Goal: Task Accomplishment & Management: Manage account settings

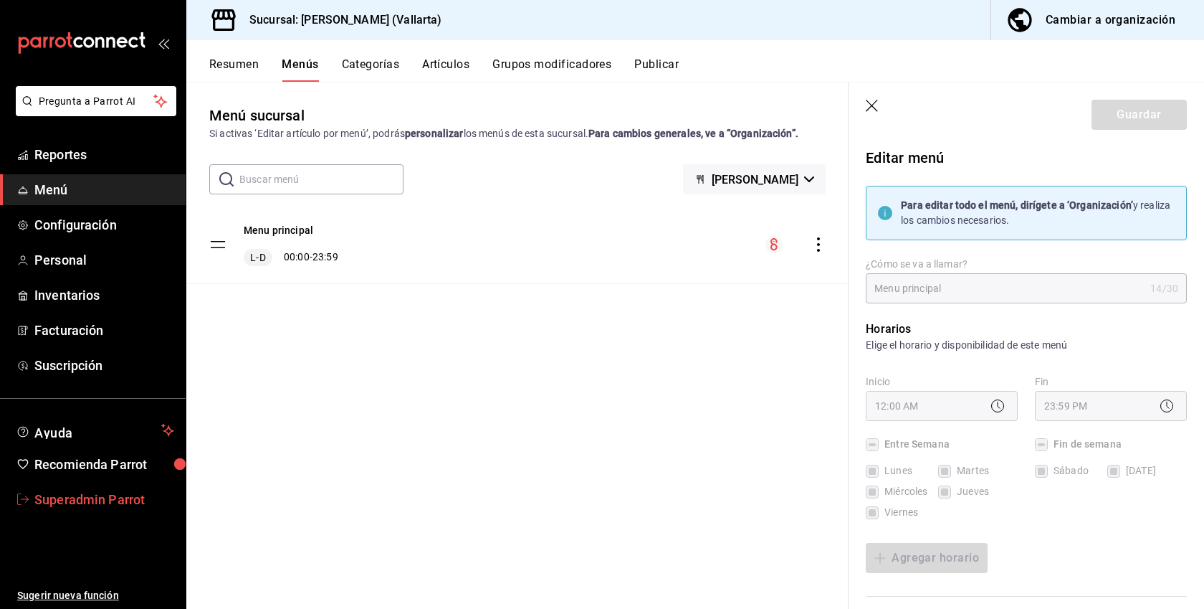
click at [82, 498] on span "Superadmin Parrot" at bounding box center [104, 499] width 140 height 19
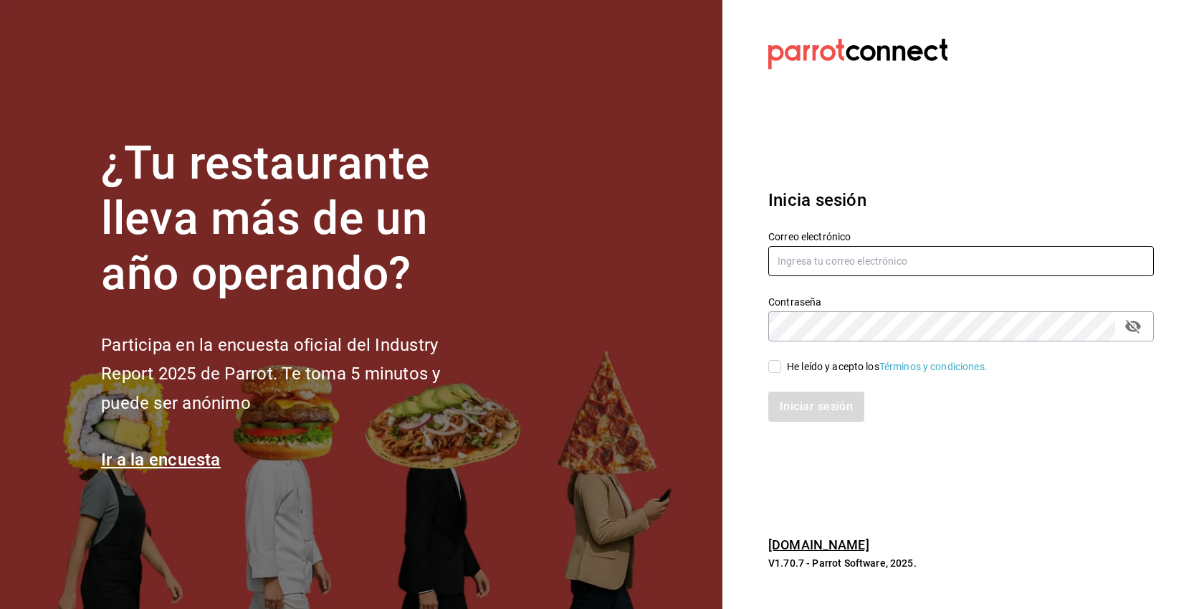
click at [834, 254] on input "text" at bounding box center [962, 261] width 386 height 30
click at [842, 367] on div "He leído y acepto los Términos y condiciones." at bounding box center [887, 366] width 201 height 15
click at [781, 367] on input "He leído y acepto los Términos y condiciones." at bounding box center [775, 366] width 13 height 13
checkbox input "true"
click at [849, 268] on input "text" at bounding box center [962, 261] width 386 height 30
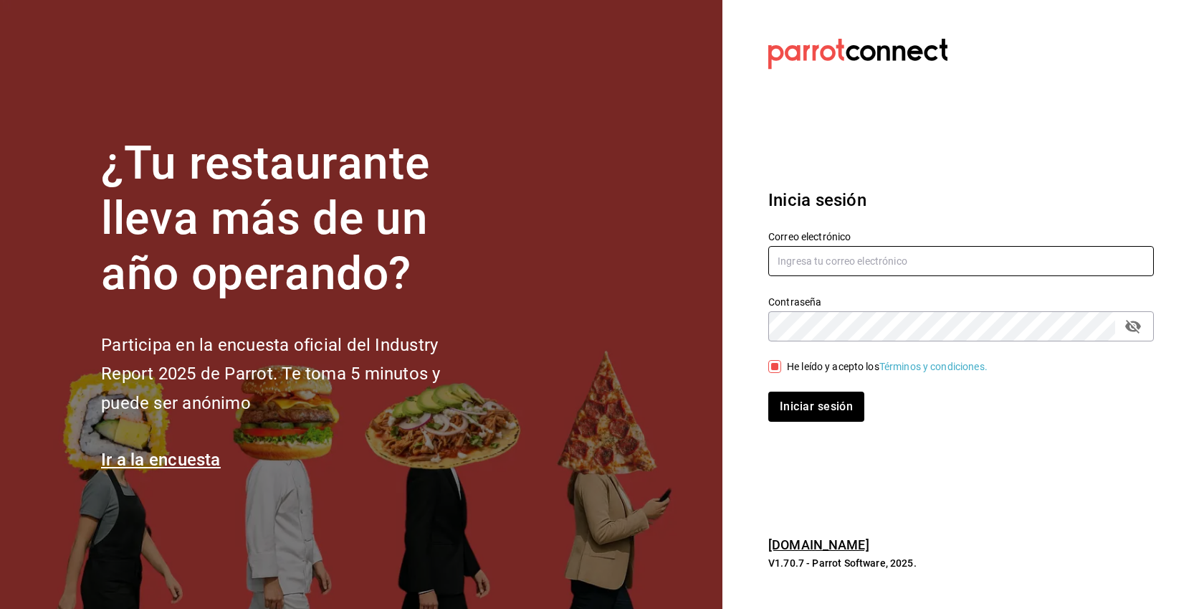
paste input "mariquitamia@tlaxcala.com"
type input "mariquitamia@tlaxcala.com"
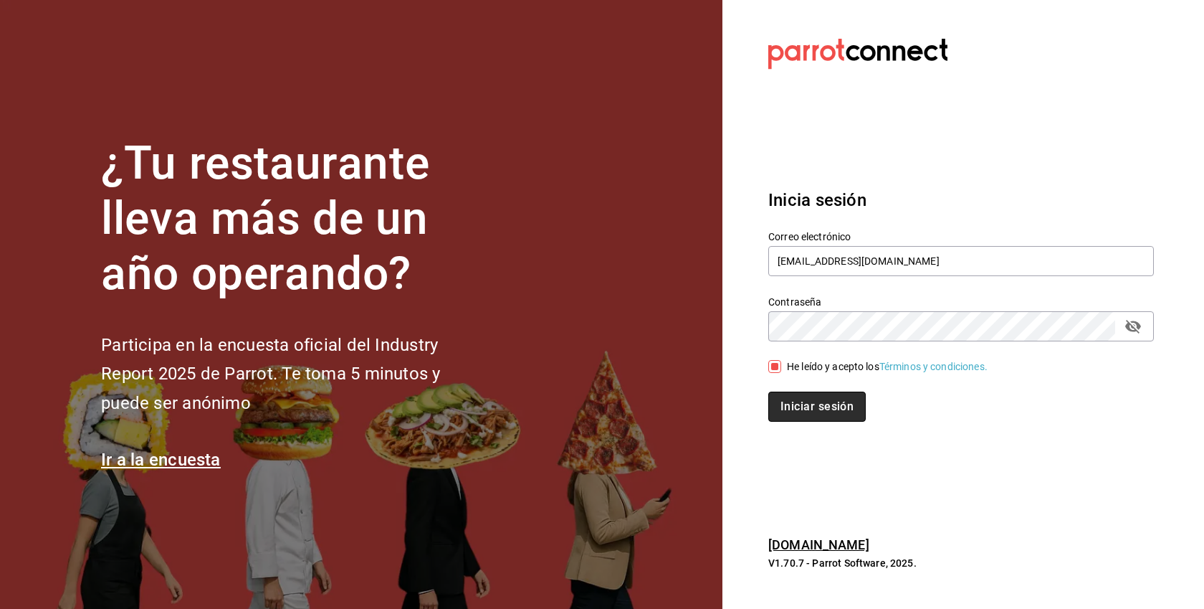
click at [831, 406] on button "Iniciar sesión" at bounding box center [818, 406] width 98 height 30
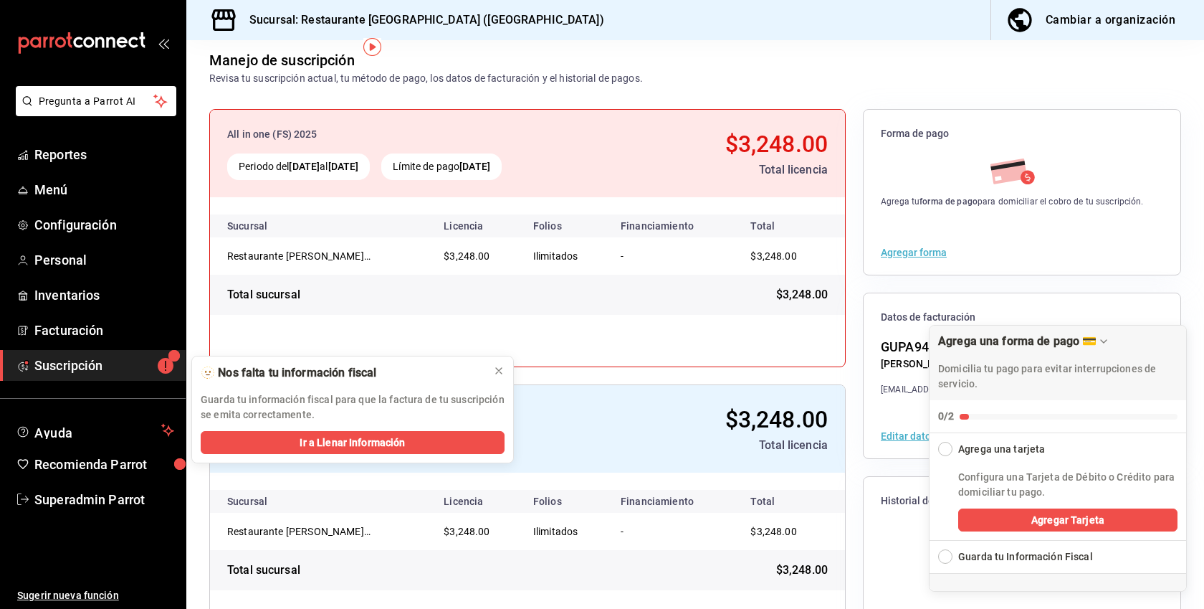
scroll to position [128, 0]
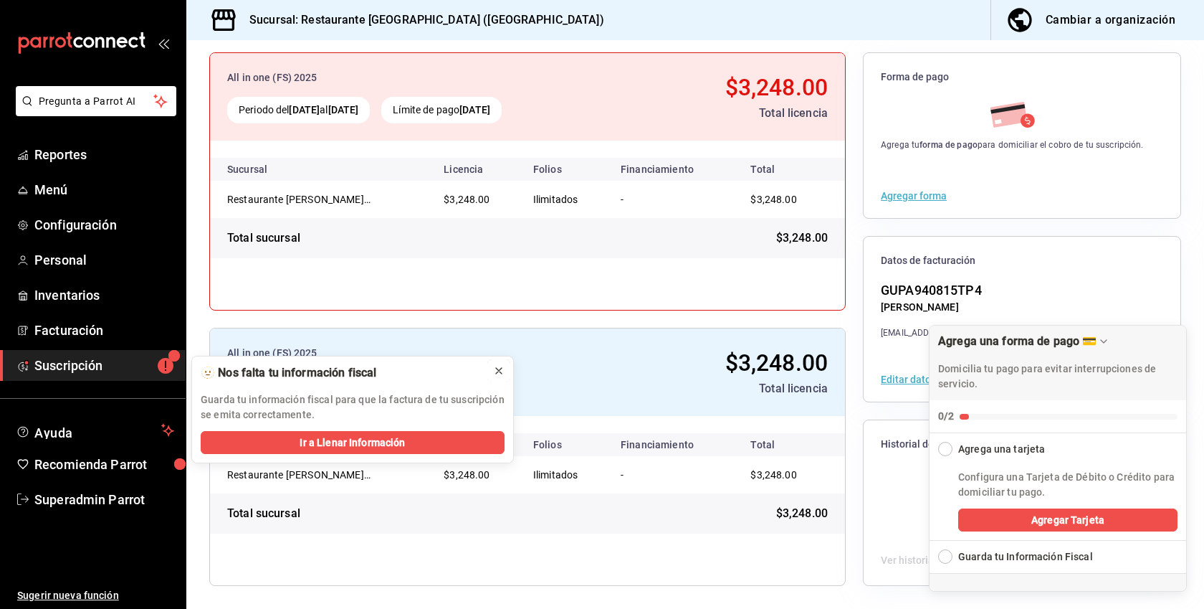
click at [495, 368] on icon at bounding box center [498, 370] width 11 height 11
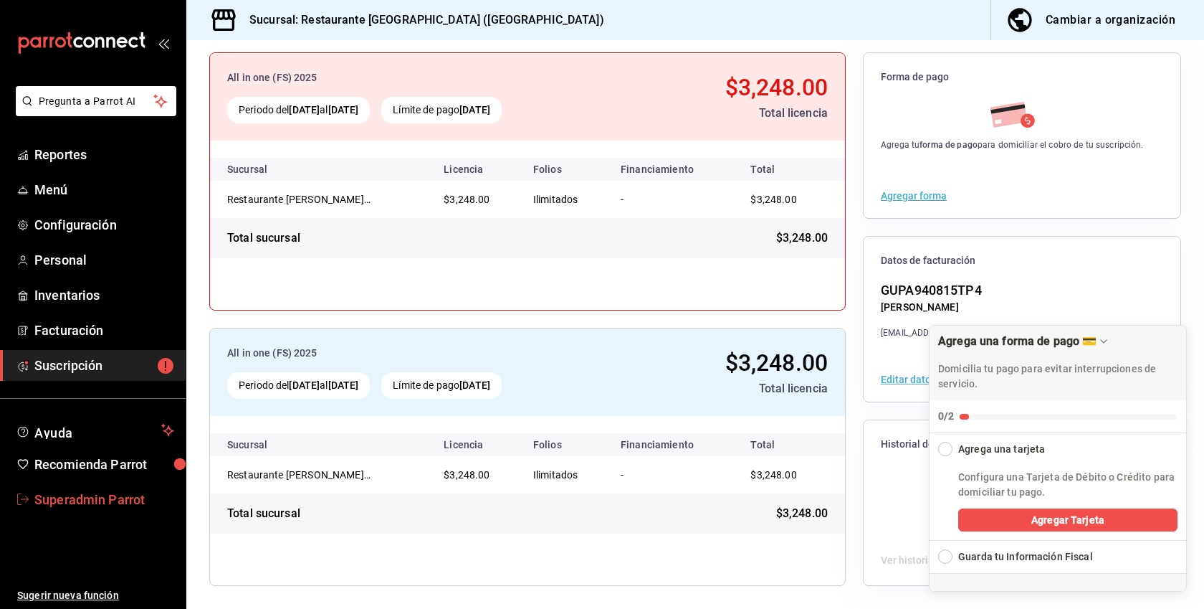
click at [95, 491] on span "Superadmin Parrot" at bounding box center [104, 499] width 140 height 19
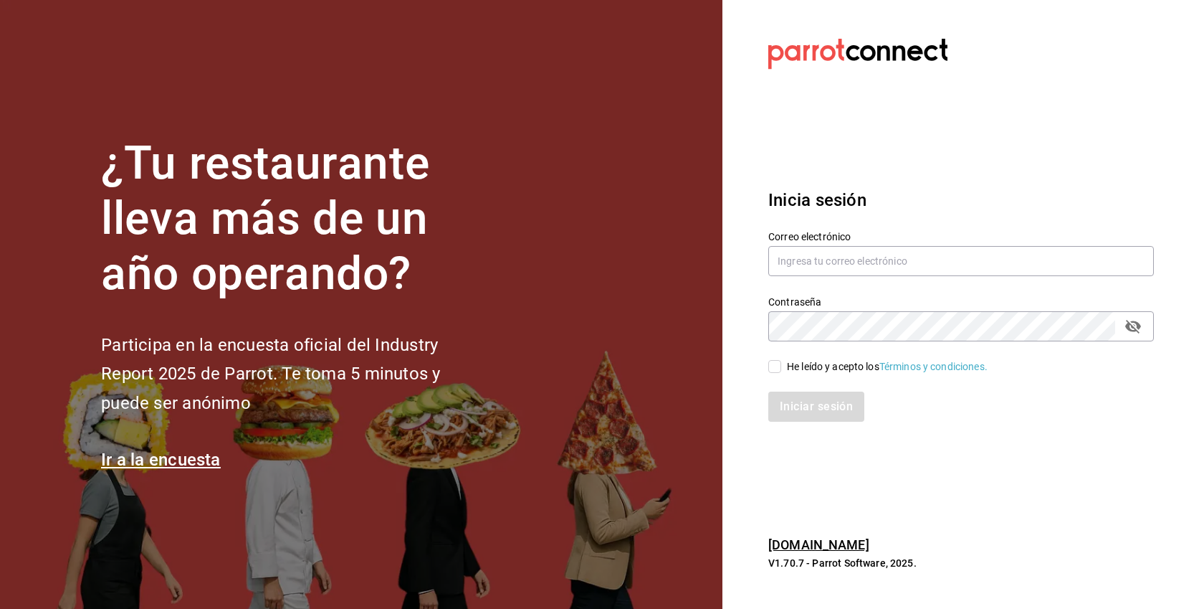
click at [808, 359] on div "He leído y acepto los Términos y condiciones." at bounding box center [887, 366] width 201 height 15
click at [781, 360] on input "He leído y acepto los Términos y condiciones." at bounding box center [775, 366] width 13 height 13
checkbox input "true"
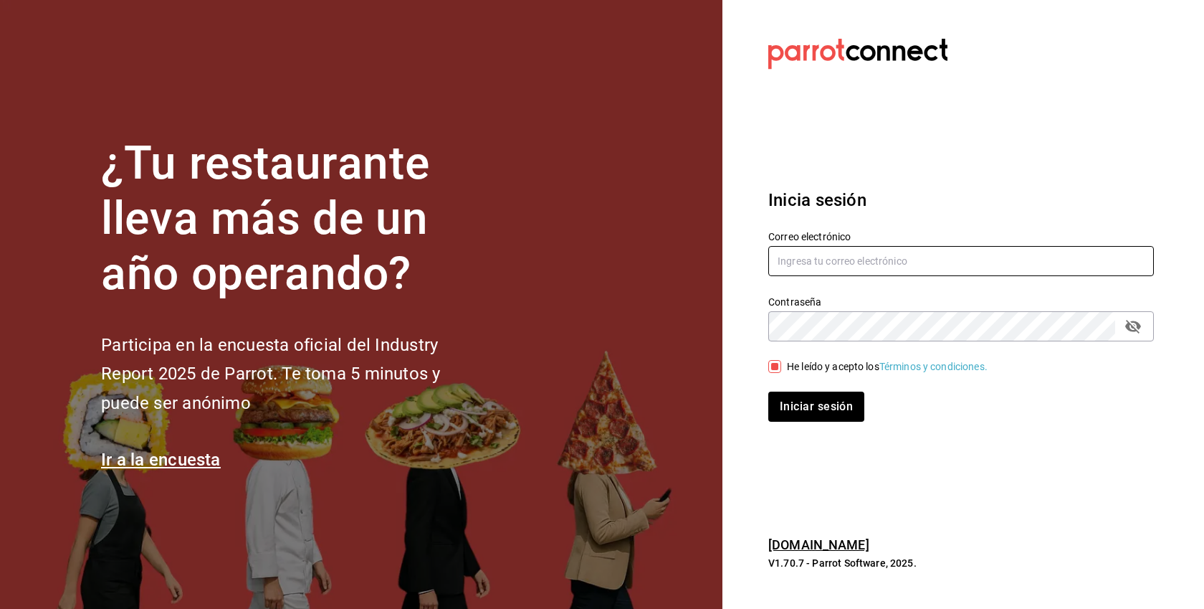
click at [842, 252] on input "text" at bounding box center [962, 261] width 386 height 30
paste input "sanmarcosrt@ags.com"
type input "sanmarcosrt@ags.com"
click at [769, 391] on button "Iniciar sesión" at bounding box center [817, 406] width 96 height 30
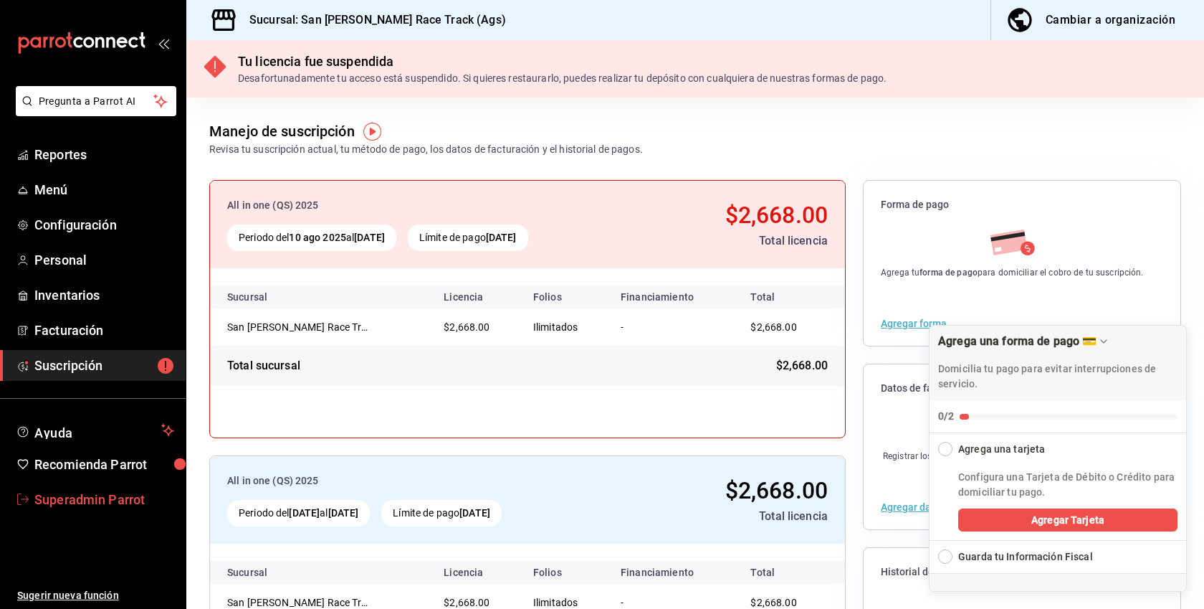
click at [125, 502] on span "Superadmin Parrot" at bounding box center [104, 499] width 140 height 19
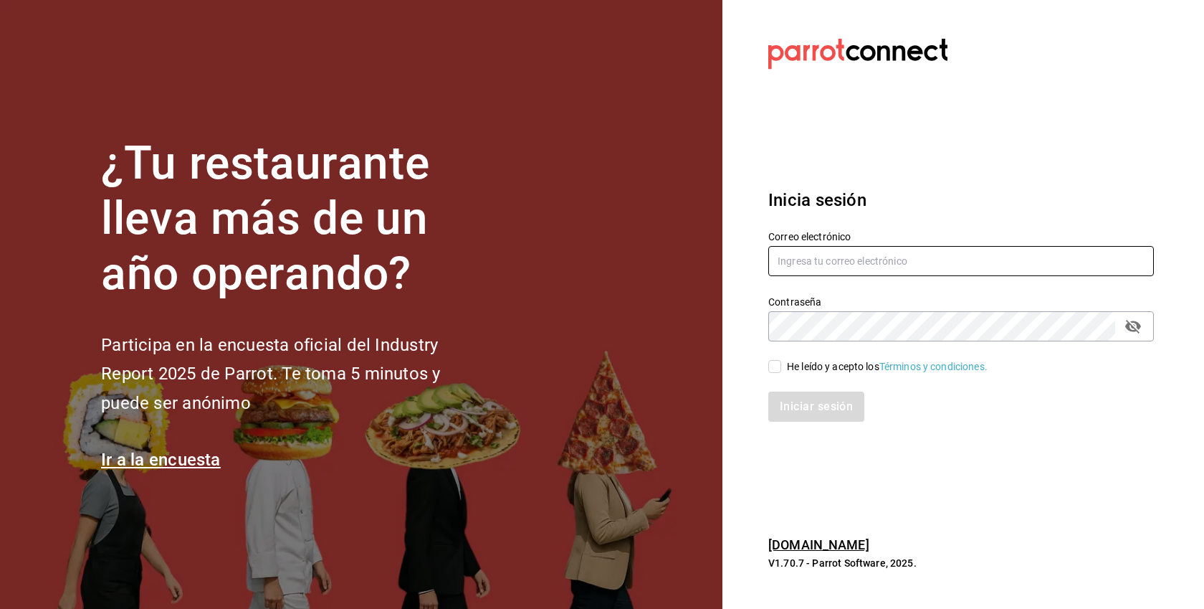
click at [831, 270] on input "text" at bounding box center [962, 261] width 386 height 30
type input "t"
click at [860, 368] on div "He leído y acepto los Términos y condiciones." at bounding box center [887, 366] width 201 height 15
click at [781, 368] on input "He leído y acepto los Términos y condiciones." at bounding box center [775, 366] width 13 height 13
checkbox input "true"
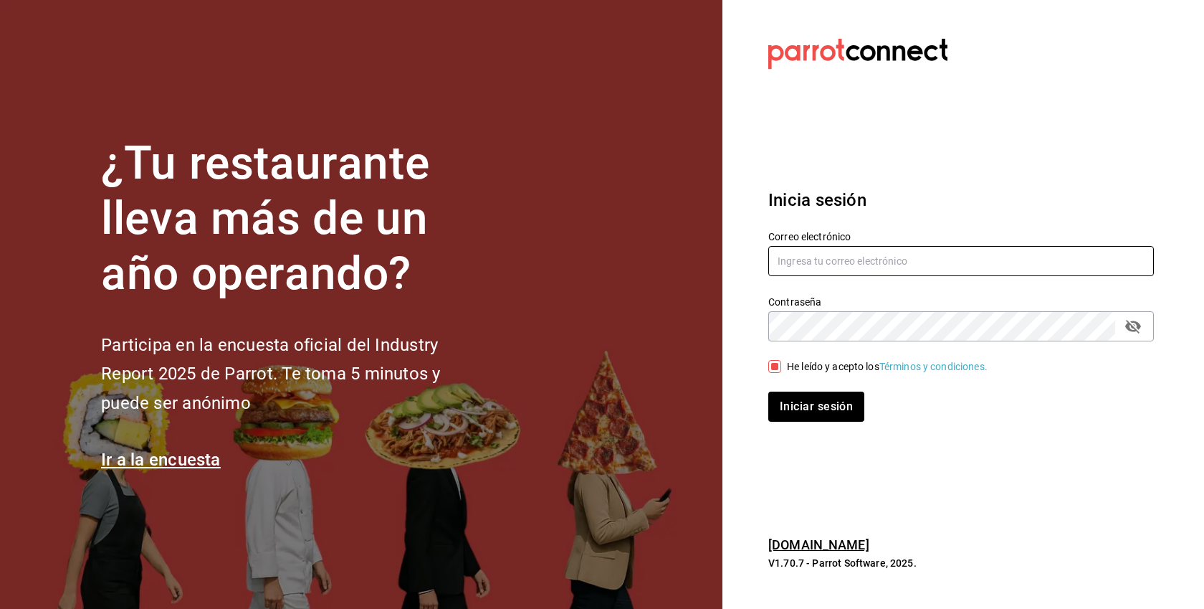
click at [822, 255] on input "text" at bounding box center [962, 261] width 386 height 30
paste input "taqueriadonpepe@cdmx.com"
type input "taqueriadonpepe@cdmx.com"
click at [769, 391] on button "Iniciar sesión" at bounding box center [817, 406] width 96 height 30
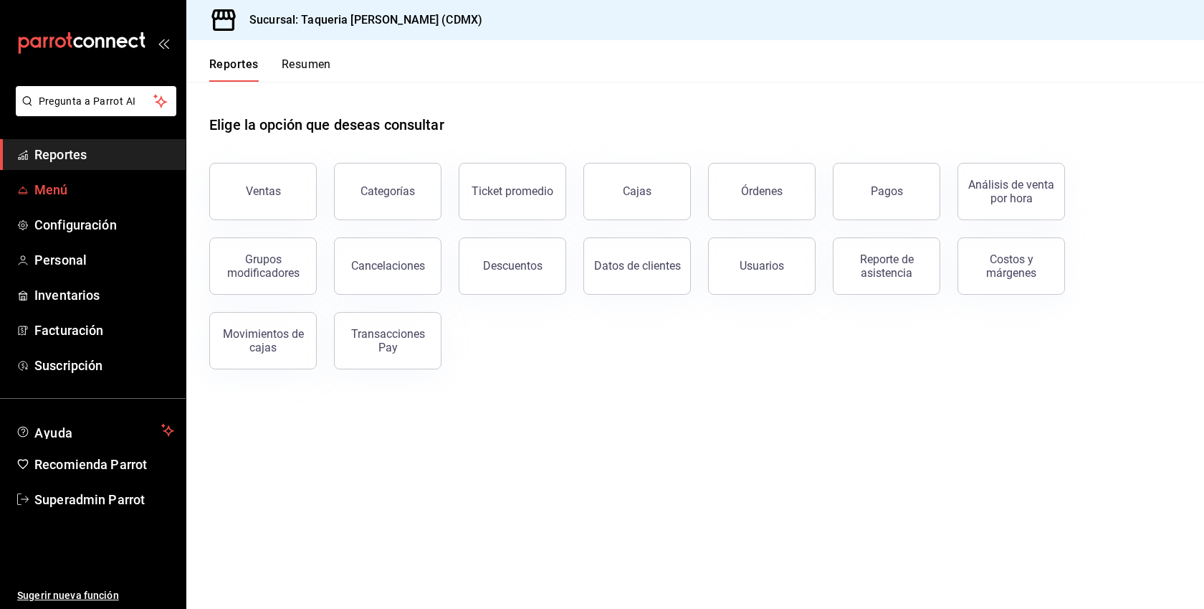
click at [41, 193] on span "Menú" at bounding box center [104, 189] width 140 height 19
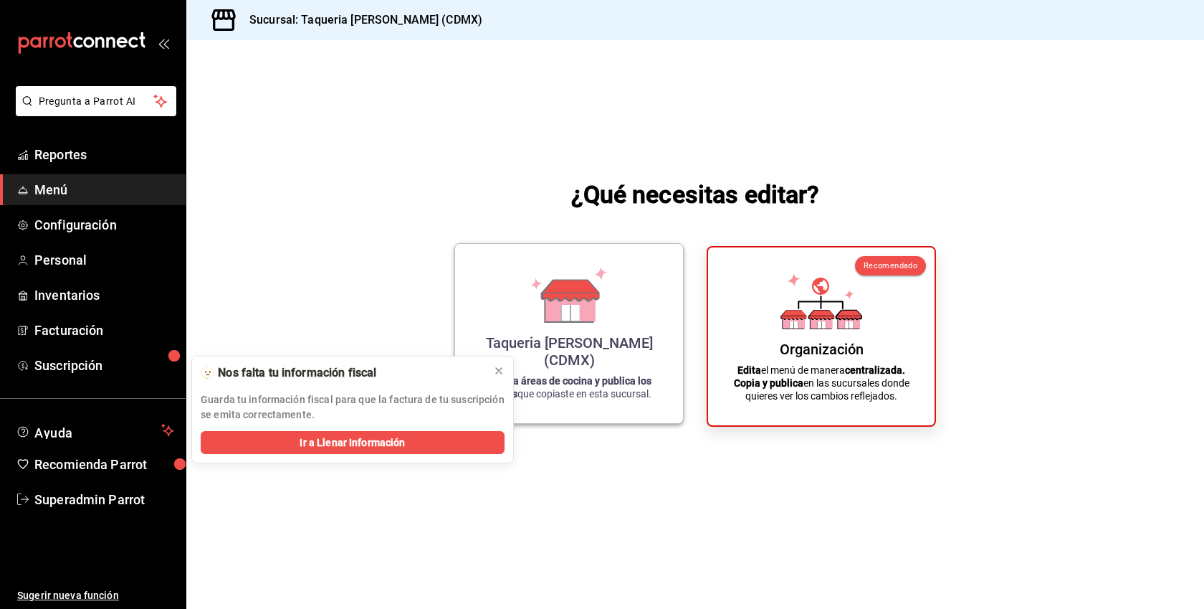
click at [564, 300] on icon at bounding box center [571, 290] width 57 height 21
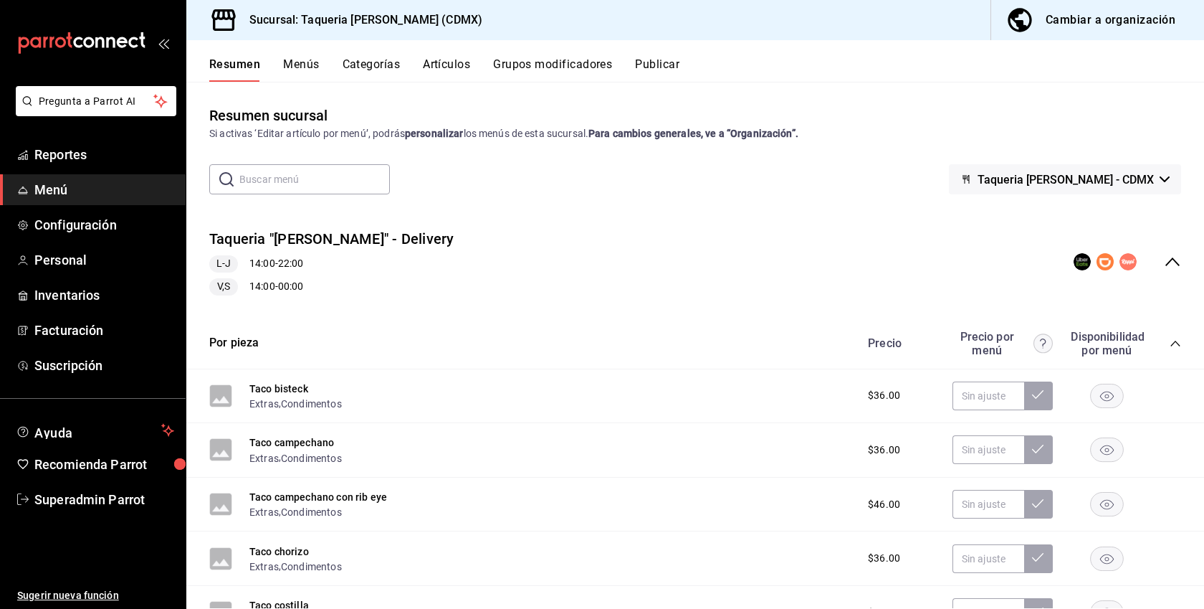
click at [670, 65] on button "Publicar" at bounding box center [657, 69] width 44 height 24
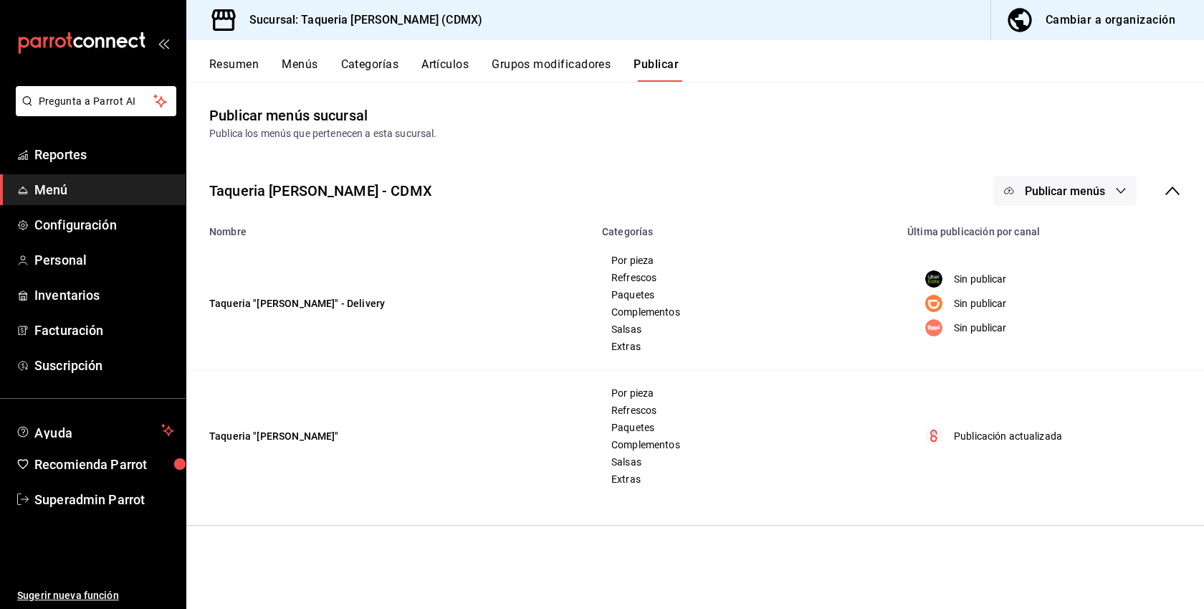
click at [1099, 196] on span "Publicar menús" at bounding box center [1065, 191] width 80 height 14
click at [1065, 321] on span "Rappi" at bounding box center [1086, 317] width 69 height 15
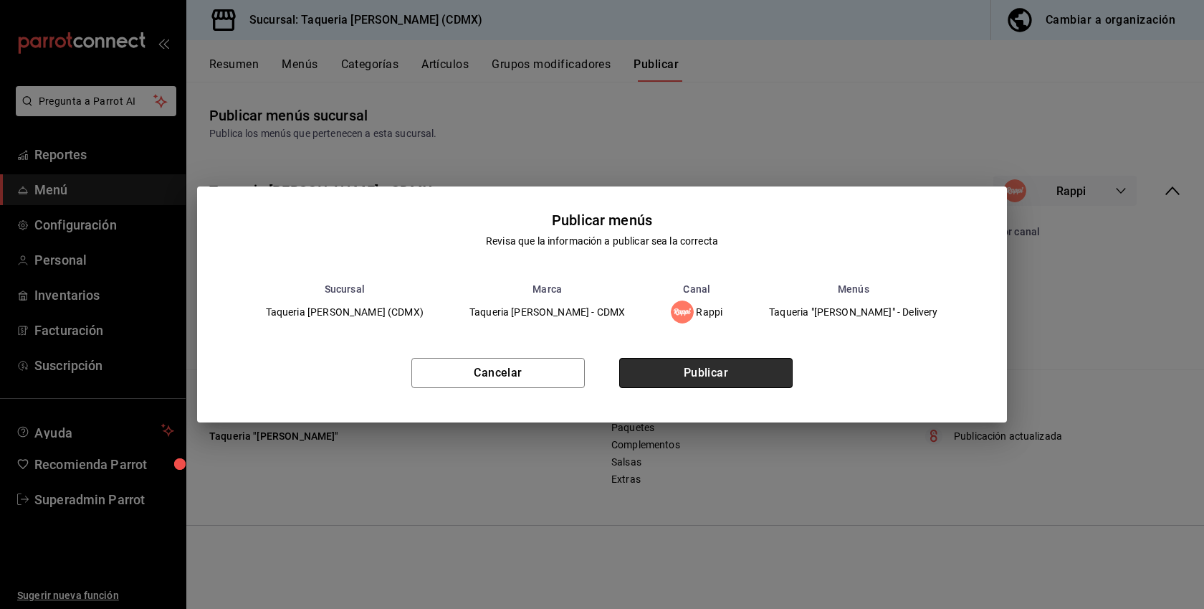
click at [758, 372] on button "Publicar" at bounding box center [705, 373] width 173 height 30
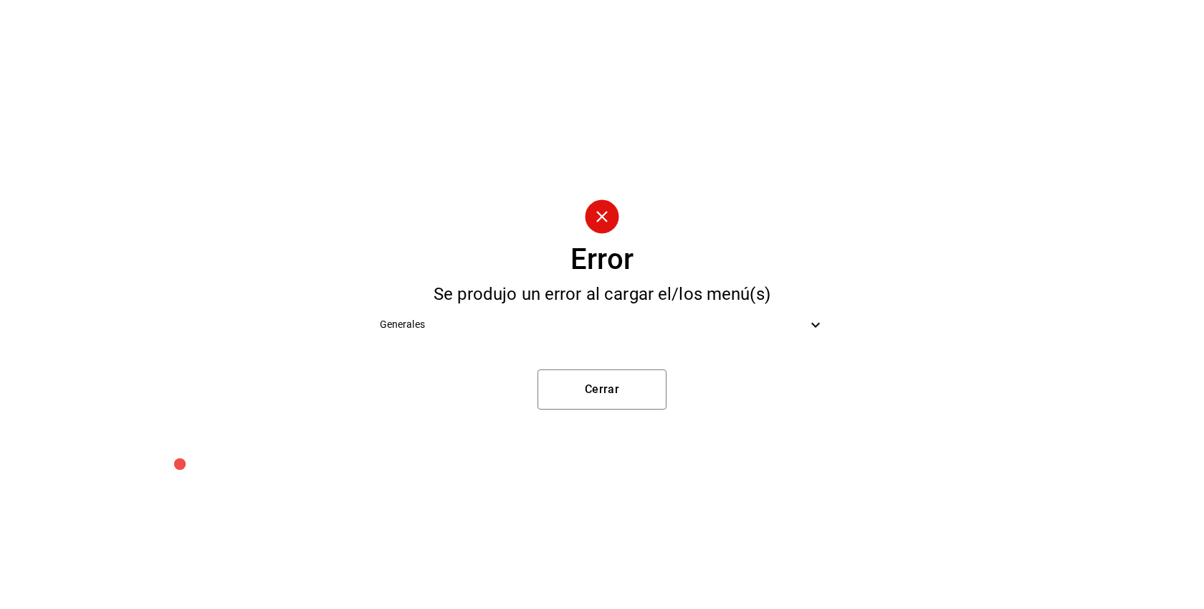
click at [779, 324] on span "Generales" at bounding box center [594, 324] width 428 height 15
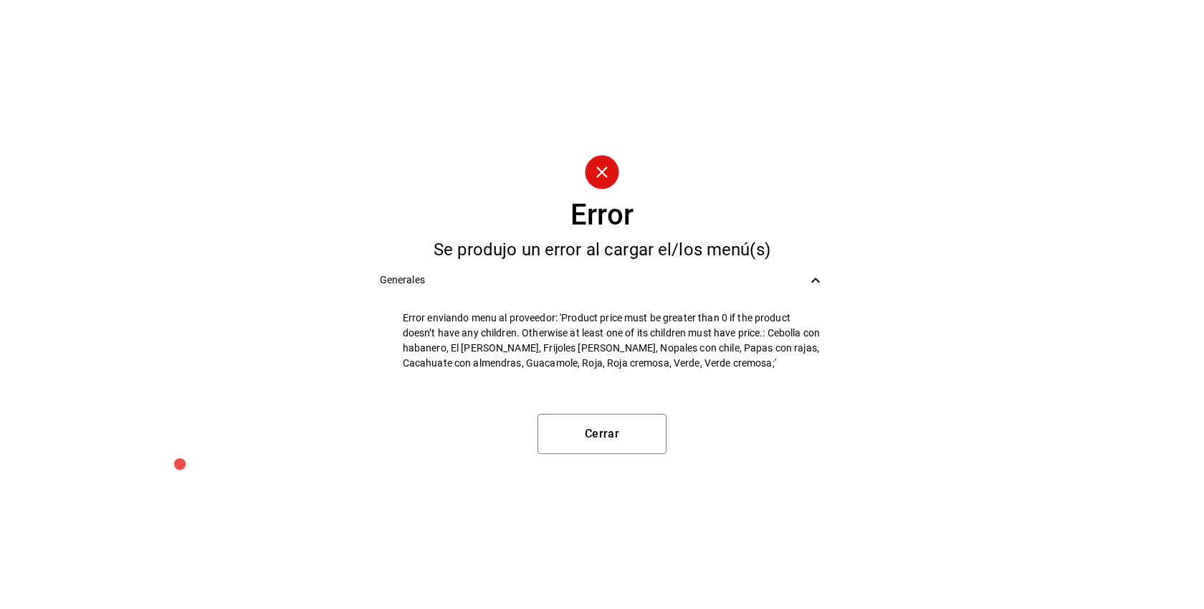
drag, startPoint x: 771, startPoint y: 333, endPoint x: 787, endPoint y: 361, distance: 32.7
click at [787, 361] on span "Error enviando menu al proveedor: 'Product price must be greater than 0 if the …" at bounding box center [614, 340] width 422 height 60
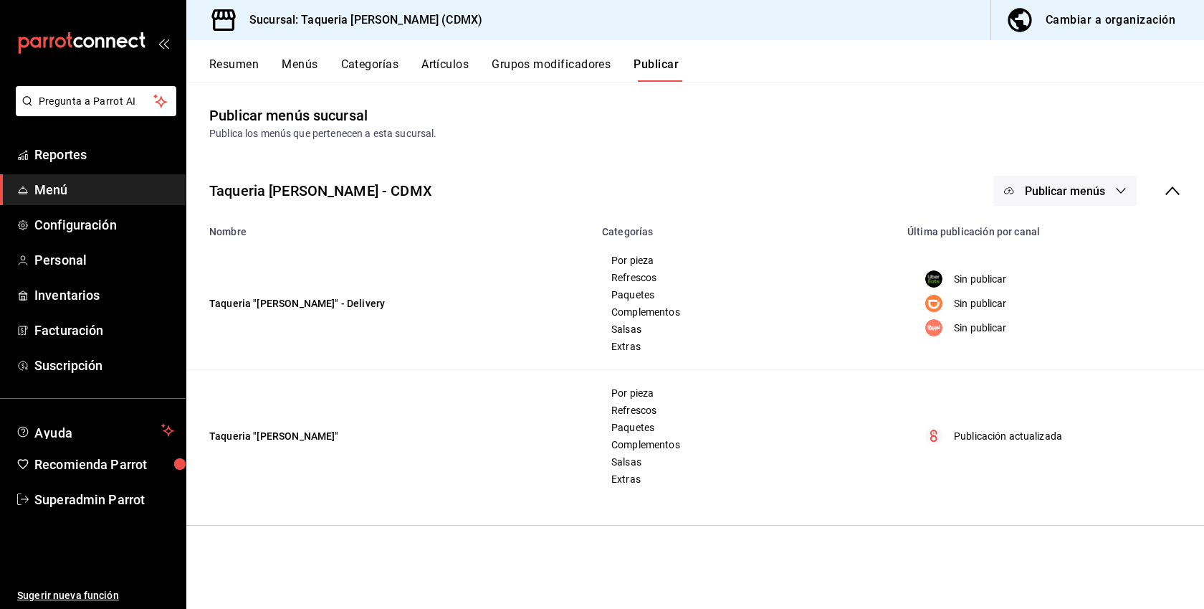
click at [1096, 195] on span "Publicar menús" at bounding box center [1065, 191] width 80 height 14
click at [1050, 312] on div at bounding box center [1032, 317] width 40 height 23
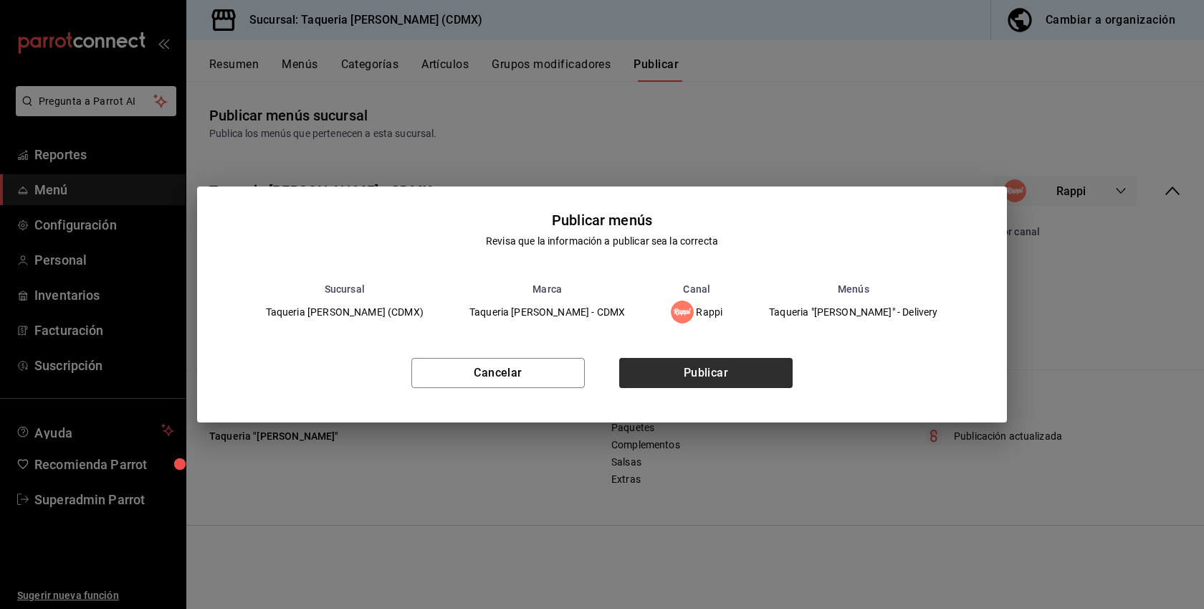
click at [680, 370] on button "Publicar" at bounding box center [705, 373] width 173 height 30
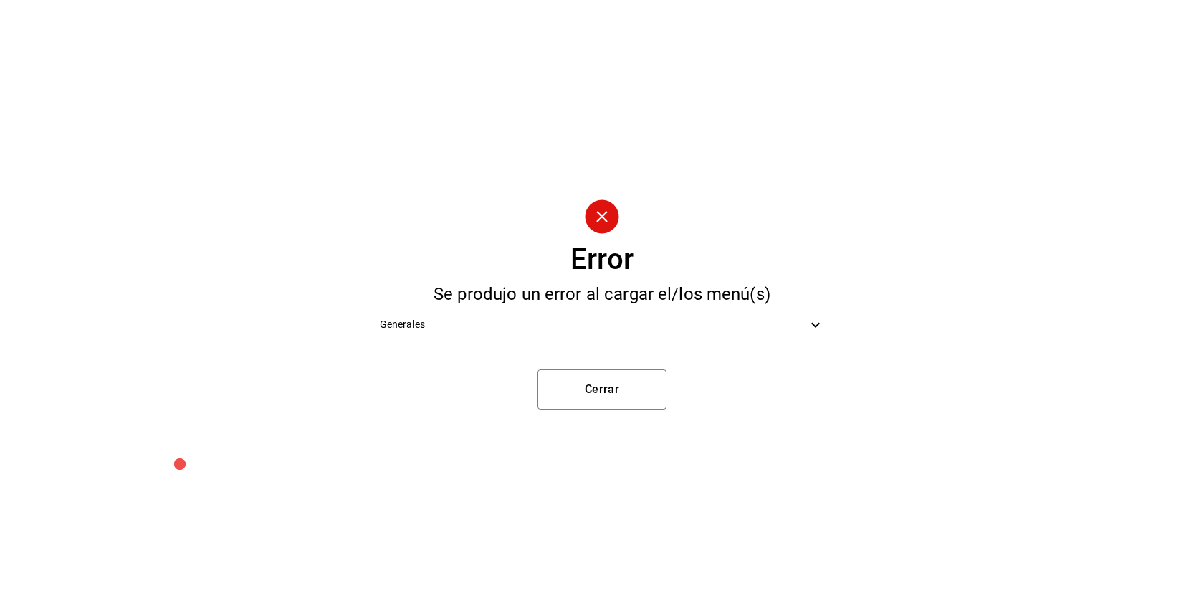
click at [811, 323] on icon at bounding box center [815, 324] width 17 height 17
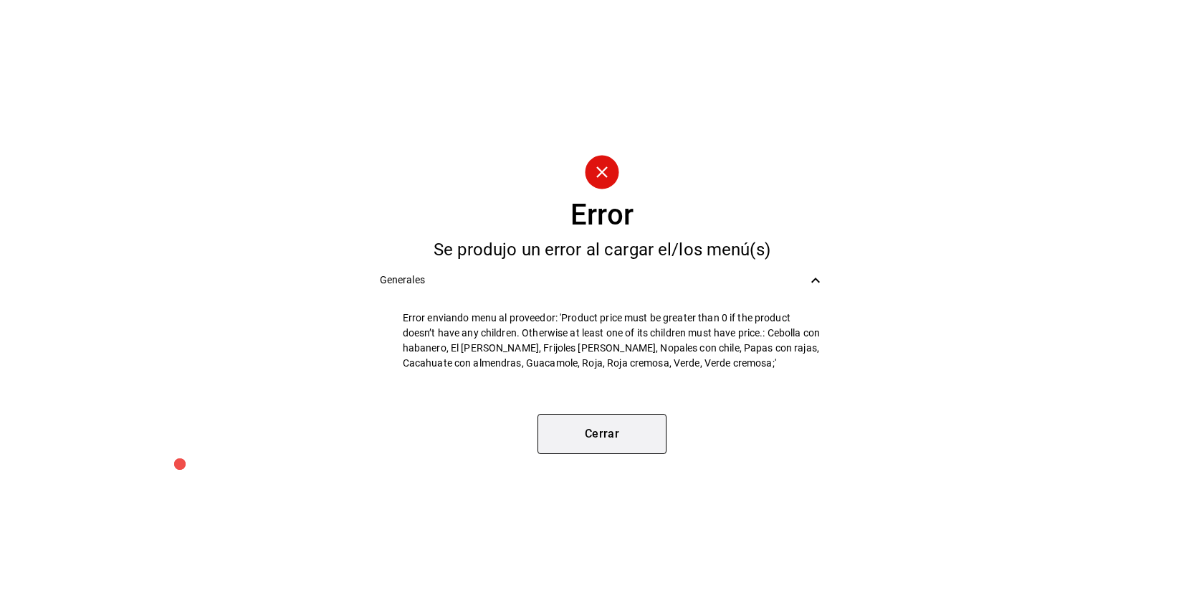
click at [619, 436] on button "Cerrar" at bounding box center [602, 434] width 129 height 40
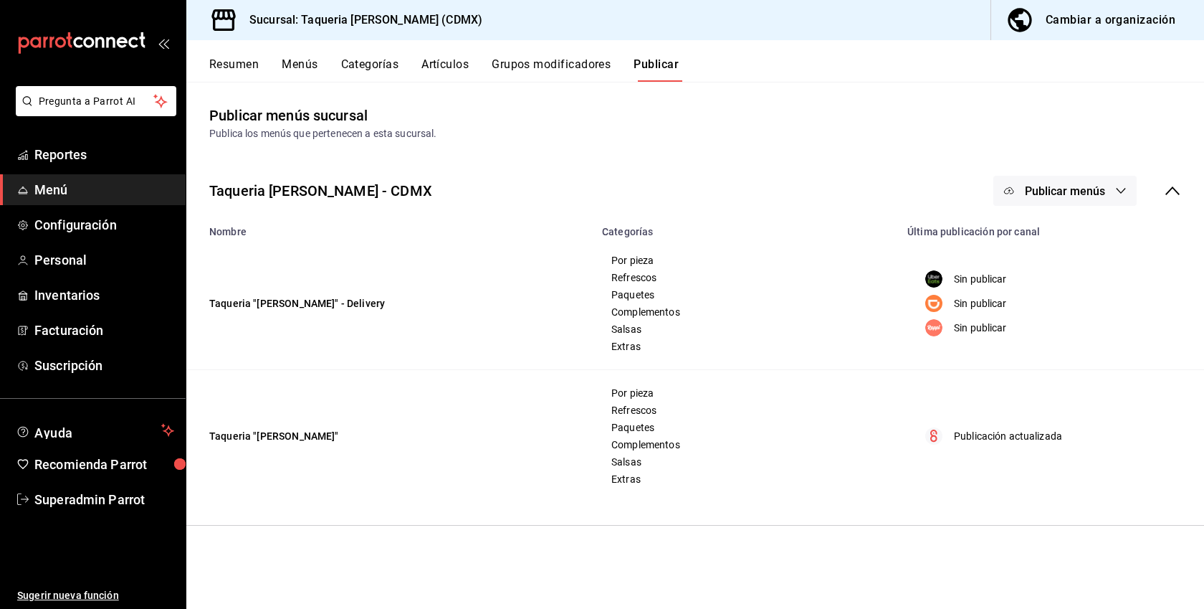
click at [450, 59] on button "Artículos" at bounding box center [445, 69] width 47 height 24
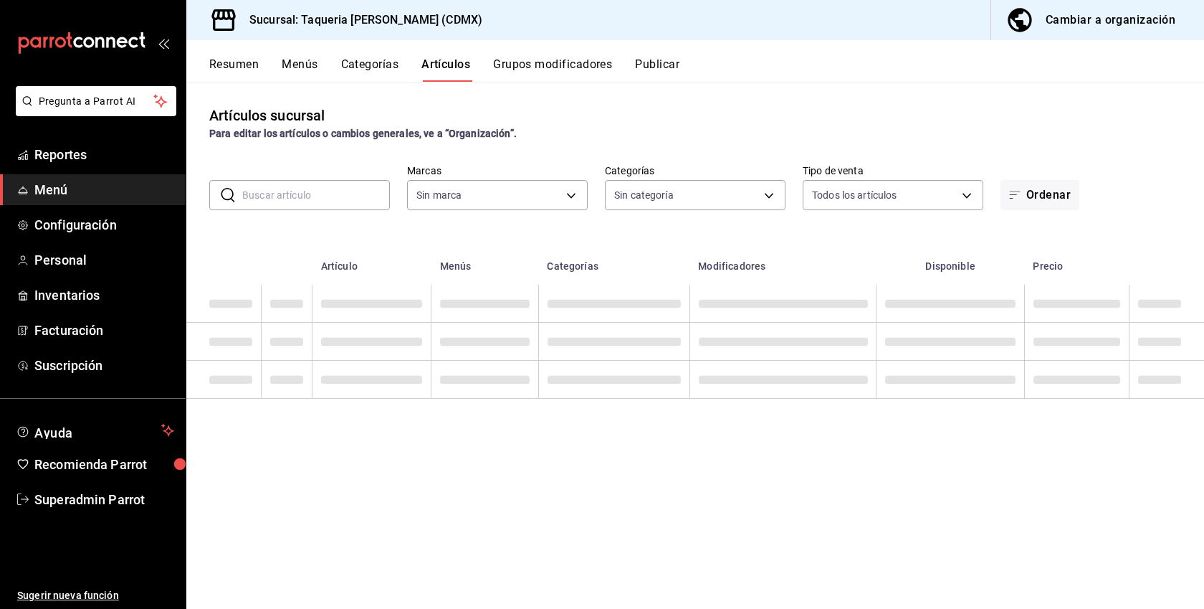
type input "6420383b-8504-466e-b8e1-7ad85ed98961"
type input "ed9b51ba-9b42-42bb-a1bf-61966d11c073,8f5feebf-6ecb-4b31-b74b-0a8d4b97d945,0bf33…"
click at [296, 196] on input "text" at bounding box center [316, 195] width 148 height 29
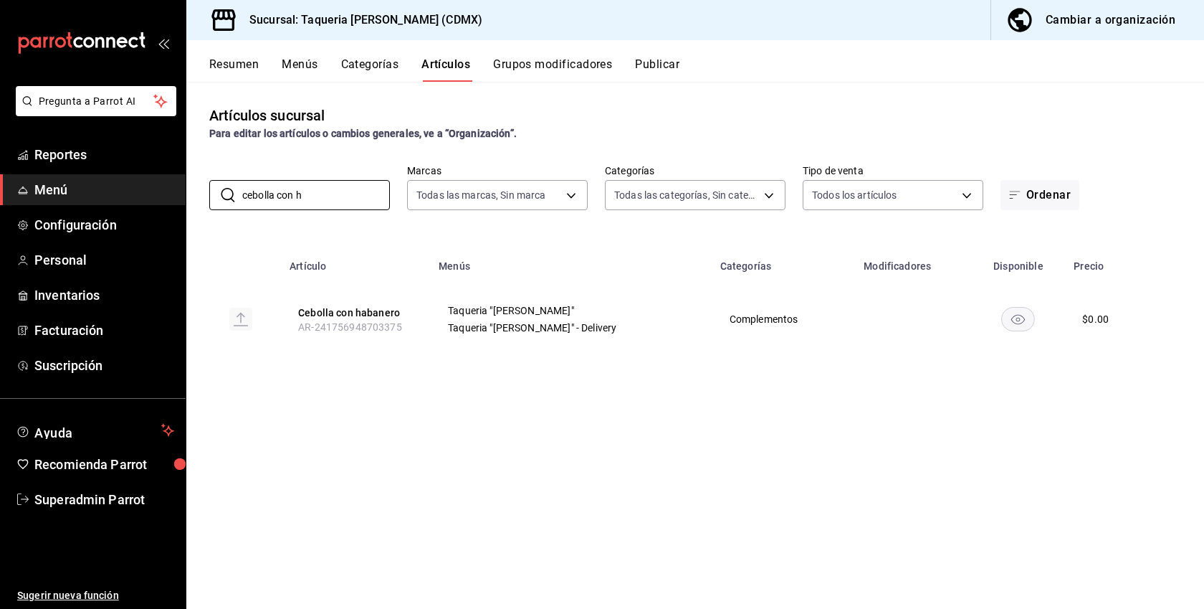
type input "cebolla con h"
click at [689, 178] on div "Todas las categorías, Sin categoría ed9b51ba-9b42-42bb-a1bf-61966d11c073,8f5fee…" at bounding box center [695, 192] width 181 height 36
click at [679, 188] on body "Pregunta a Parrot AI Reportes Menú Configuración Personal Inventarios Facturaci…" at bounding box center [602, 304] width 1204 height 609
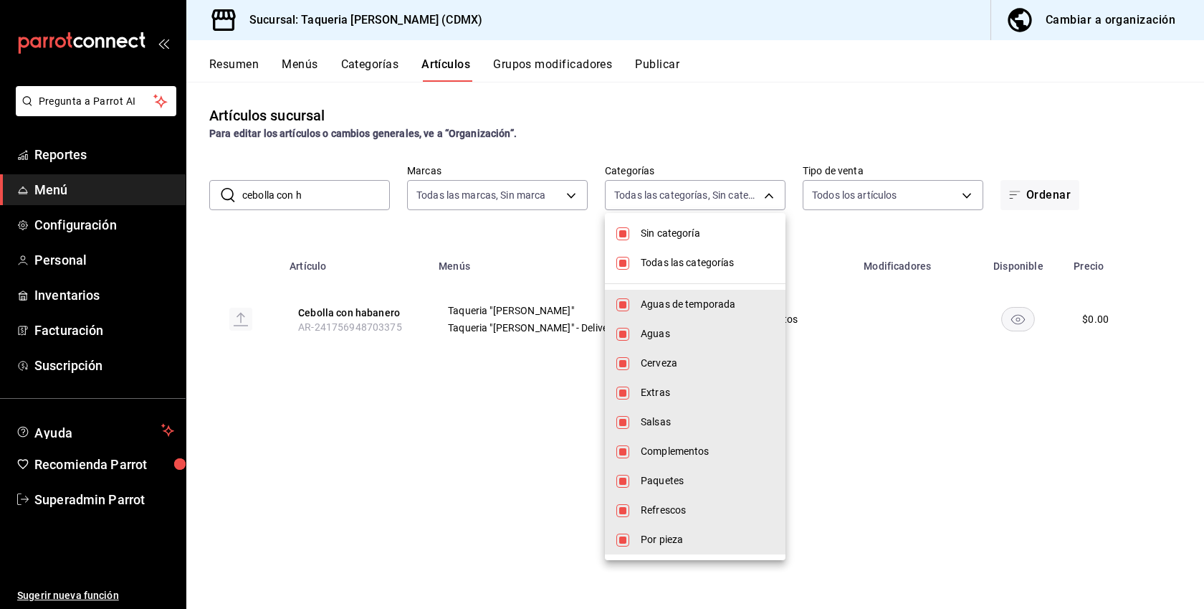
click at [667, 231] on span "Sin categoría" at bounding box center [707, 233] width 133 height 15
checkbox input "false"
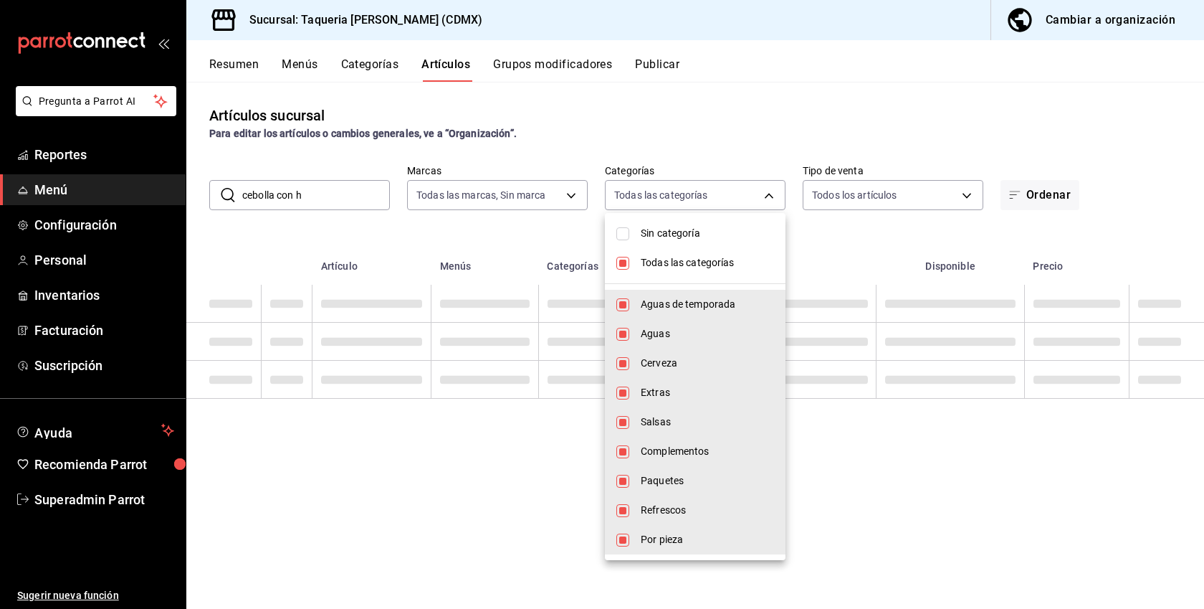
click at [683, 262] on span "Todas las categorías" at bounding box center [707, 262] width 133 height 15
checkbox input "false"
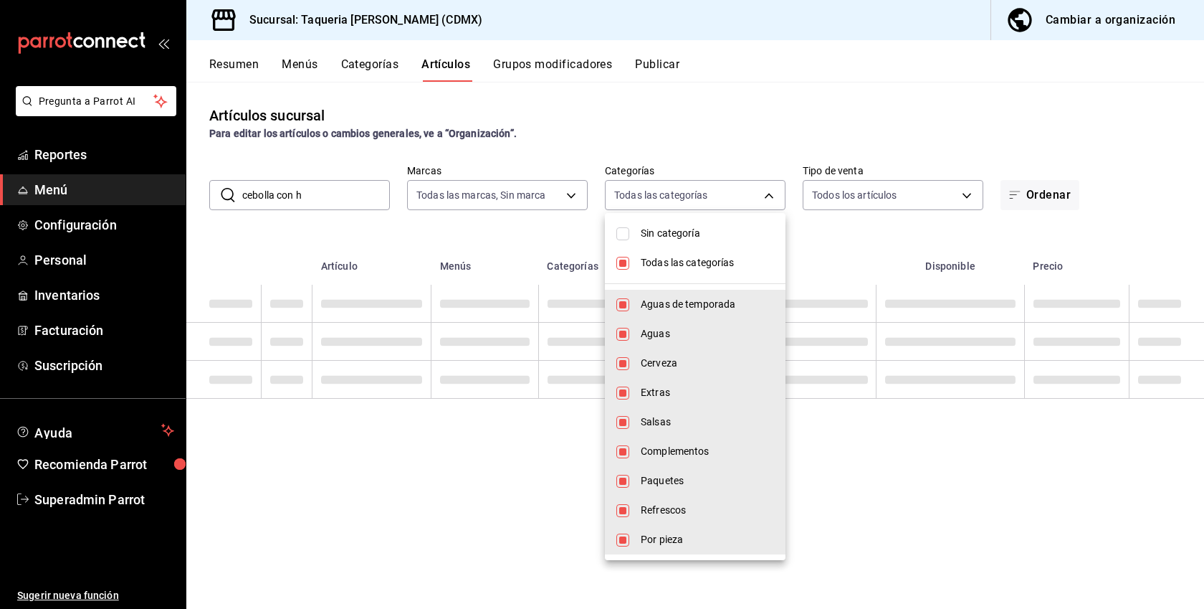
checkbox input "false"
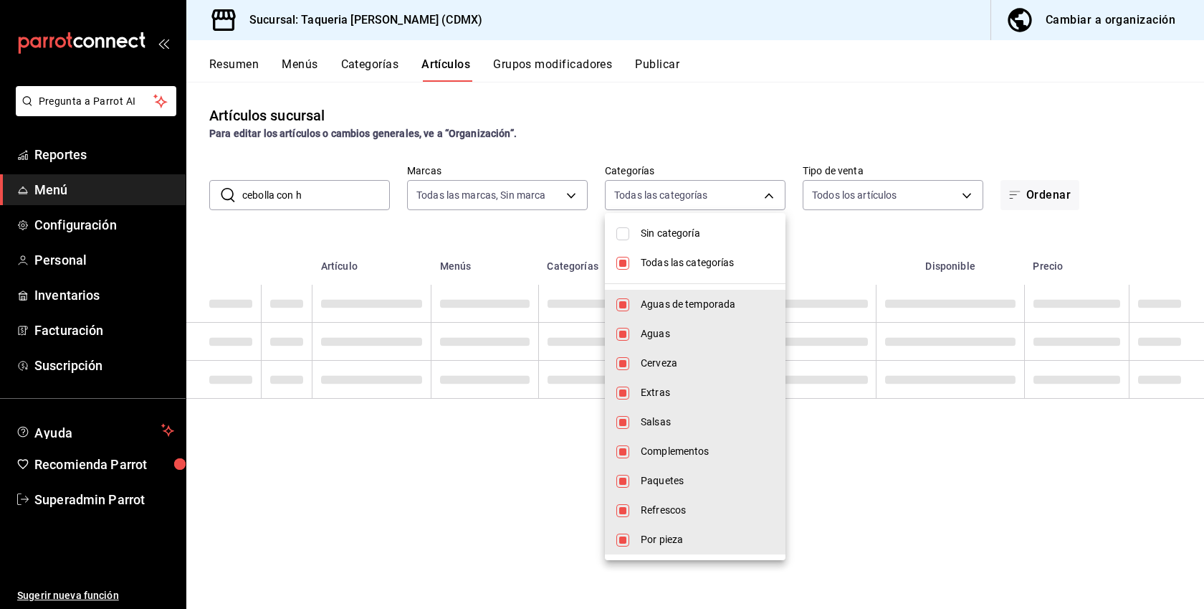
checkbox input "false"
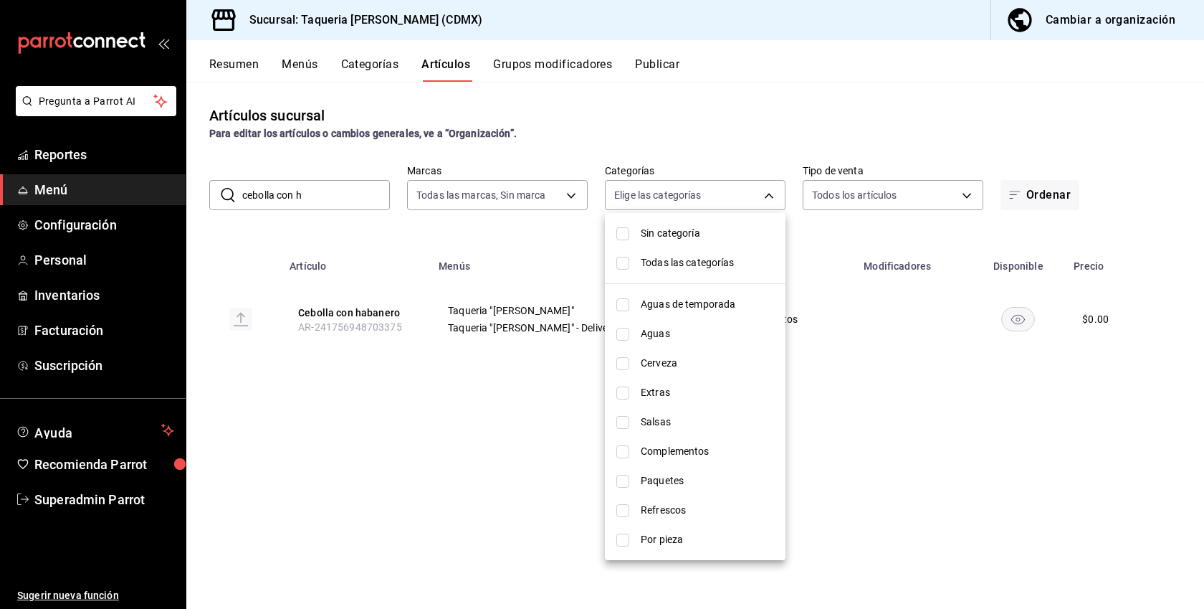
click at [667, 455] on span "Complementos" at bounding box center [707, 451] width 133 height 15
type input "c479c986-7667-46ba-9ec6-8ecbb8b44c2f"
checkbox input "true"
click at [904, 469] on div at bounding box center [602, 304] width 1204 height 609
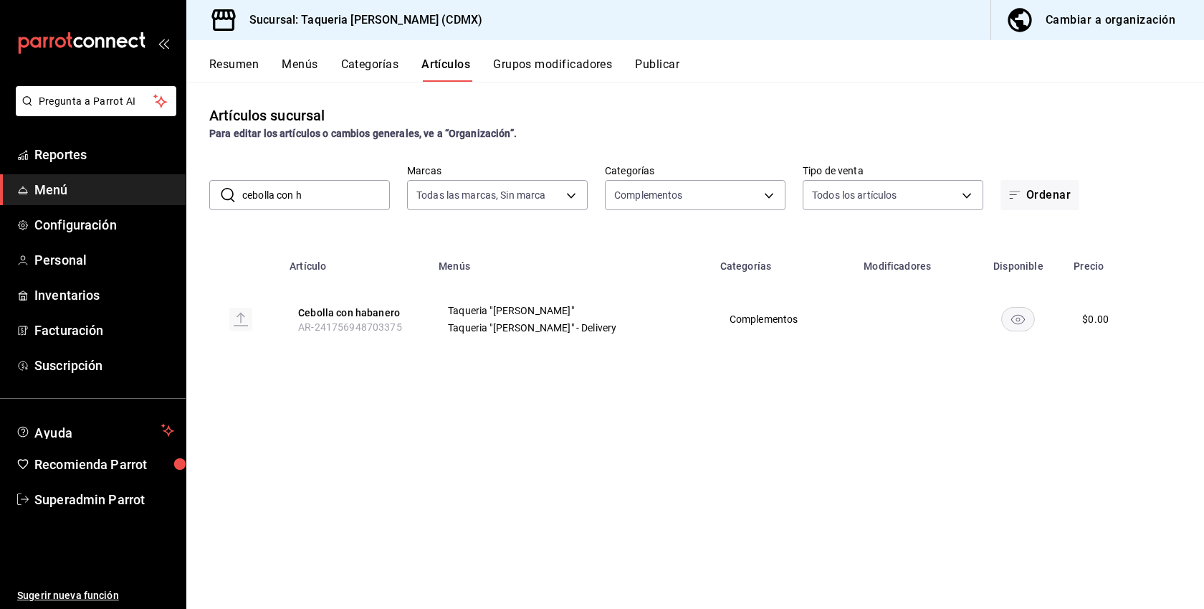
click at [336, 197] on input "cebolla con h" at bounding box center [316, 195] width 148 height 29
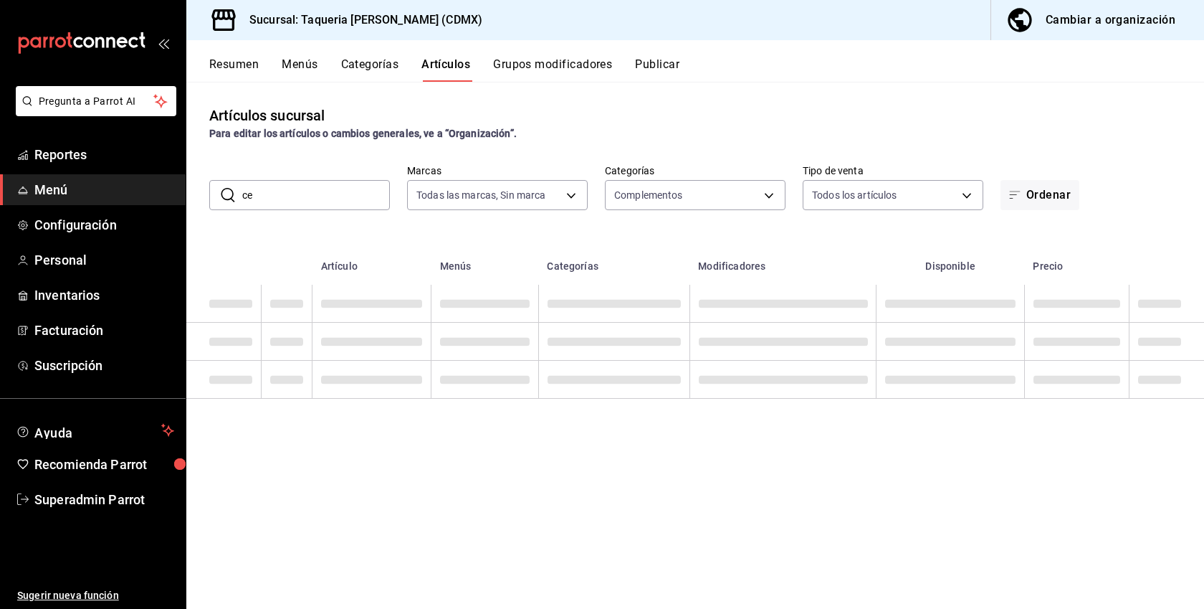
type input "c"
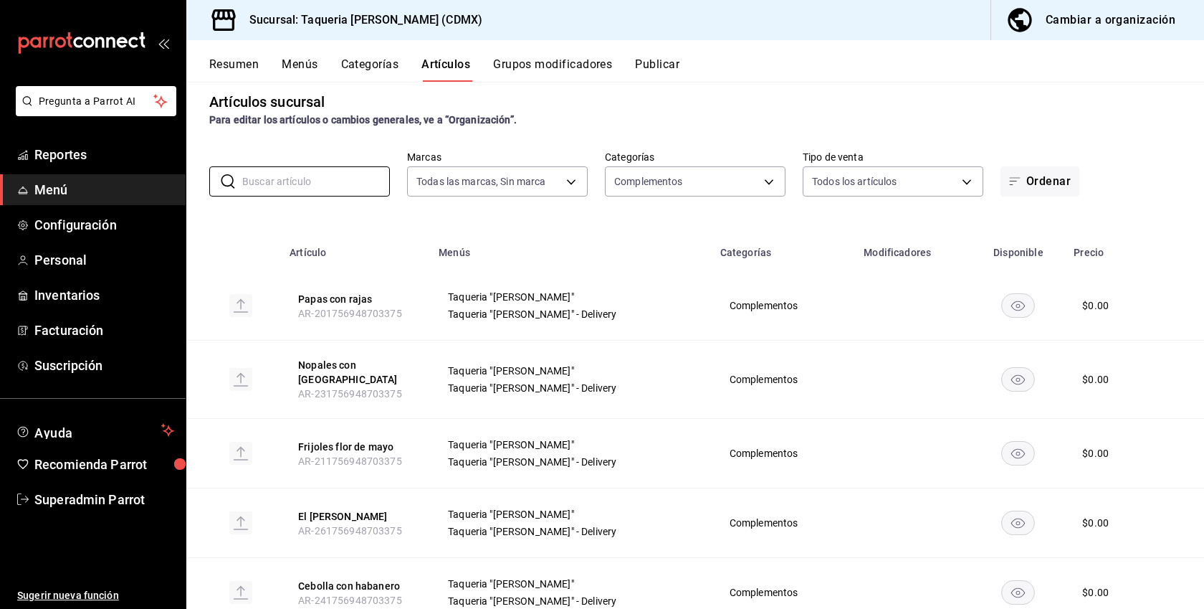
scroll to position [58, 0]
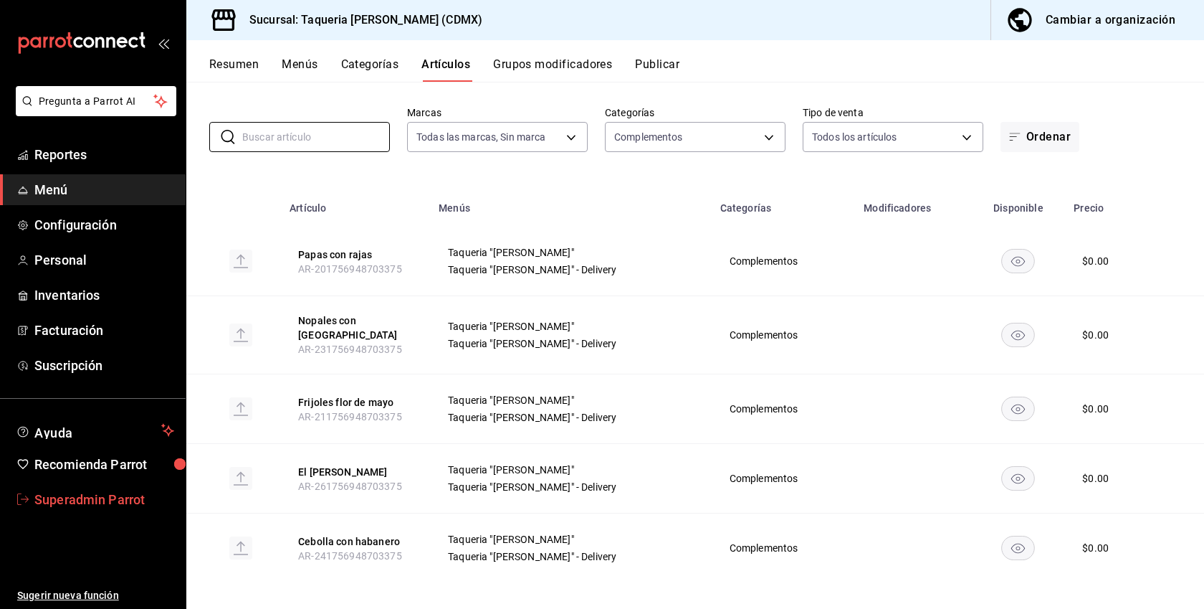
click at [113, 502] on span "Superadmin Parrot" at bounding box center [104, 499] width 140 height 19
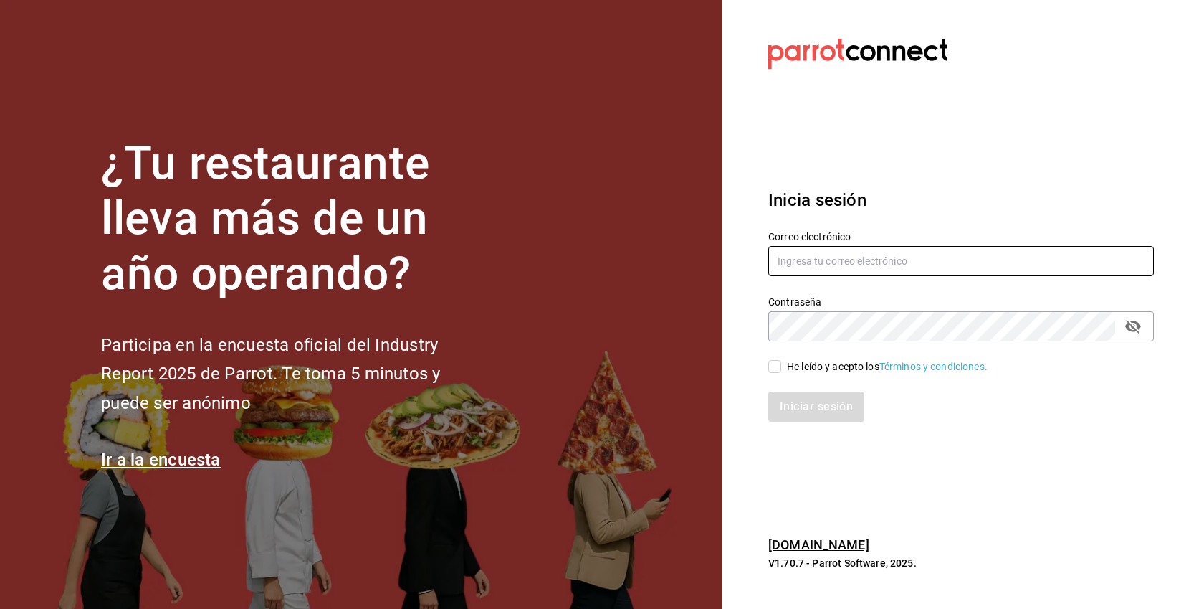
click at [867, 271] on input "text" at bounding box center [962, 261] width 386 height 30
click at [823, 365] on div "He leído y acepto los Términos y condiciones." at bounding box center [887, 366] width 201 height 15
click at [781, 365] on input "He leído y acepto los Términos y condiciones." at bounding box center [775, 366] width 13 height 13
checkbox input "true"
click at [826, 247] on input "text" at bounding box center [962, 261] width 386 height 30
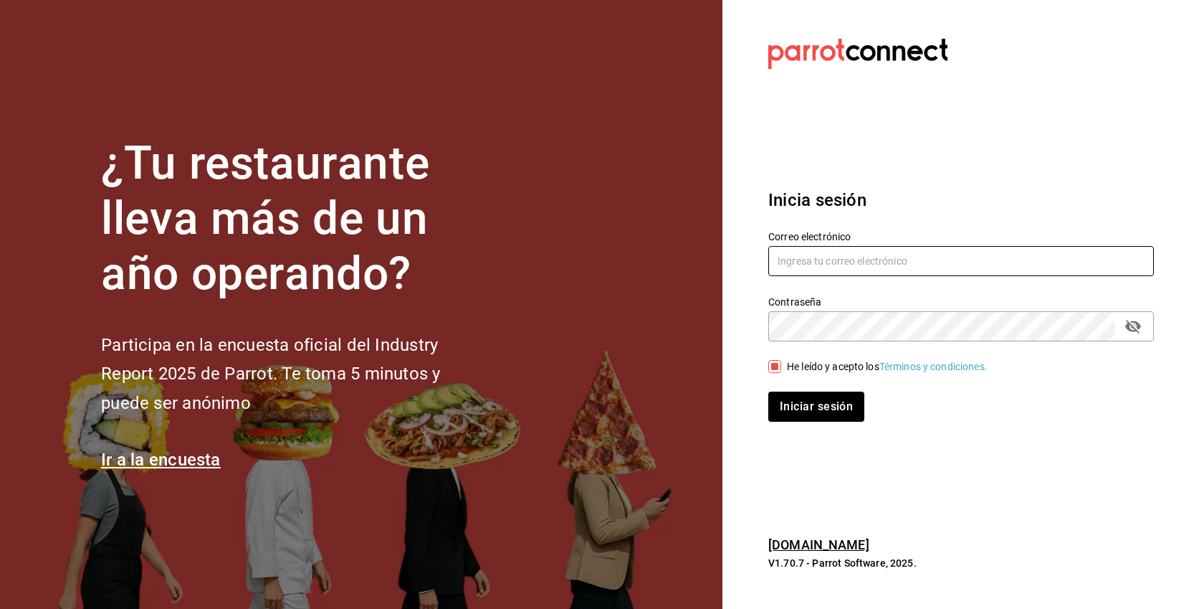
paste input "[EMAIL_ADDRESS][DOMAIN_NAME]"
type input "[EMAIL_ADDRESS][DOMAIN_NAME]"
click at [769, 391] on button "Iniciar sesión" at bounding box center [817, 406] width 96 height 30
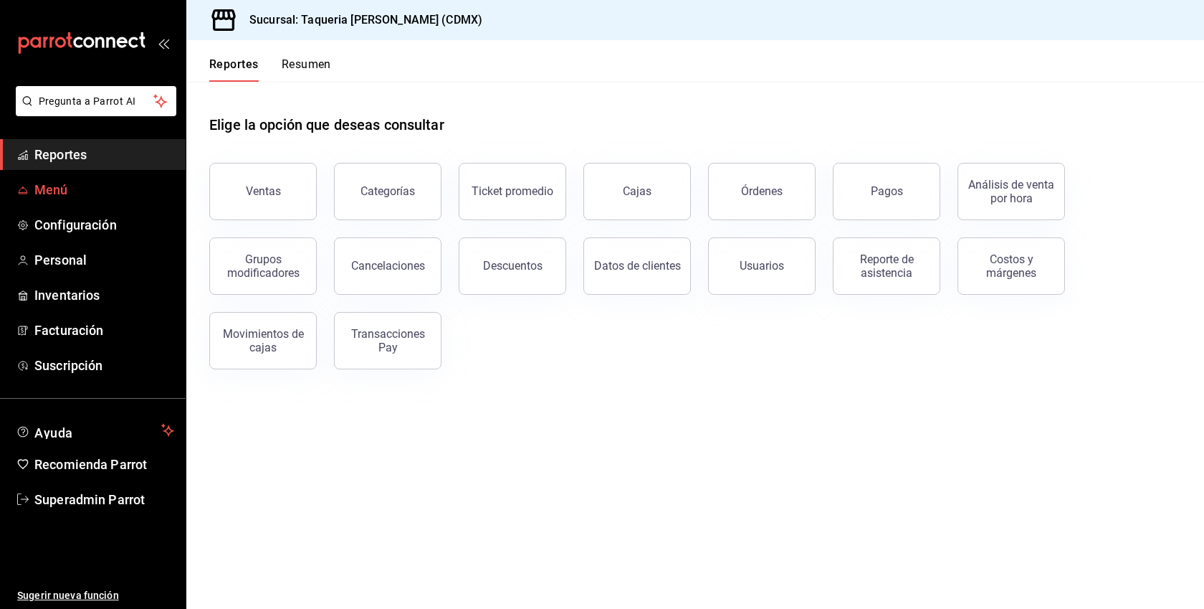
click at [45, 185] on span "Menú" at bounding box center [104, 189] width 140 height 19
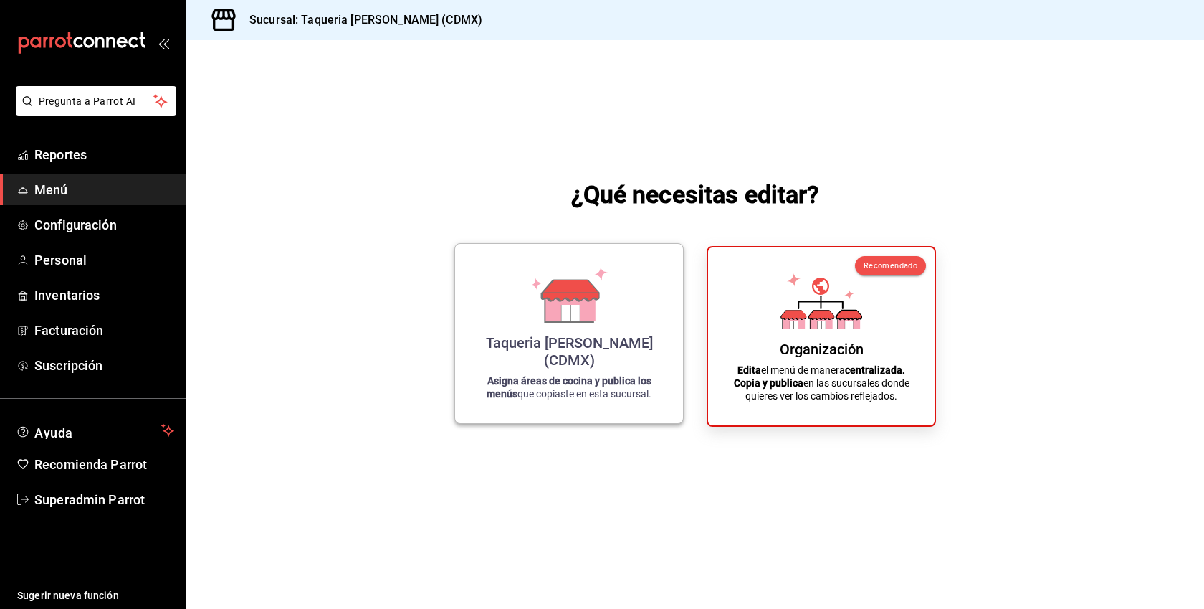
click at [612, 290] on div "Taqueria [PERSON_NAME] (CDMX) Asigna áreas de cocina y publica los menús que co…" at bounding box center [569, 333] width 194 height 156
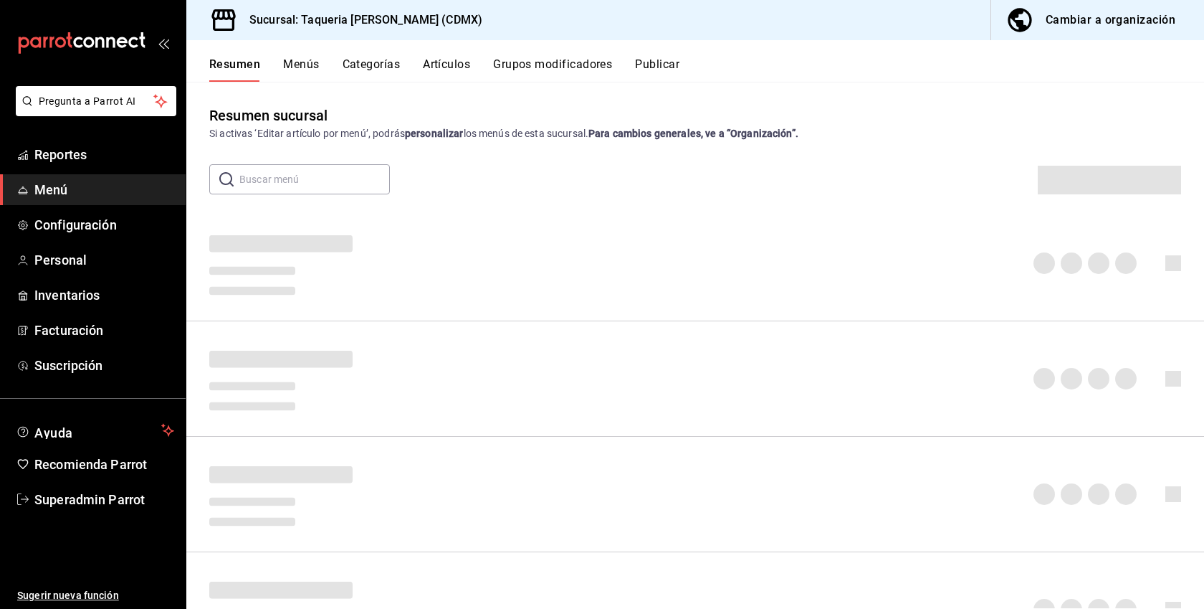
click at [298, 65] on button "Menús" at bounding box center [301, 69] width 36 height 24
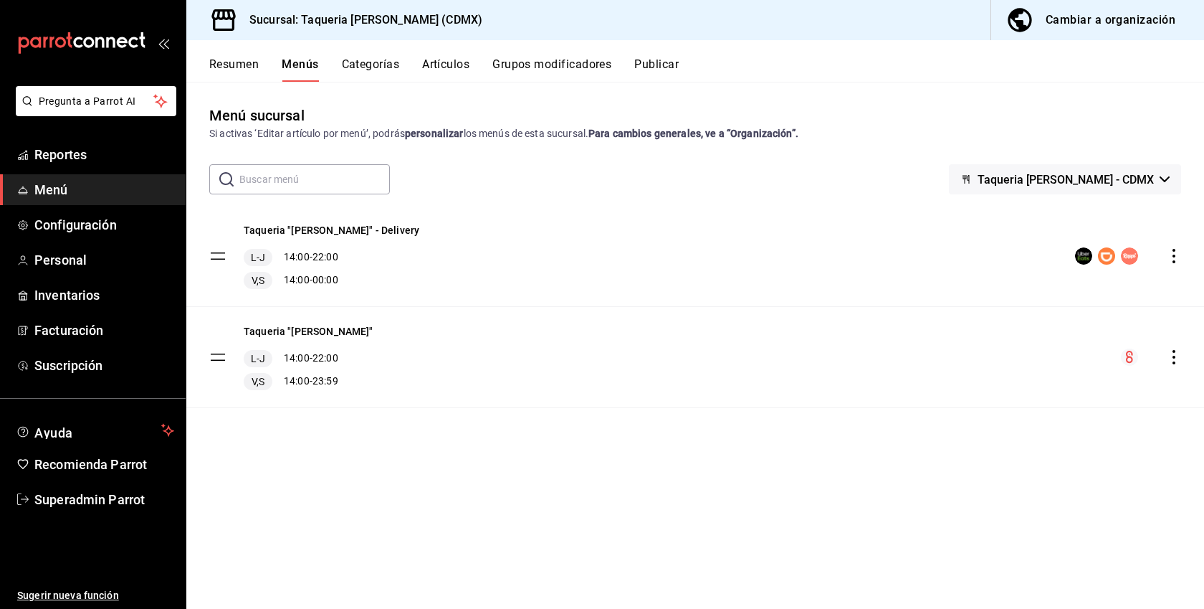
click at [1174, 254] on icon "actions" at bounding box center [1174, 256] width 14 height 14
click at [918, 376] on div at bounding box center [602, 304] width 1204 height 609
click at [665, 67] on button "Publicar" at bounding box center [656, 69] width 44 height 24
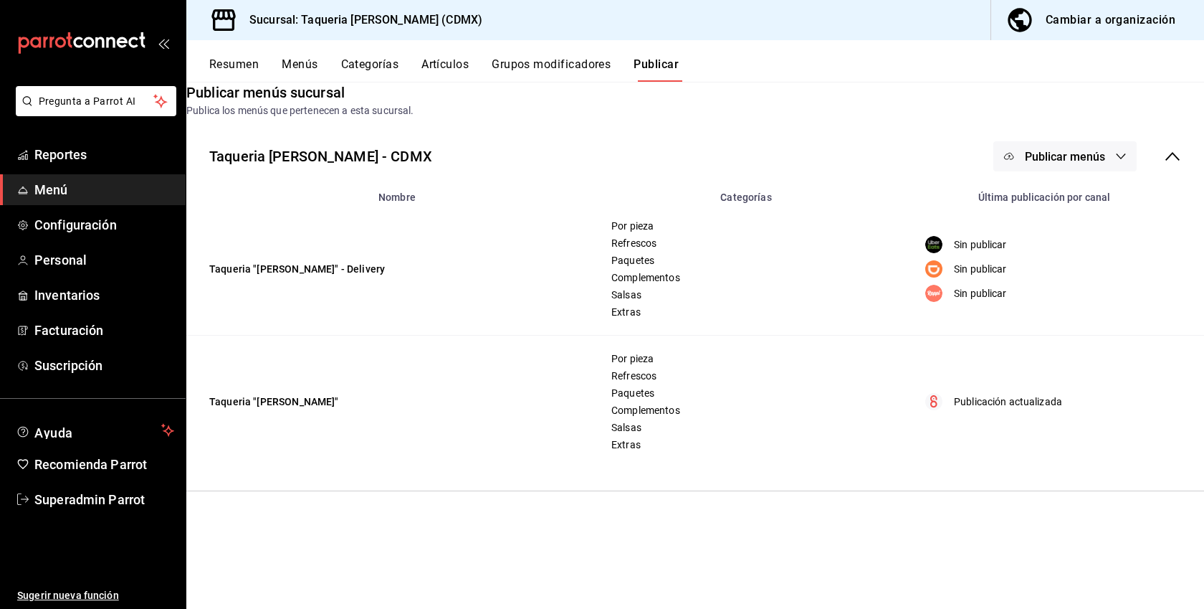
click at [1114, 171] on button "Publicar menús" at bounding box center [1065, 156] width 143 height 30
click at [1052, 320] on span "Rappi" at bounding box center [1071, 317] width 69 height 15
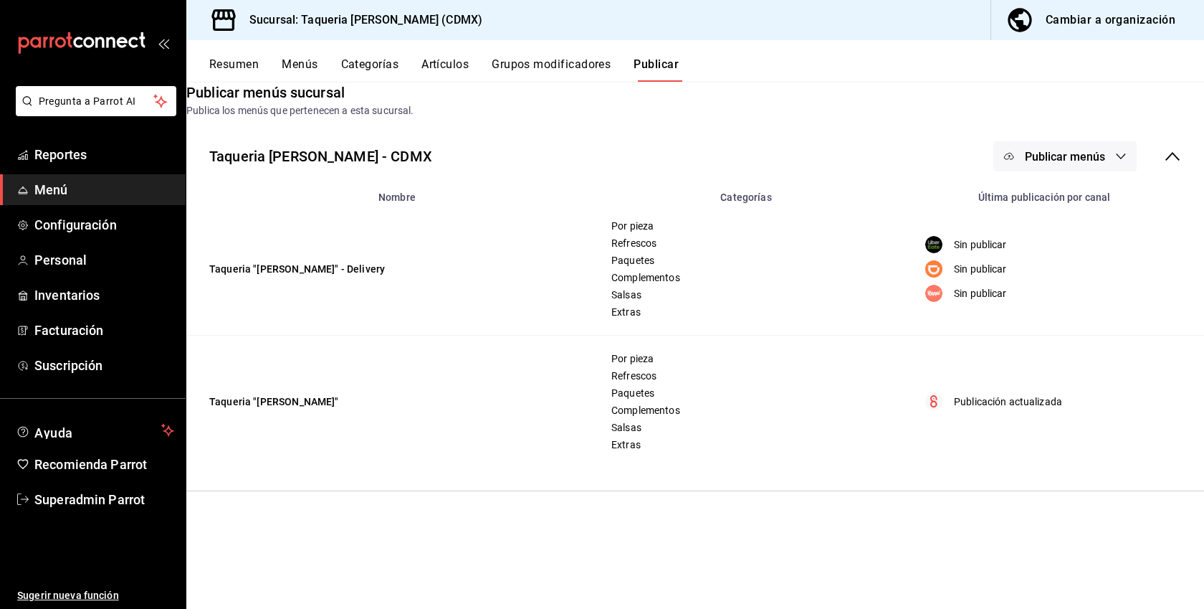
click at [1103, 28] on div "Cambiar a organización" at bounding box center [1111, 20] width 130 height 20
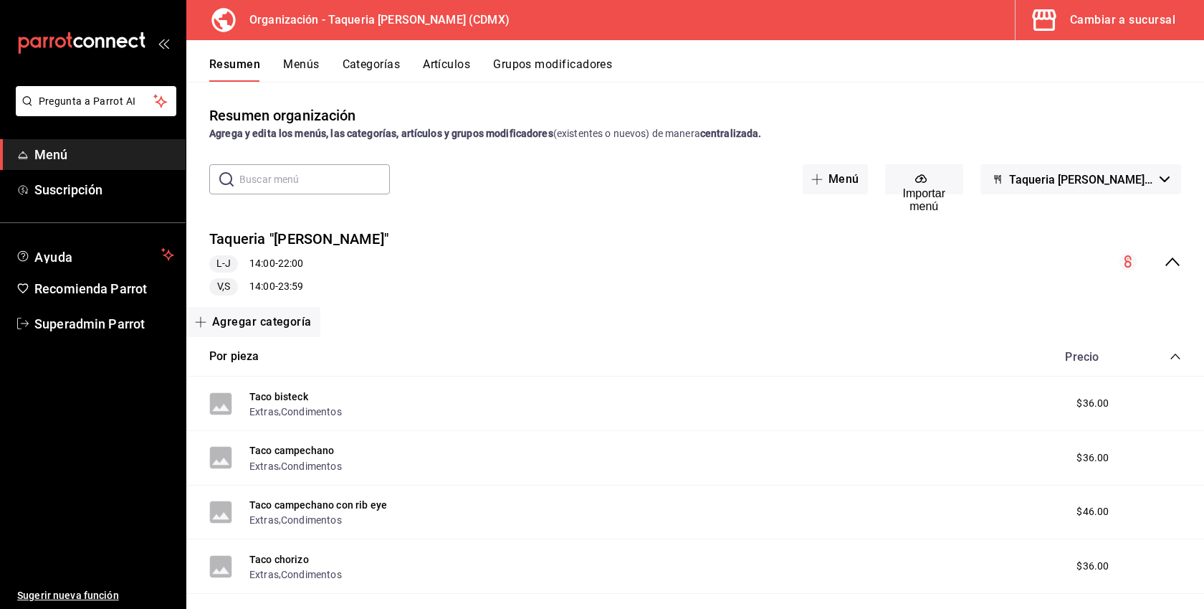
click at [308, 60] on button "Menús" at bounding box center [301, 69] width 36 height 24
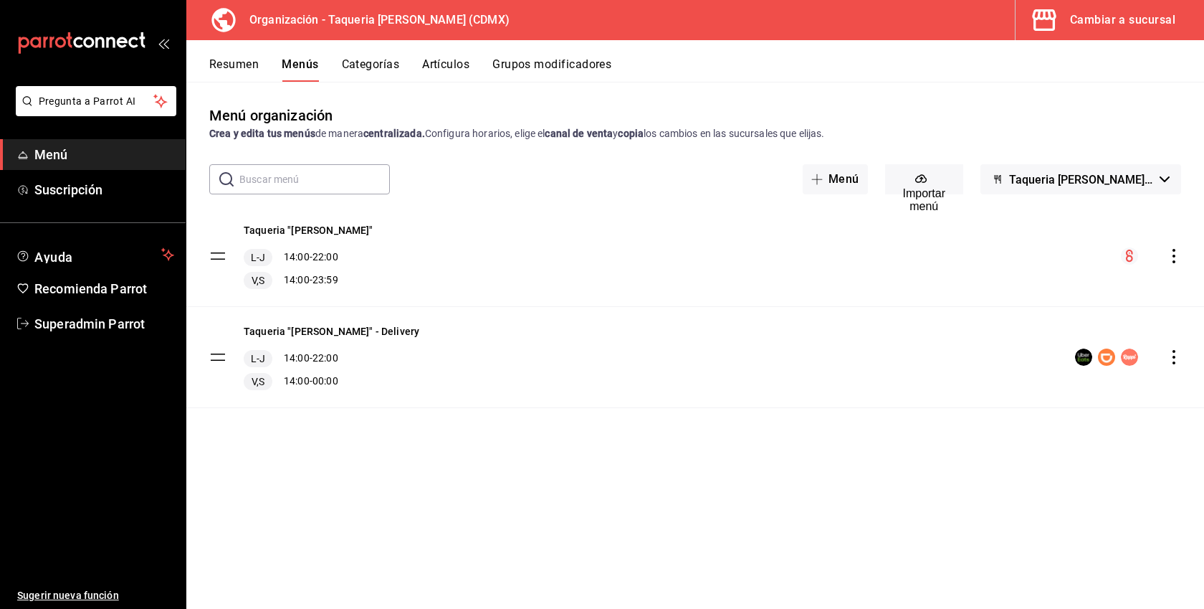
click at [1179, 356] on icon "actions" at bounding box center [1174, 357] width 14 height 14
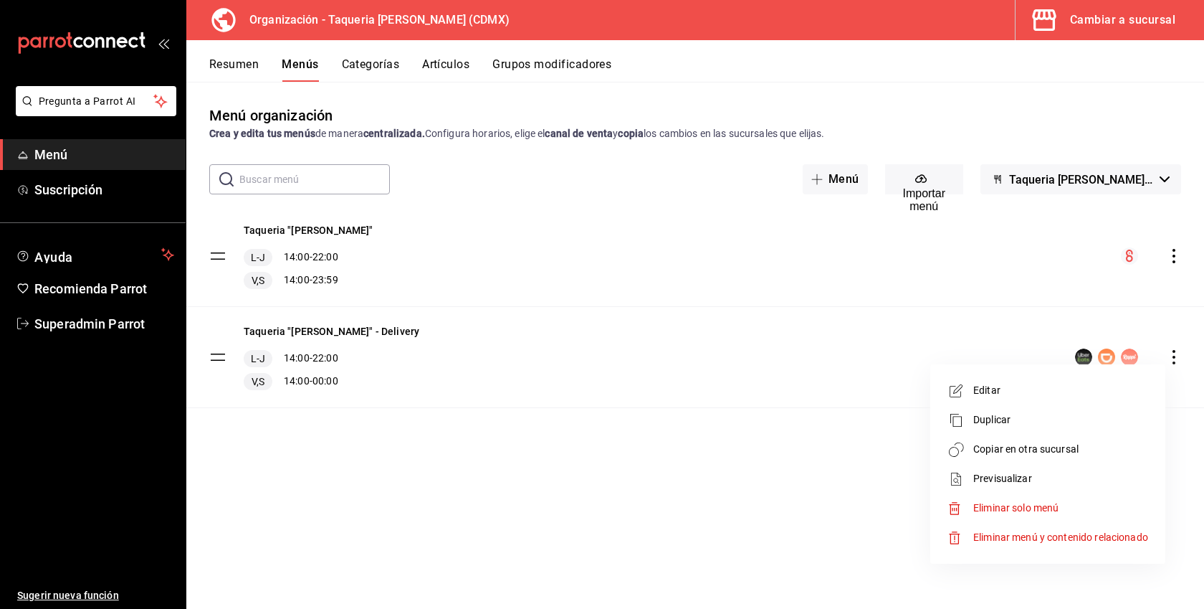
click at [1073, 445] on span "Copiar en otra sucursal" at bounding box center [1061, 449] width 175 height 15
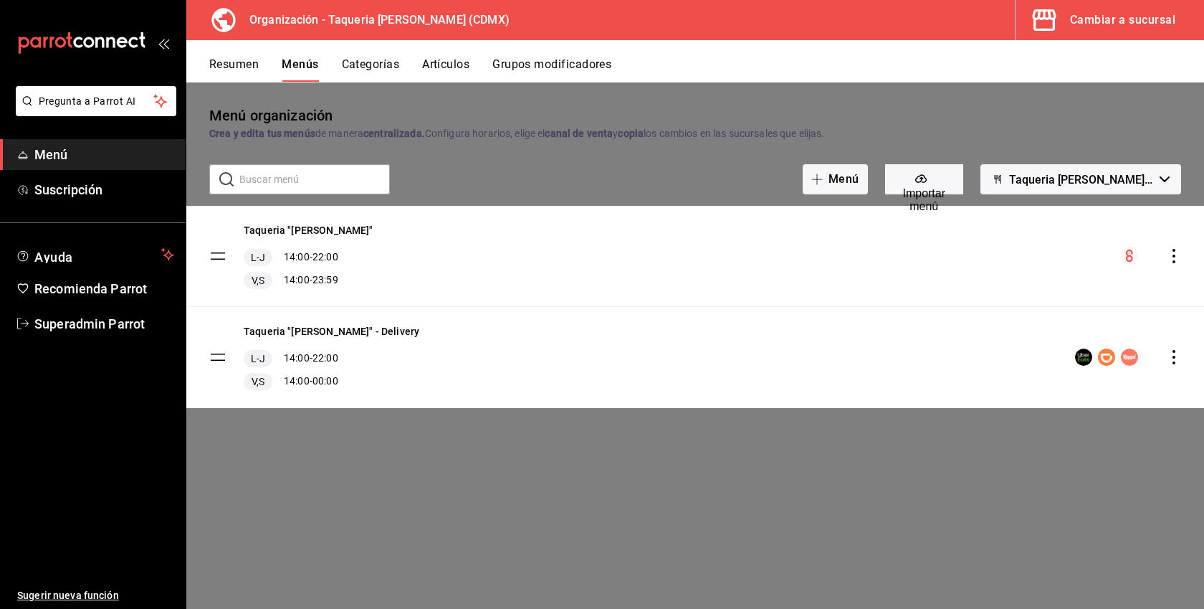
checkbox input "true"
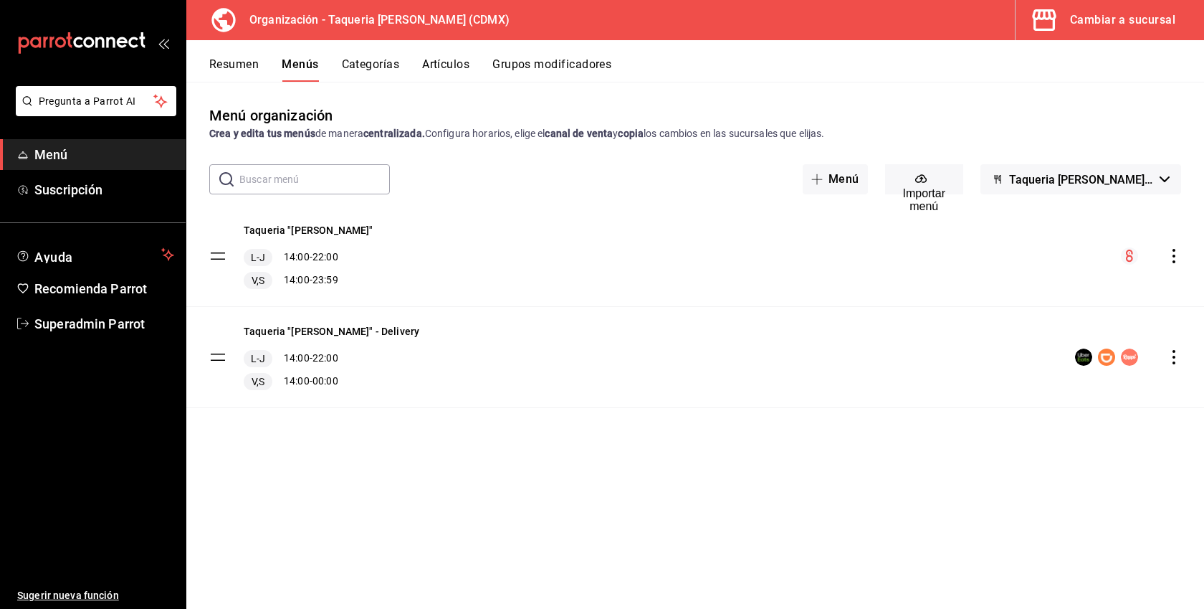
click at [1174, 353] on icon "actions" at bounding box center [1174, 357] width 14 height 14
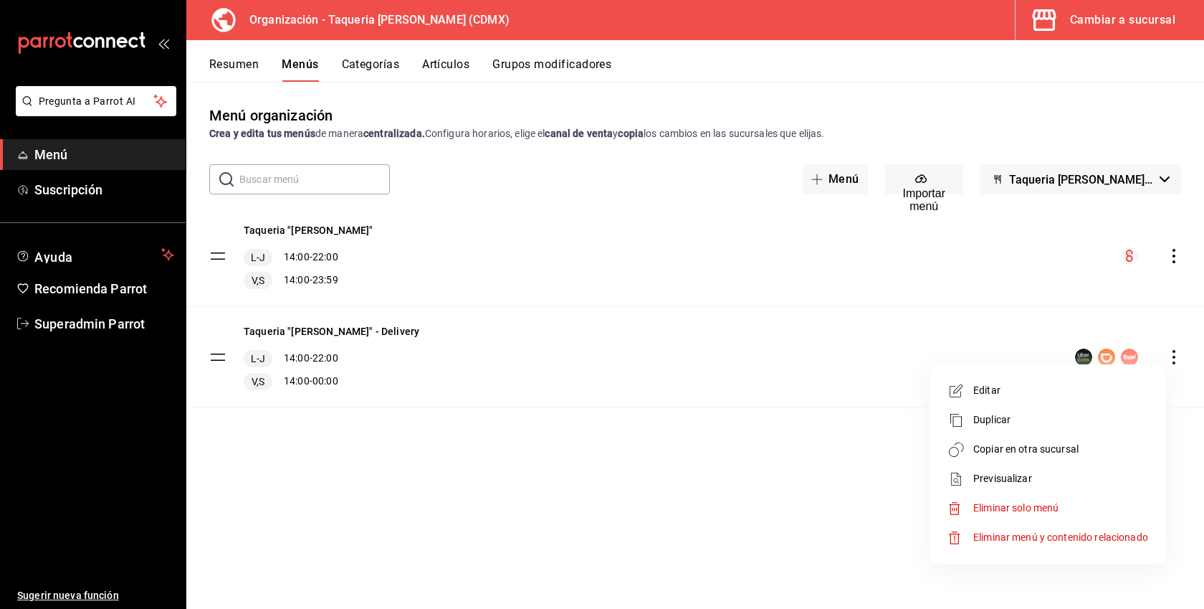
click at [1042, 449] on span "Copiar en otra sucursal" at bounding box center [1061, 449] width 175 height 15
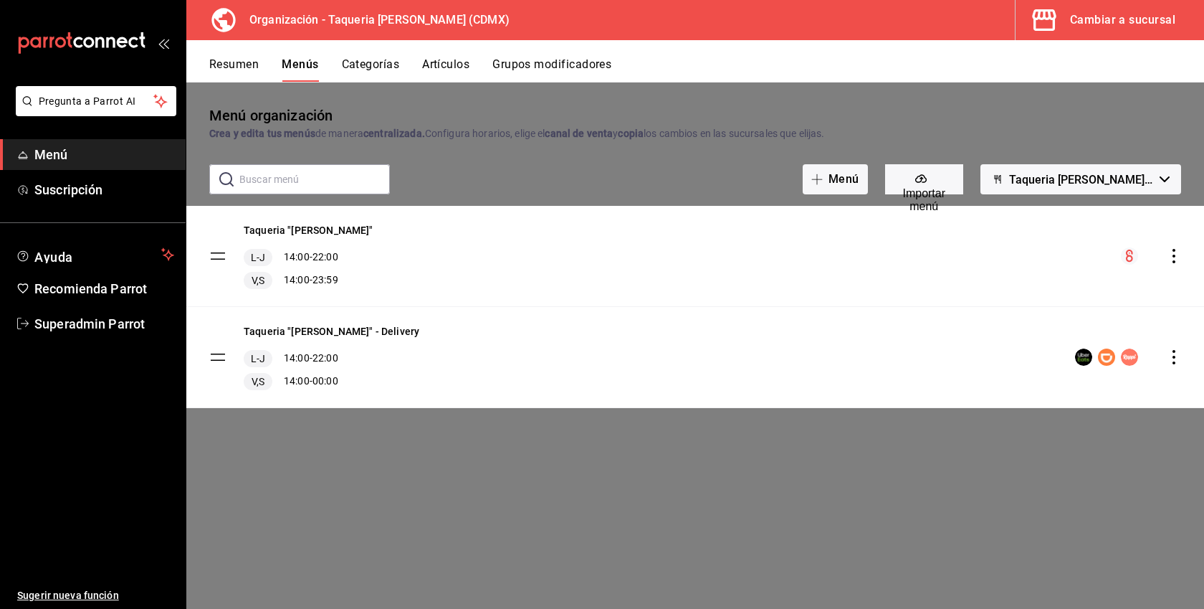
checkbox input "true"
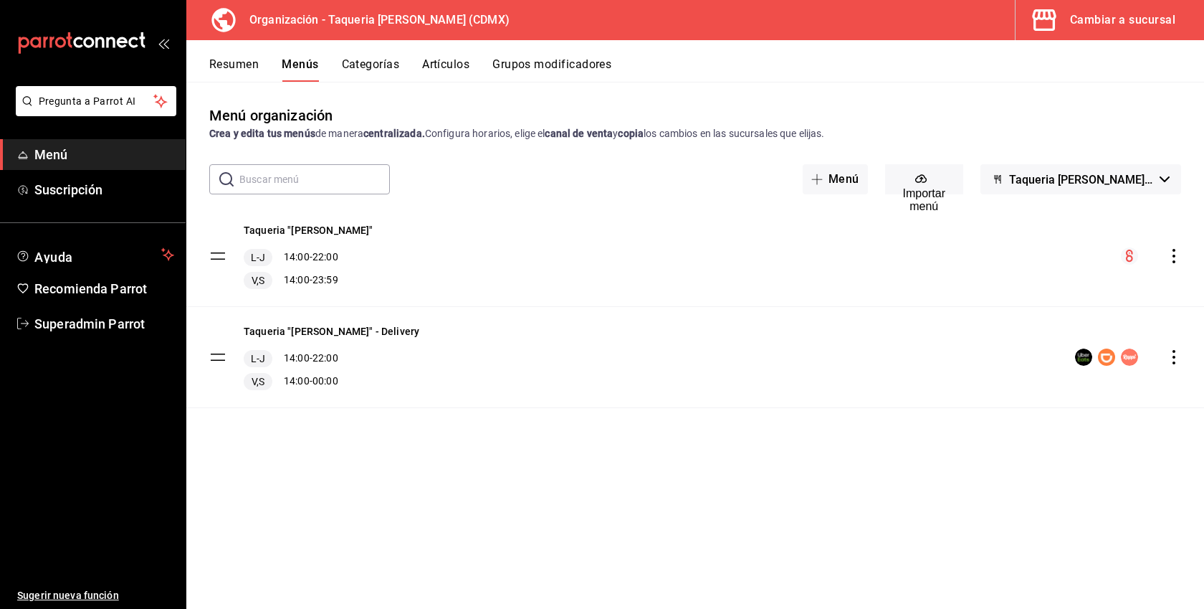
click at [1130, 13] on div "Cambiar a sucursal" at bounding box center [1122, 20] width 105 height 20
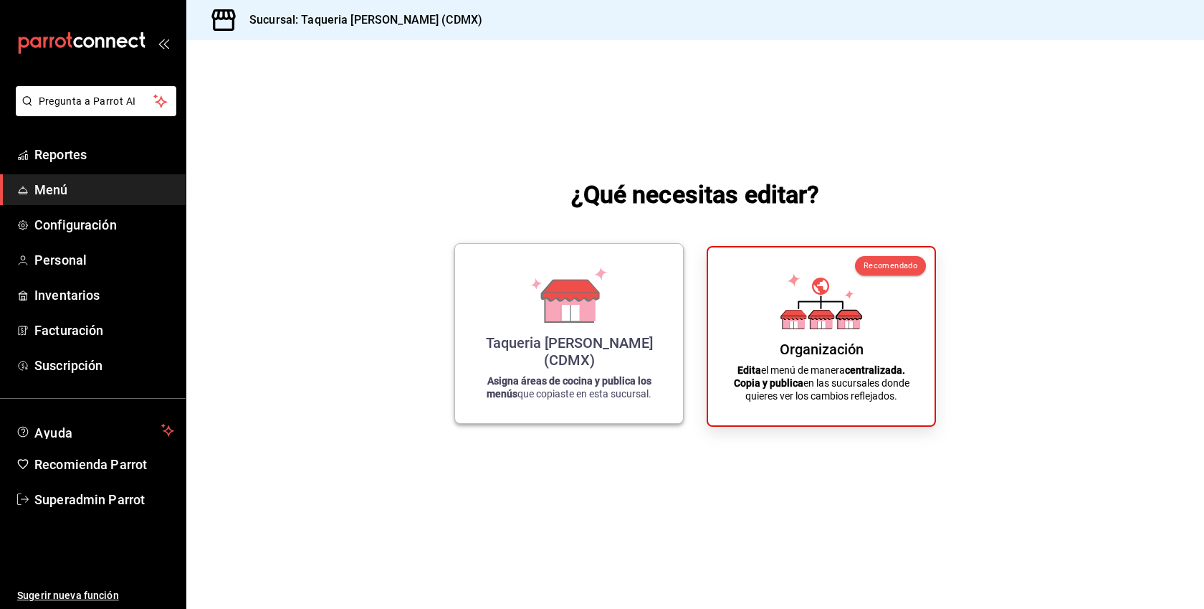
click at [529, 348] on div "Taqueria Don Pepe (CDMX) Asigna áreas de cocina y publica los menús que copiast…" at bounding box center [569, 333] width 194 height 156
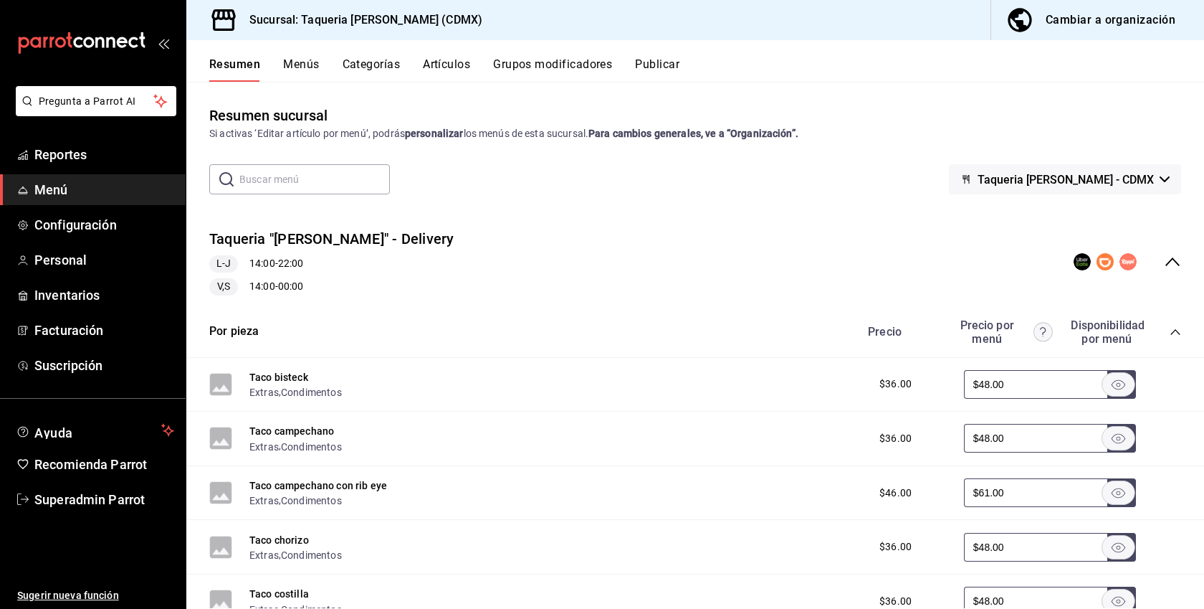
click at [652, 75] on button "Publicar" at bounding box center [657, 69] width 44 height 24
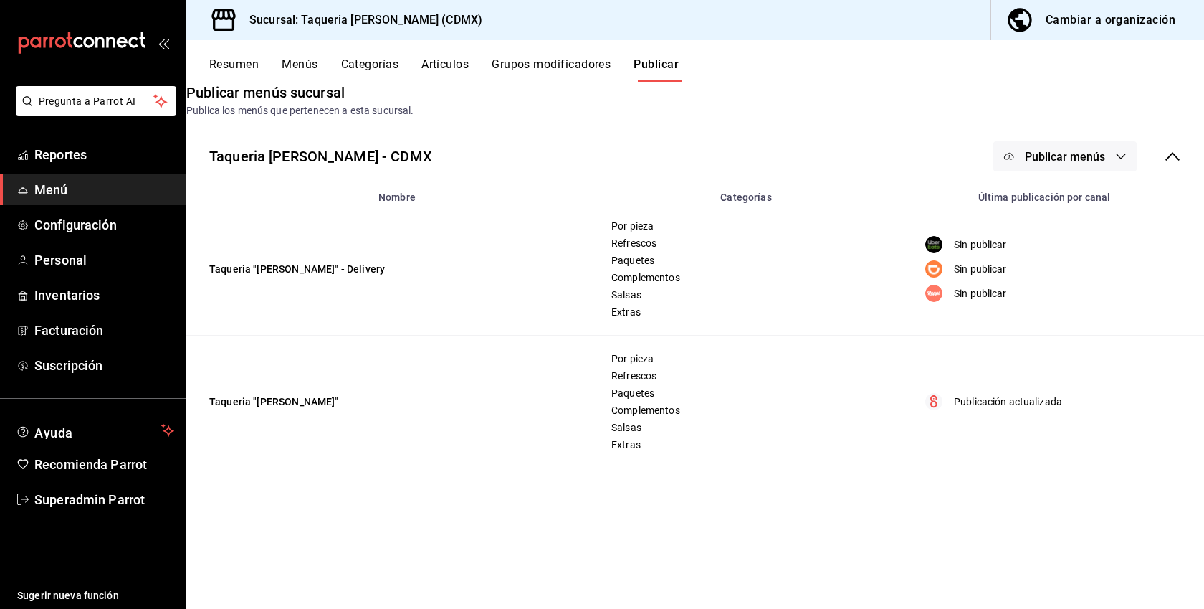
click at [1099, 171] on button "Publicar menús" at bounding box center [1065, 156] width 143 height 30
click at [1037, 322] on div at bounding box center [1025, 317] width 26 height 23
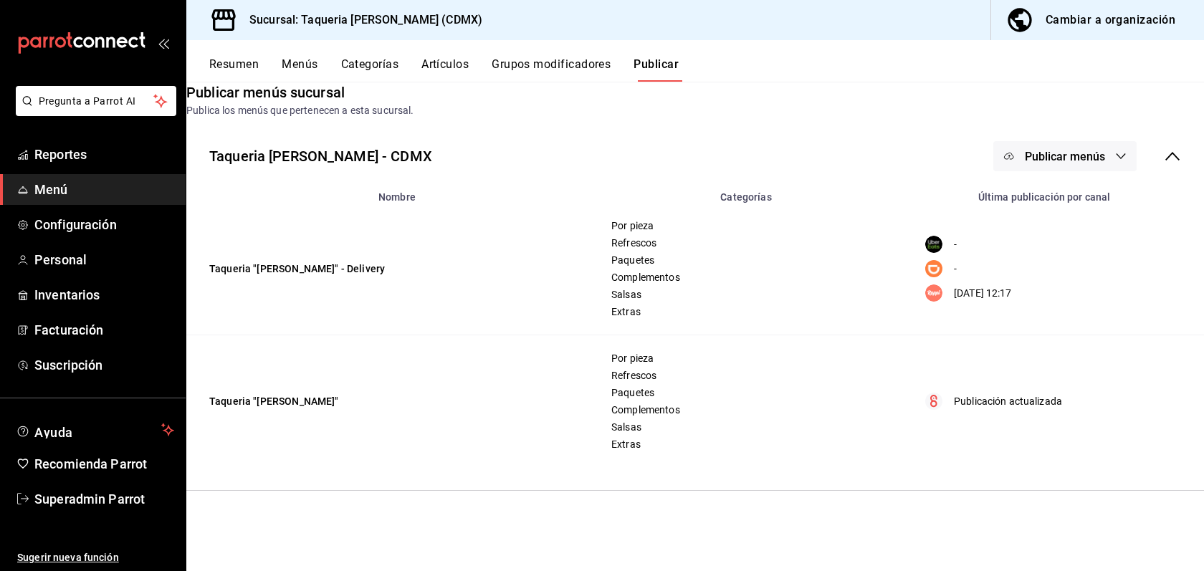
click at [47, 193] on span "Menú" at bounding box center [104, 189] width 140 height 19
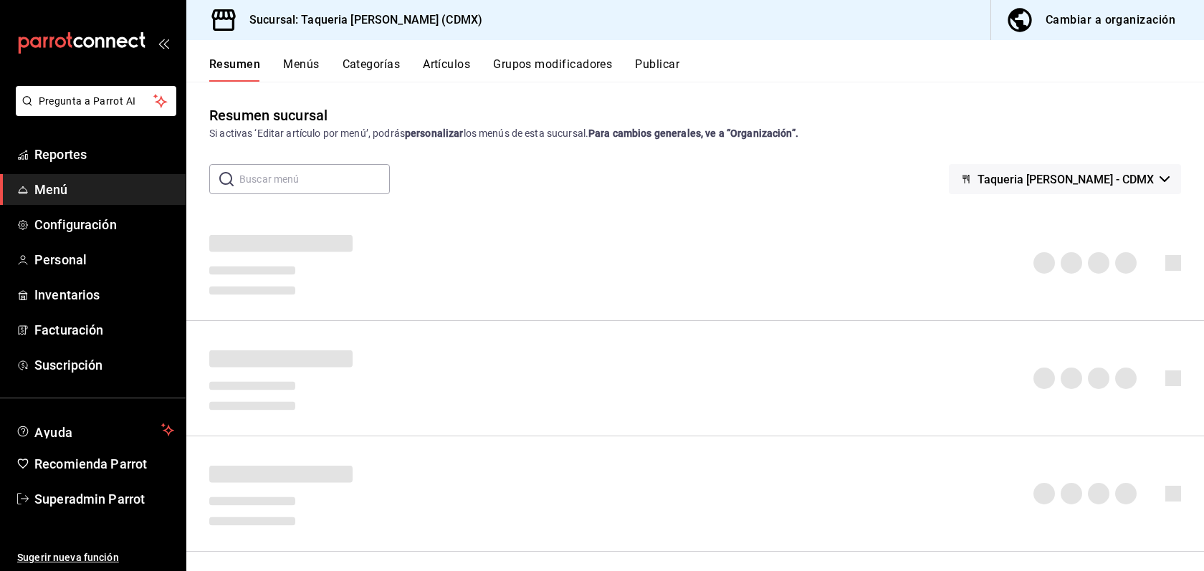
click at [79, 39] on icon "mailbox folders" at bounding box center [77, 42] width 9 height 11
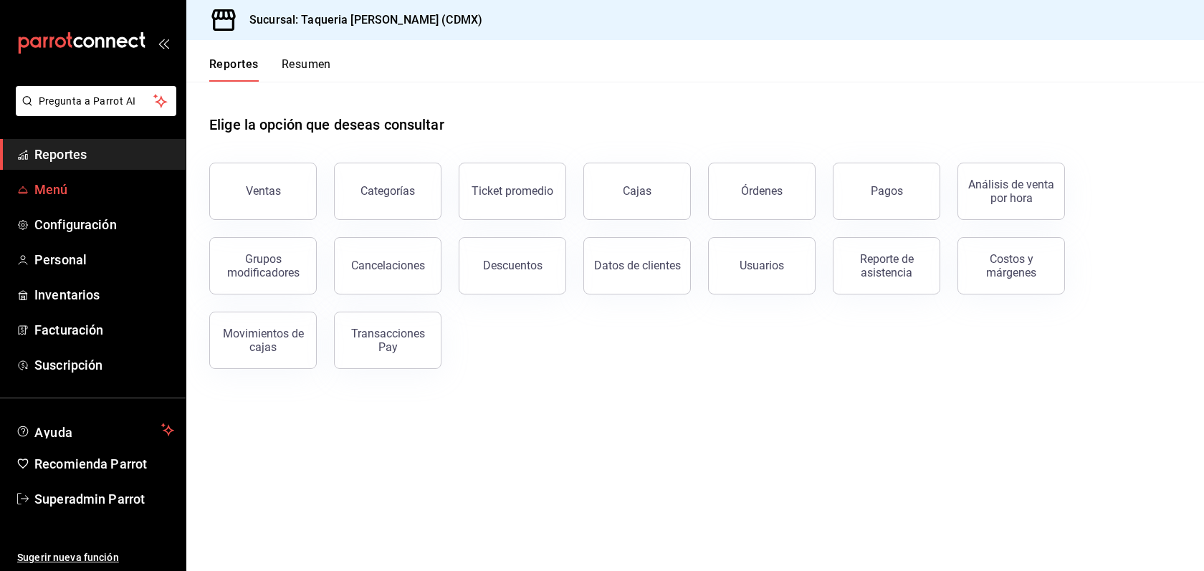
click at [72, 194] on span "Menú" at bounding box center [104, 189] width 140 height 19
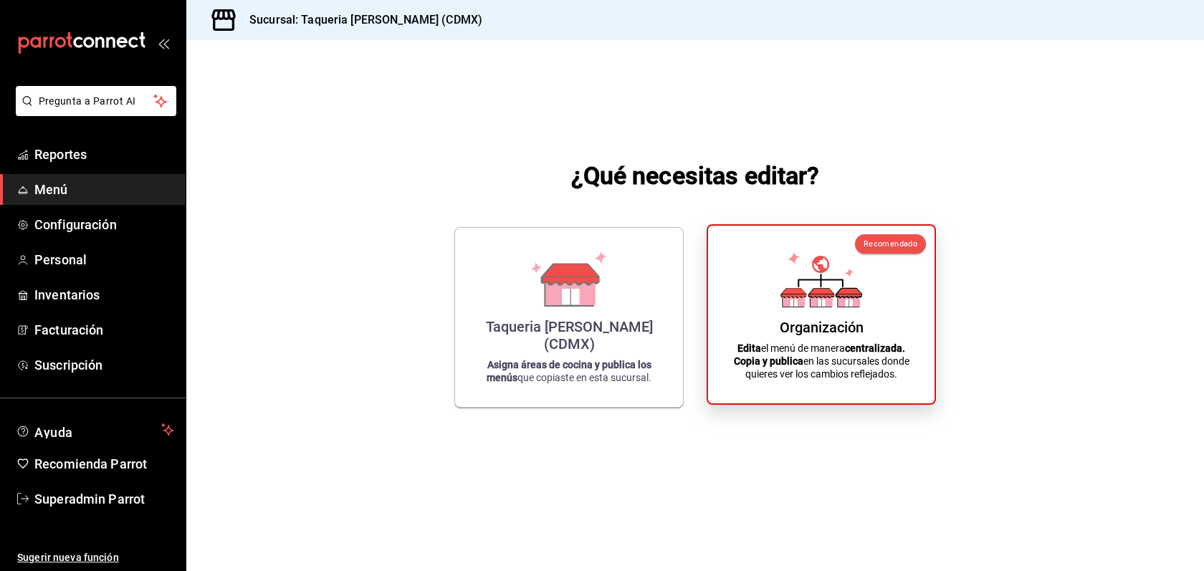
click at [893, 316] on div "Organización Edita el menú de manera centralizada. Copia y publica en las sucur…" at bounding box center [822, 314] width 192 height 155
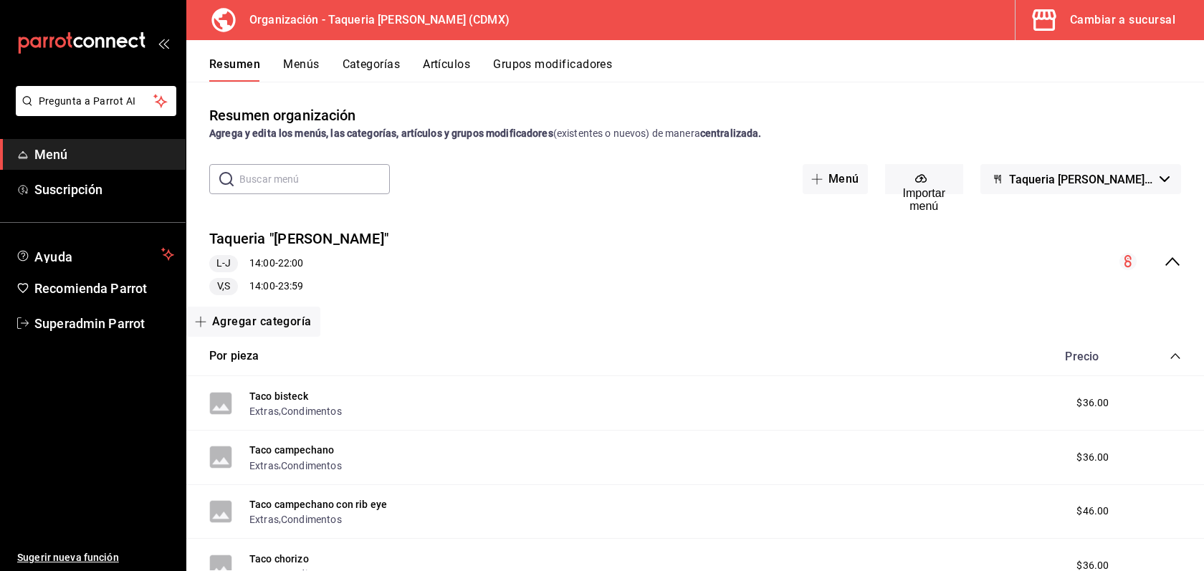
click at [299, 62] on button "Menús" at bounding box center [301, 69] width 36 height 24
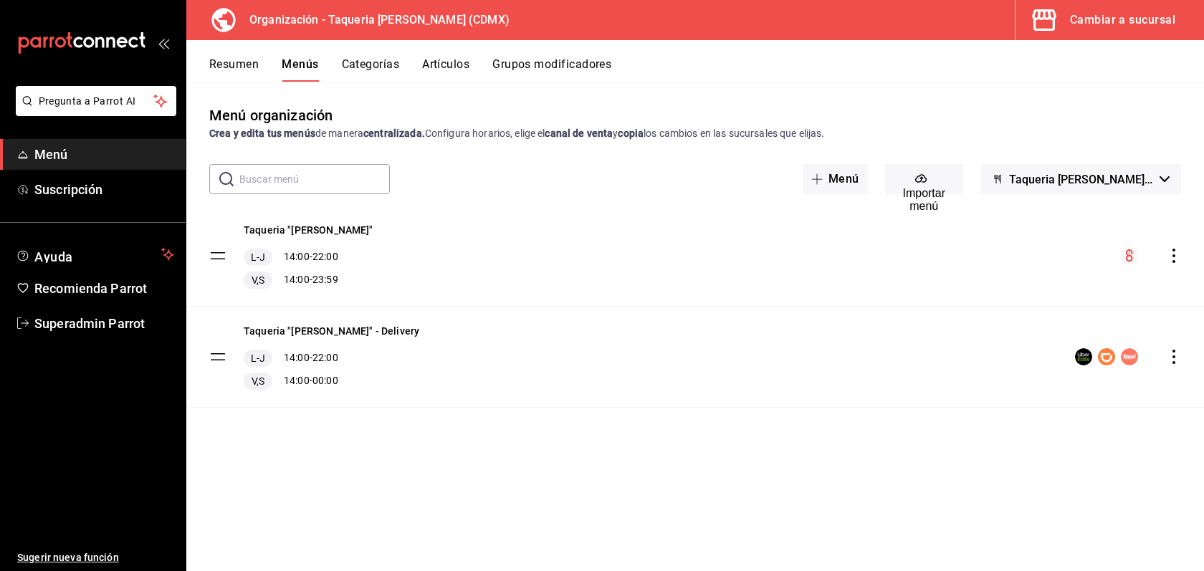
click at [558, 69] on button "Grupos modificadores" at bounding box center [552, 69] width 119 height 24
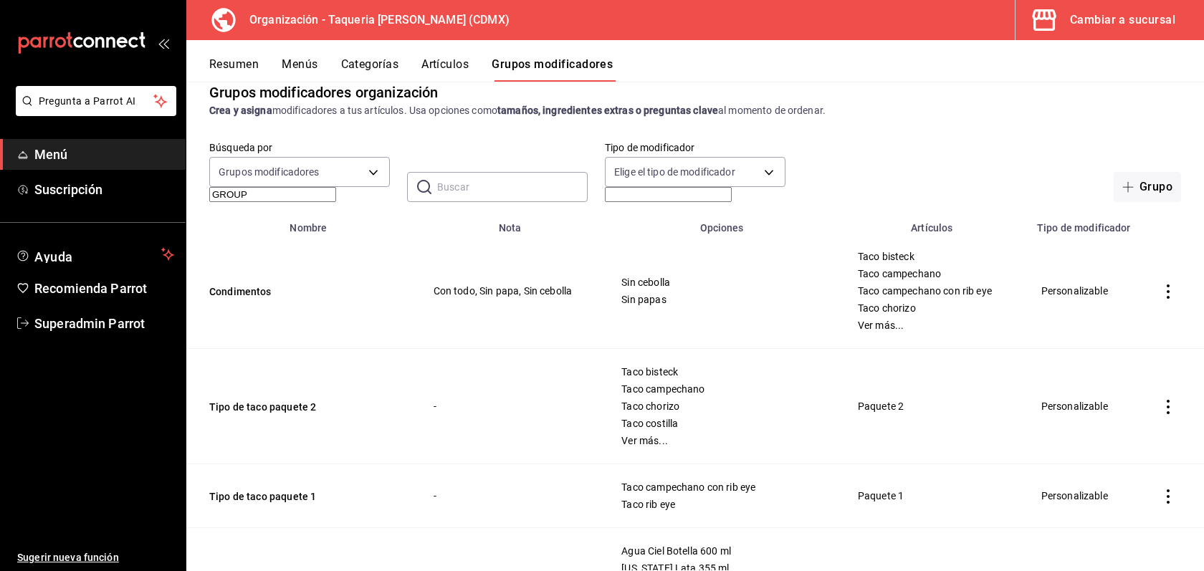
click at [463, 188] on input "text" at bounding box center [512, 187] width 151 height 29
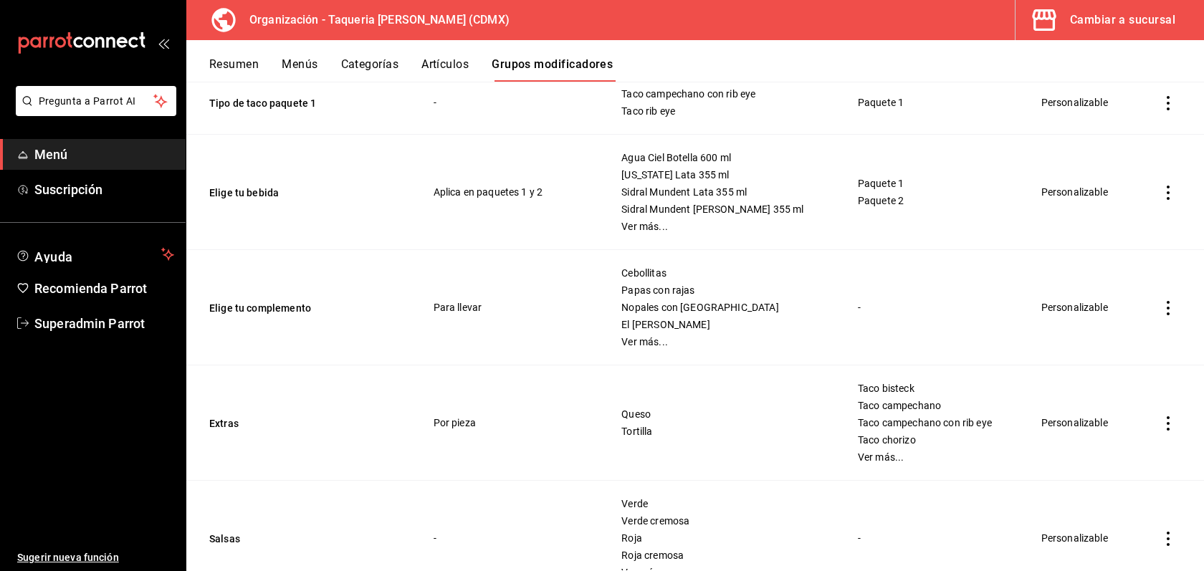
scroll to position [461, 0]
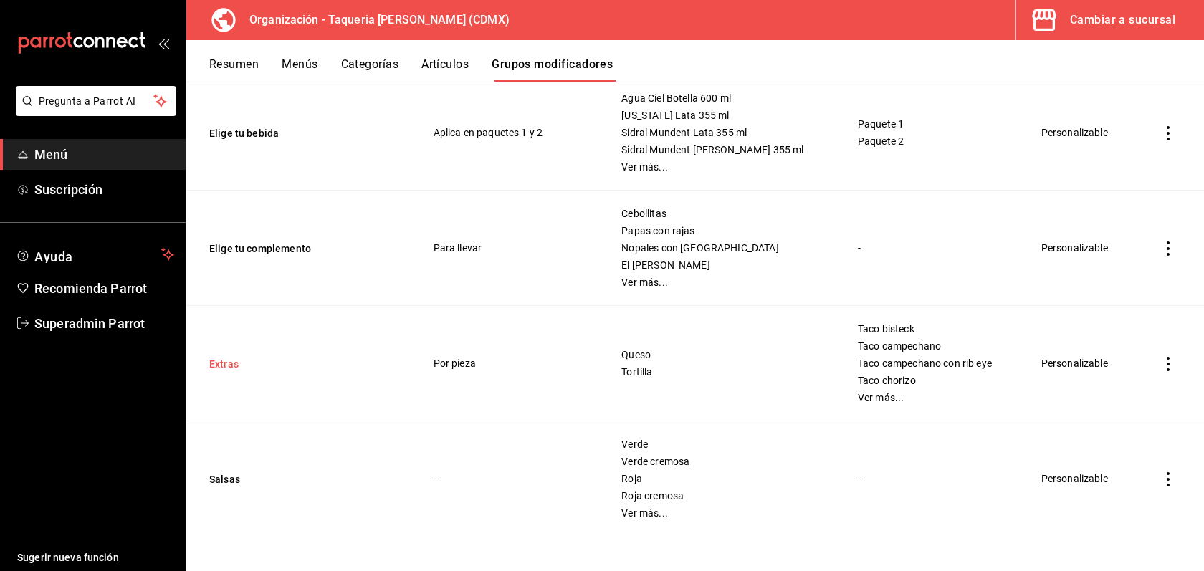
click at [235, 366] on button "Extras" at bounding box center [295, 364] width 172 height 14
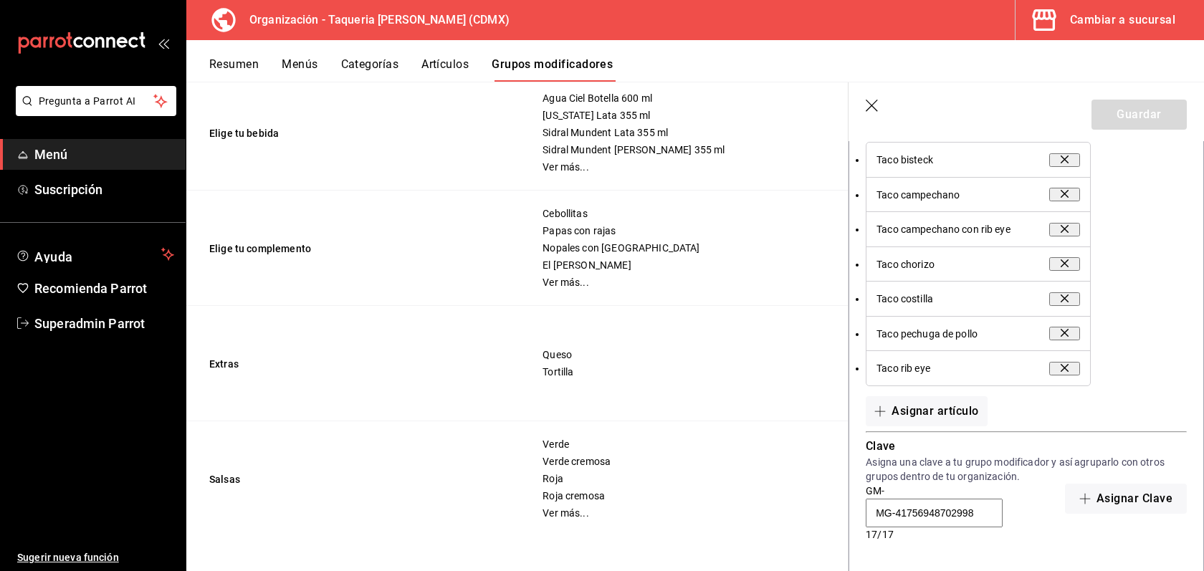
scroll to position [1016, 0]
click at [467, 69] on button "Artículos" at bounding box center [445, 69] width 47 height 24
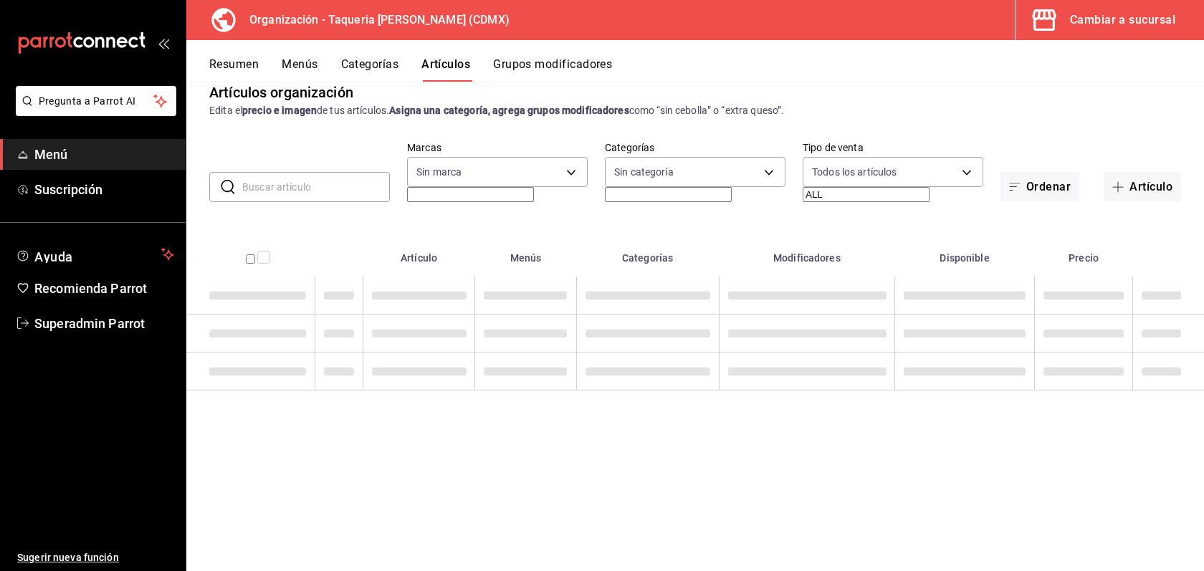
type input "ce101241-e291-4bf4-bb44-606d110127b7"
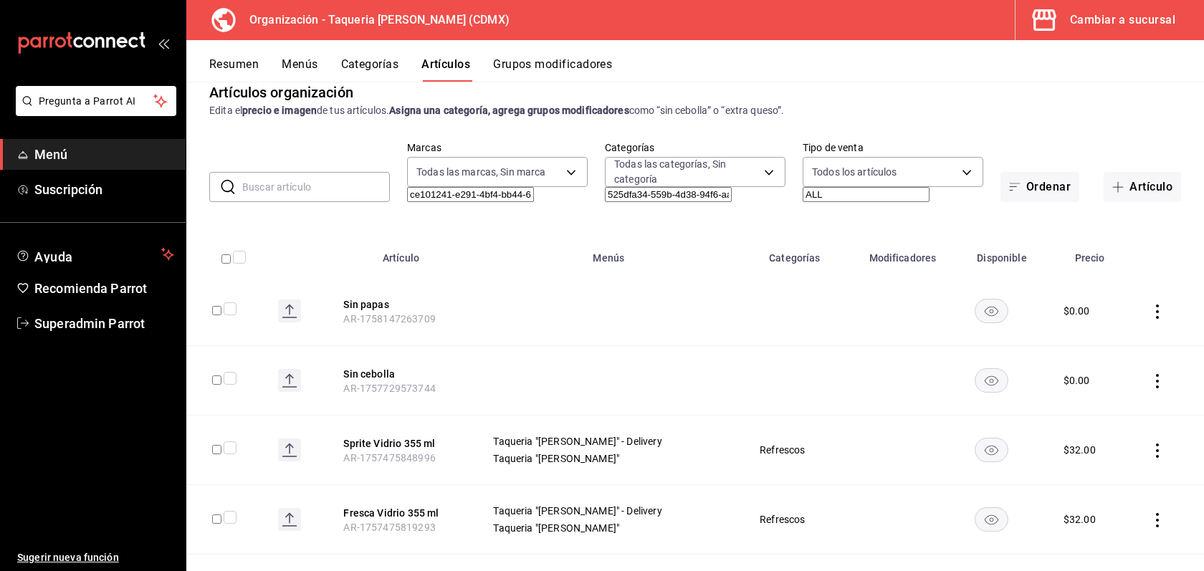
type input "525dfa34-559b-4d38-94f6-aaf585d6ada2,a85c83a3-24f4-47d7-91b1-cd088f40c17e,fc4c7…"
click at [384, 74] on button "Categorías" at bounding box center [370, 69] width 58 height 24
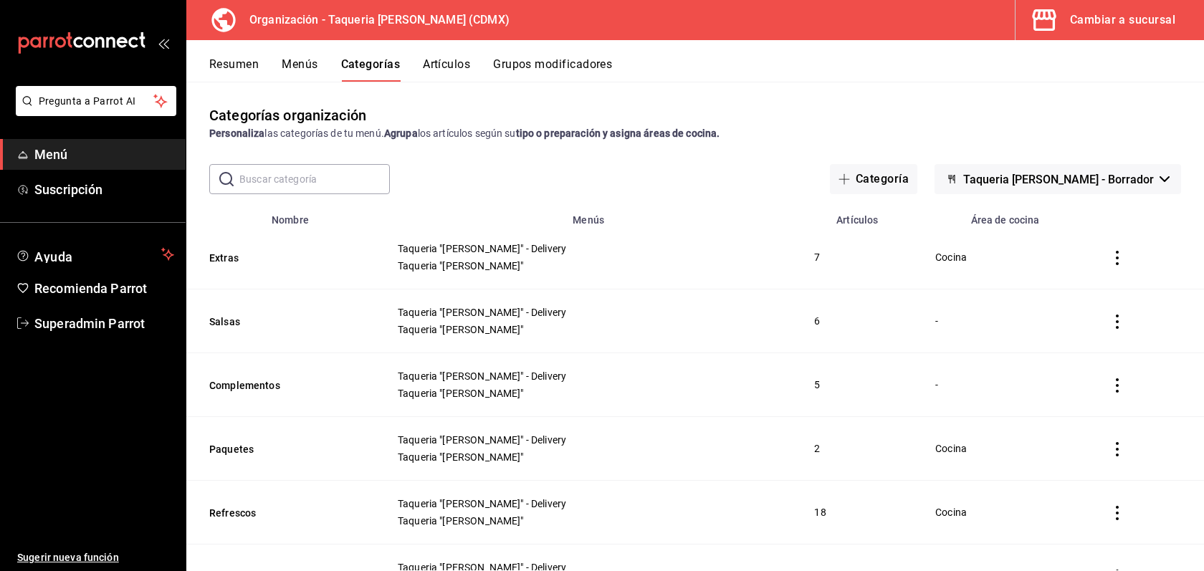
click at [318, 61] on button "Menús" at bounding box center [300, 69] width 36 height 24
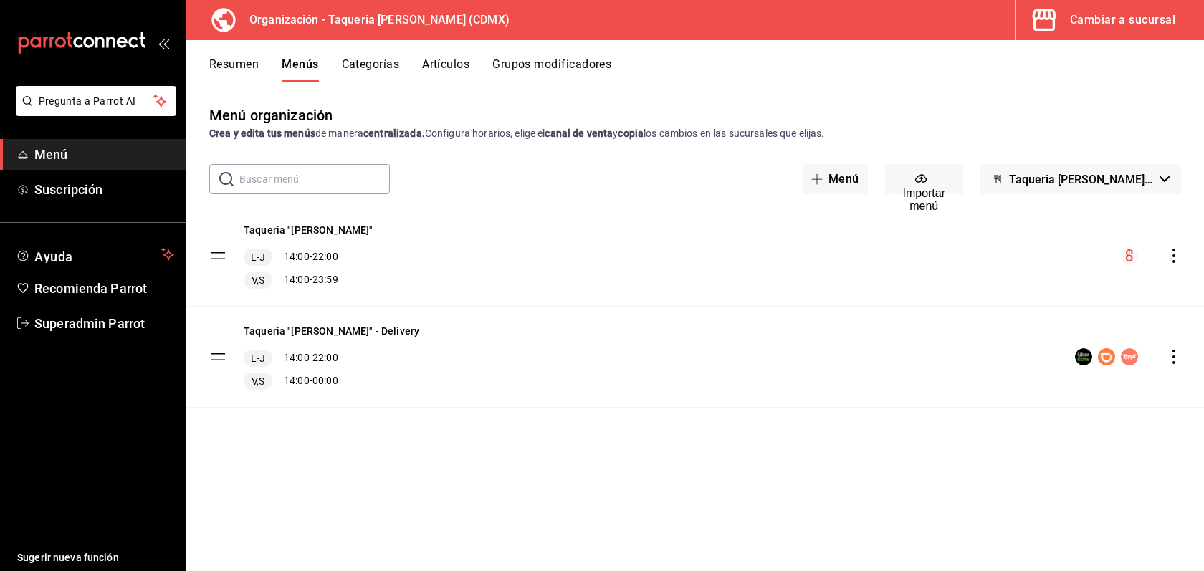
click at [1176, 251] on icon "actions" at bounding box center [1174, 256] width 14 height 14
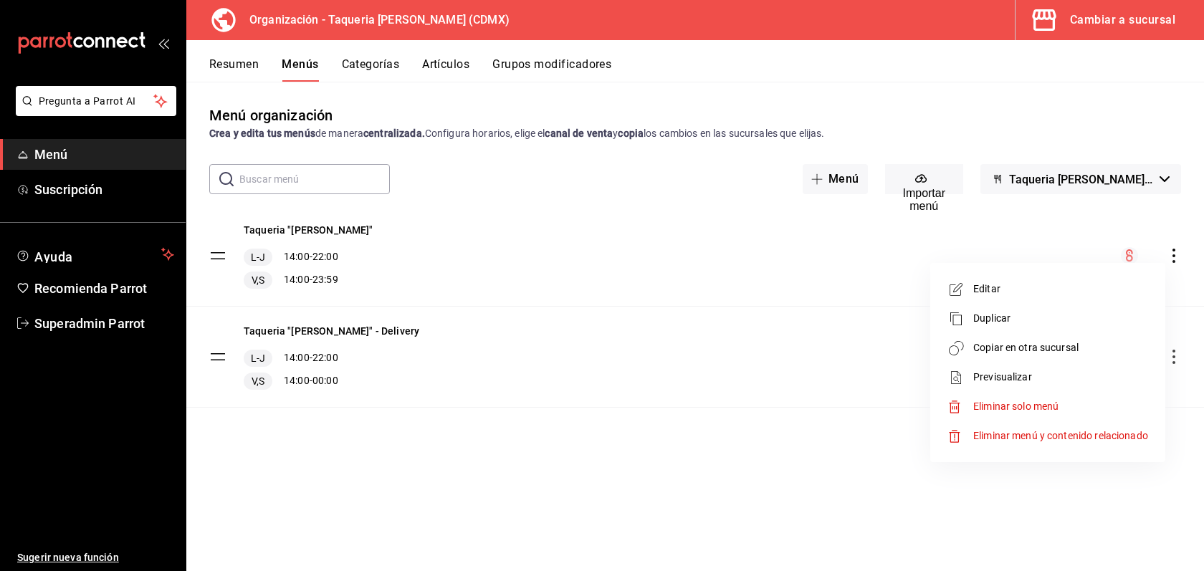
click at [702, 235] on div at bounding box center [602, 285] width 1204 height 571
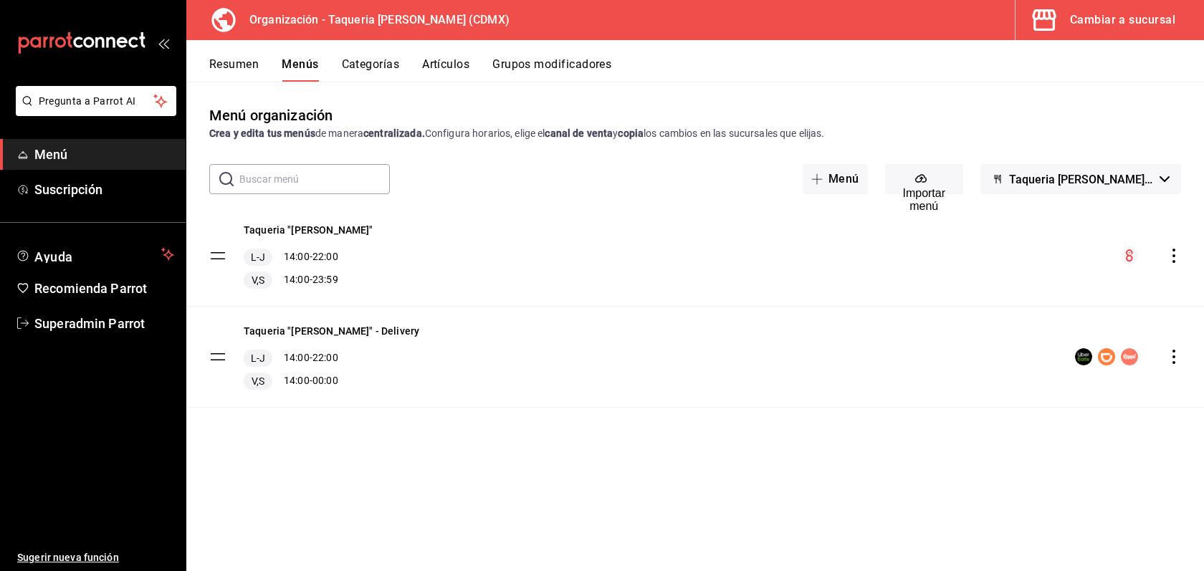
click at [389, 72] on button "Categorías" at bounding box center [371, 69] width 58 height 24
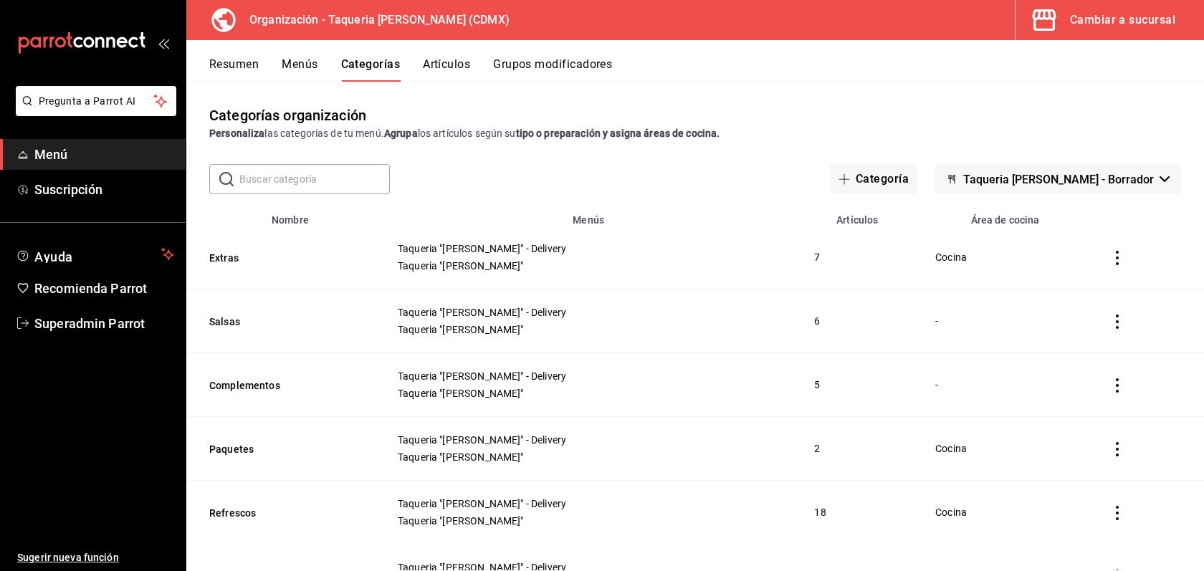
click at [311, 70] on button "Menús" at bounding box center [300, 69] width 36 height 24
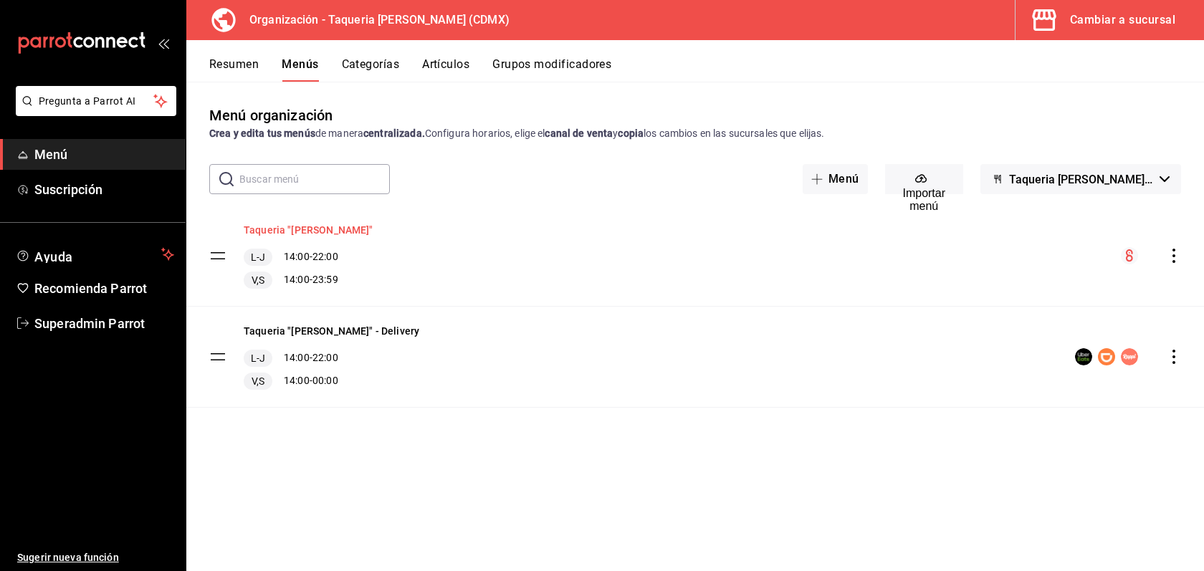
click at [325, 237] on button "Taqueria "Don Pepe"" at bounding box center [309, 230] width 130 height 14
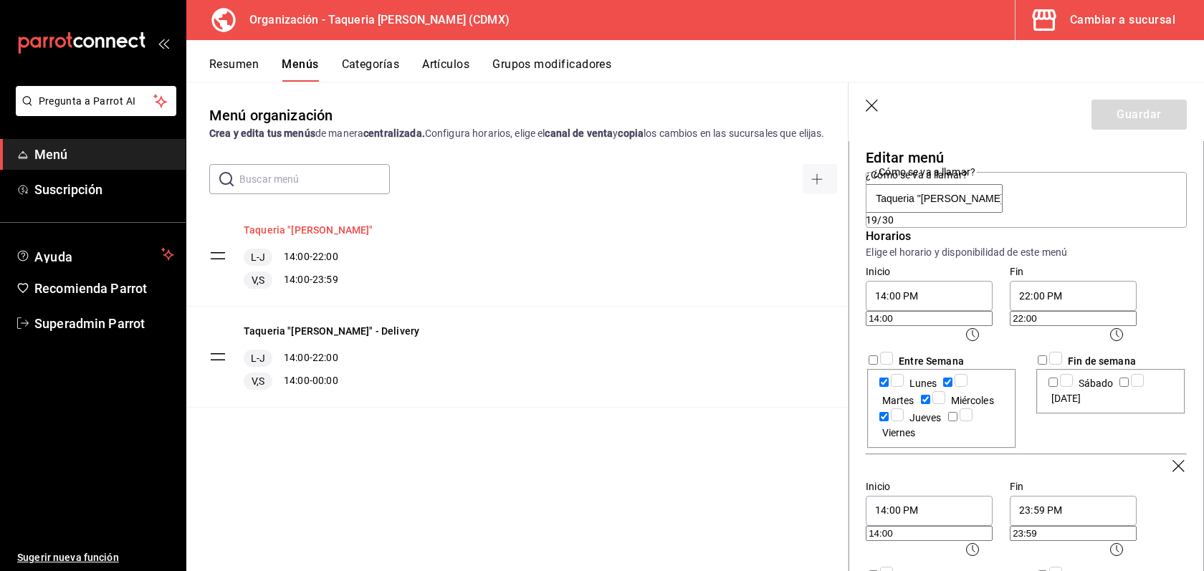
checkbox input "true"
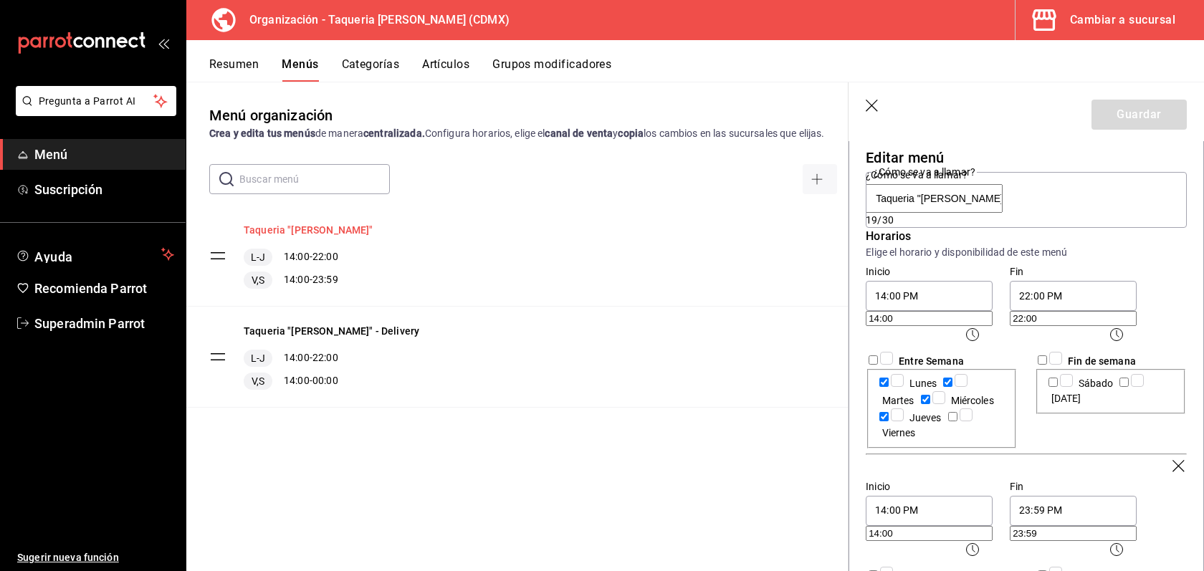
checkbox input "true"
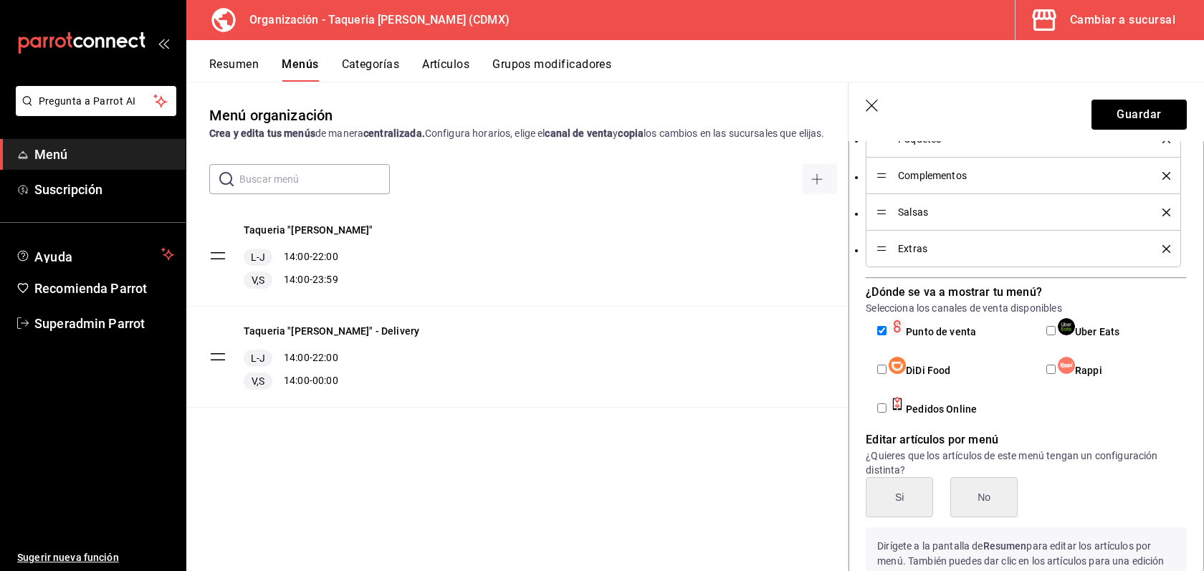
scroll to position [739, 0]
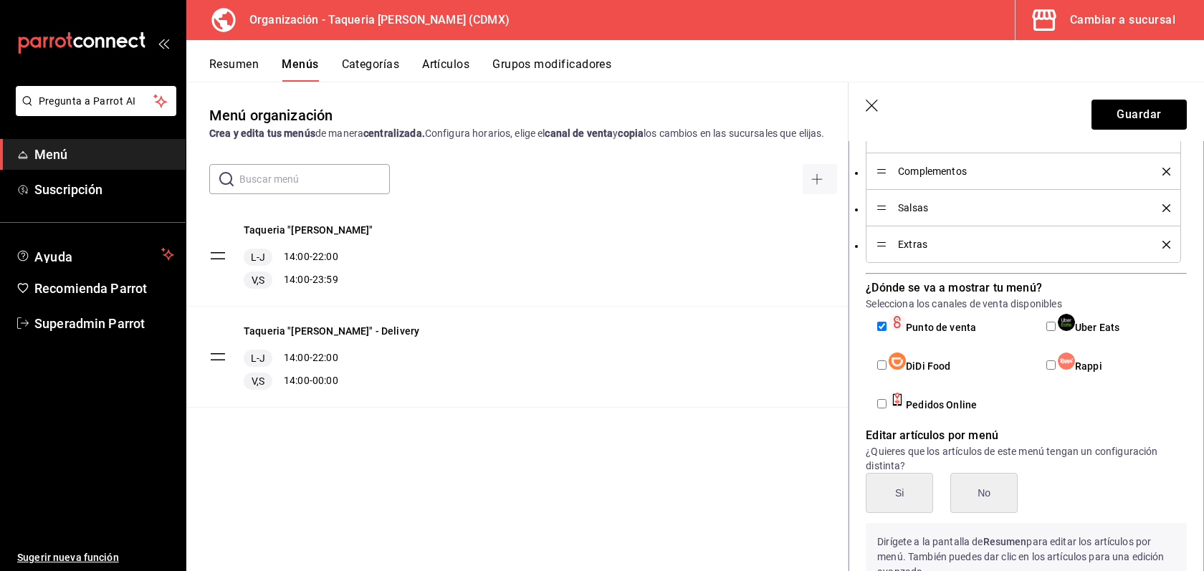
click at [241, 68] on button "Resumen" at bounding box center [233, 69] width 49 height 24
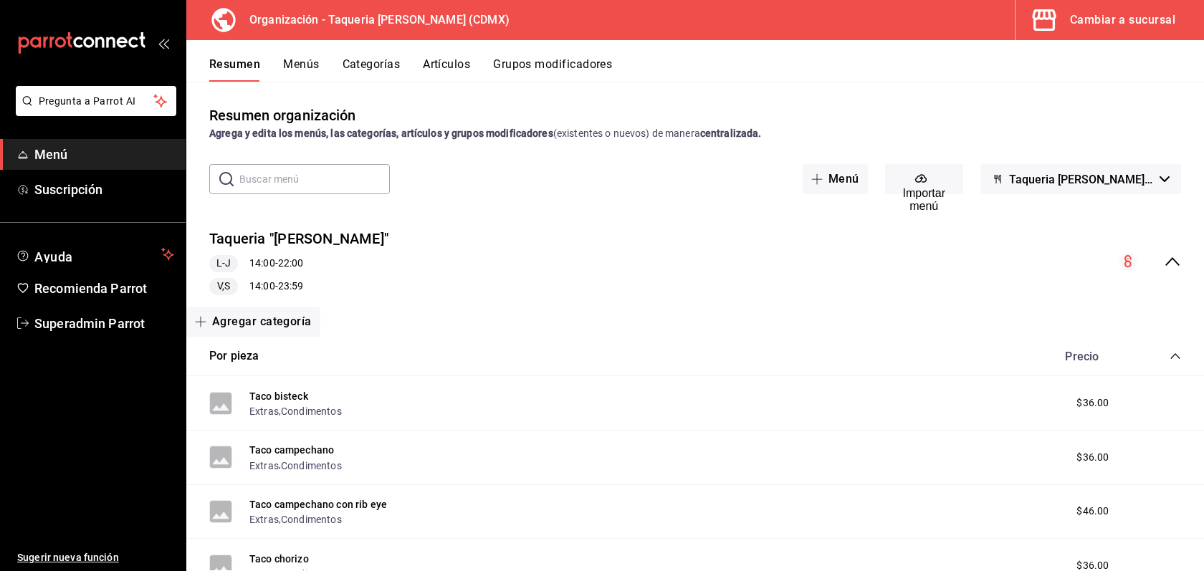
click at [1176, 274] on div "Taqueria "Don Pepe" L-J 14:00 - 22:00 V,S 14:00 - 23:59" at bounding box center [695, 262] width 1018 height 90
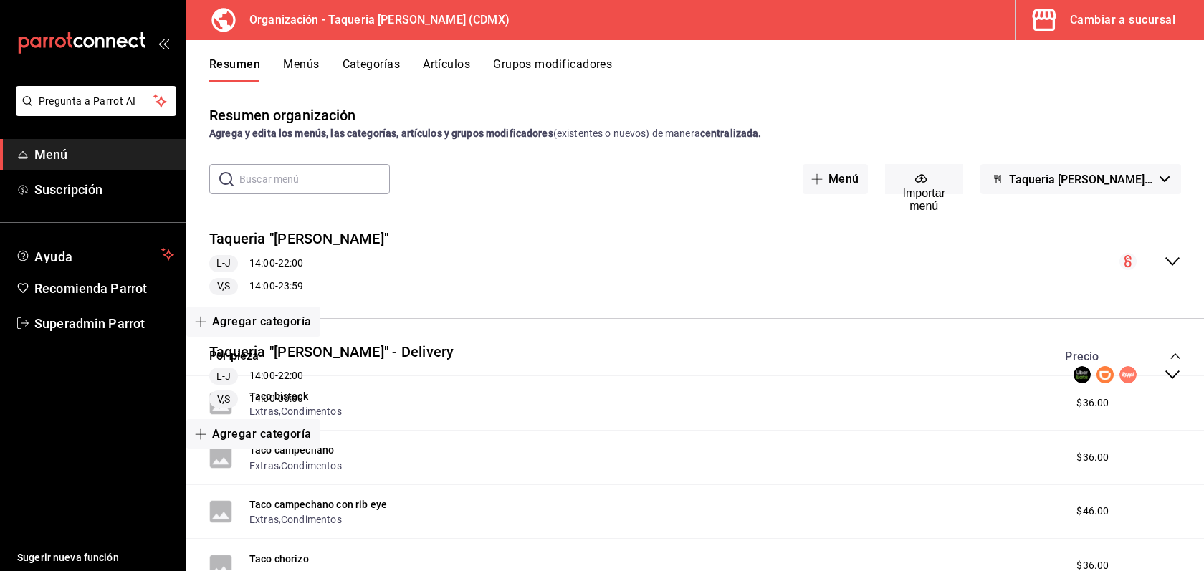
click at [1176, 378] on icon "collapse-menu-row" at bounding box center [1172, 374] width 17 height 17
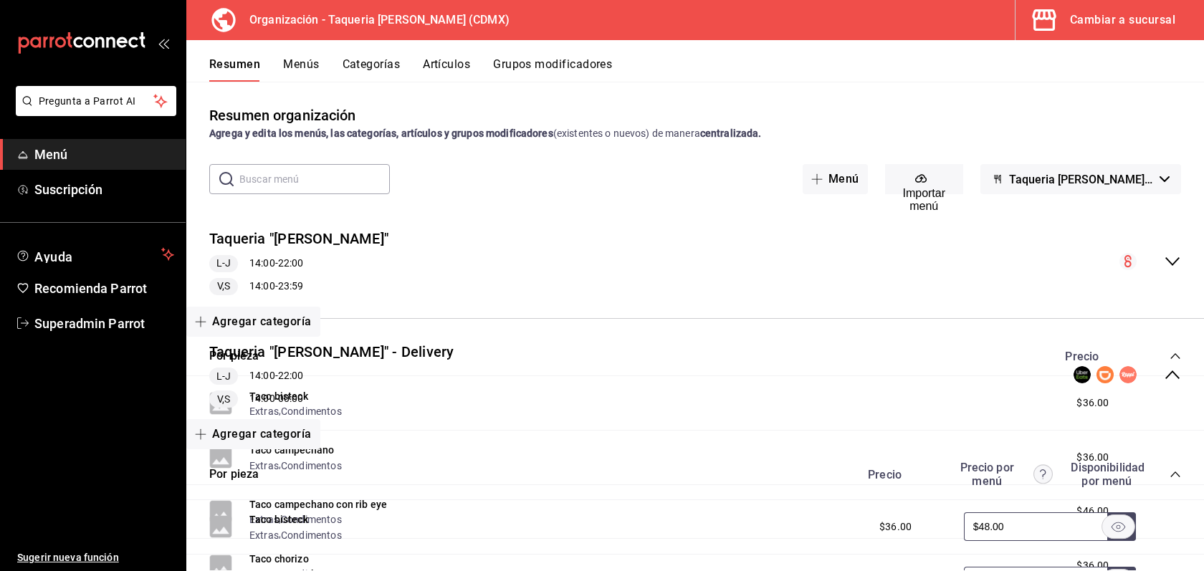
click at [308, 62] on button "Menús" at bounding box center [301, 69] width 36 height 24
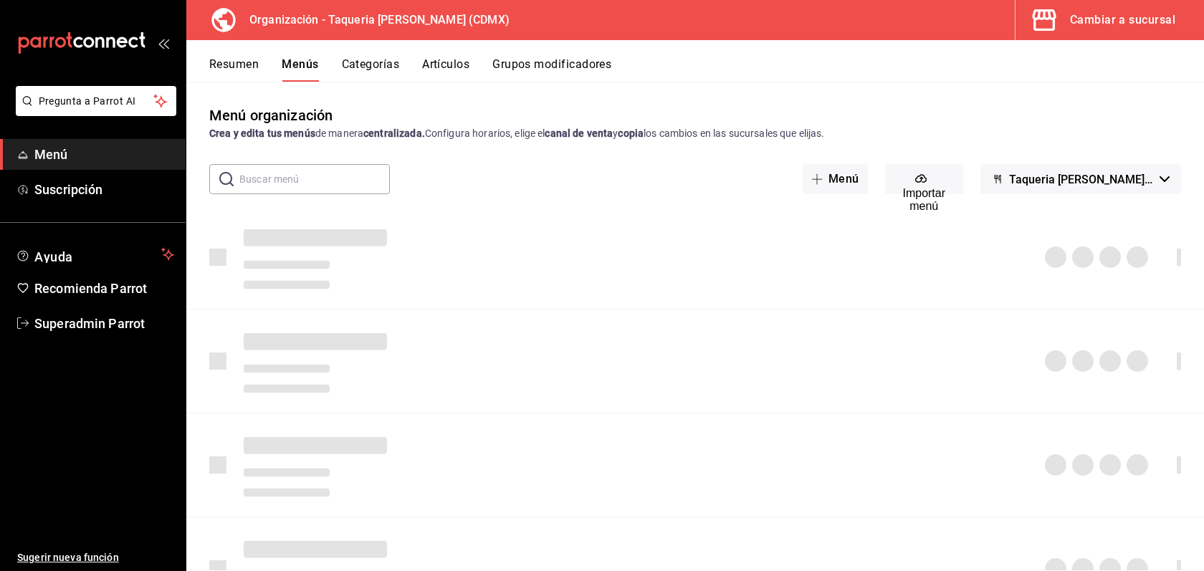
drag, startPoint x: 262, startPoint y: 62, endPoint x: 250, endPoint y: 62, distance: 12.2
click at [257, 62] on div "Resumen Menús Categorías Artículos Grupos modificadores" at bounding box center [706, 69] width 995 height 24
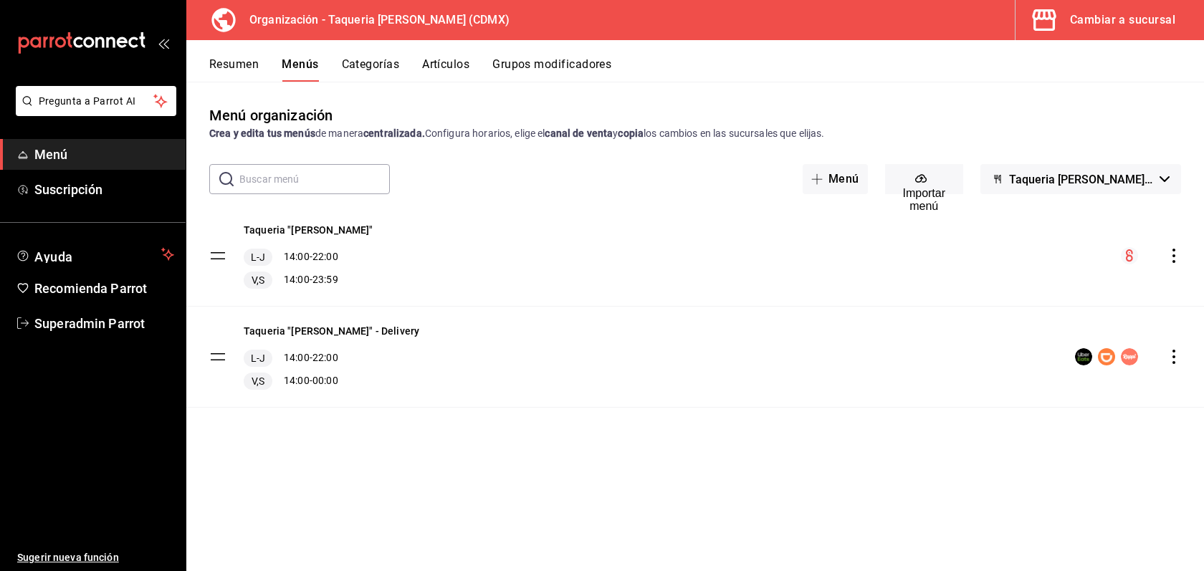
click at [250, 62] on button "Resumen" at bounding box center [233, 69] width 49 height 24
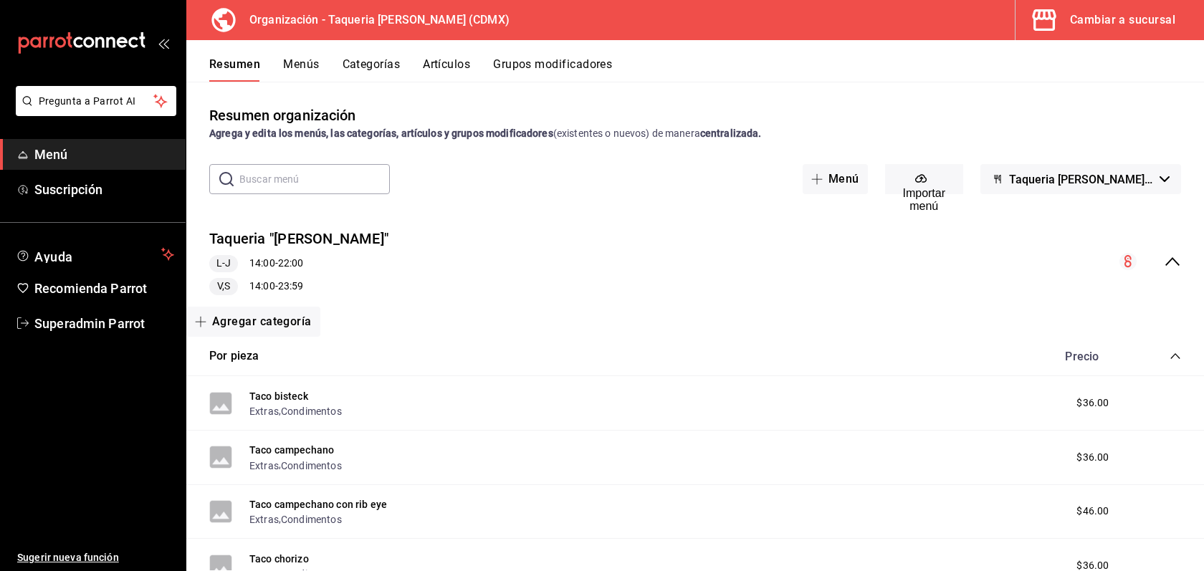
click at [315, 57] on button "Menús" at bounding box center [301, 69] width 36 height 24
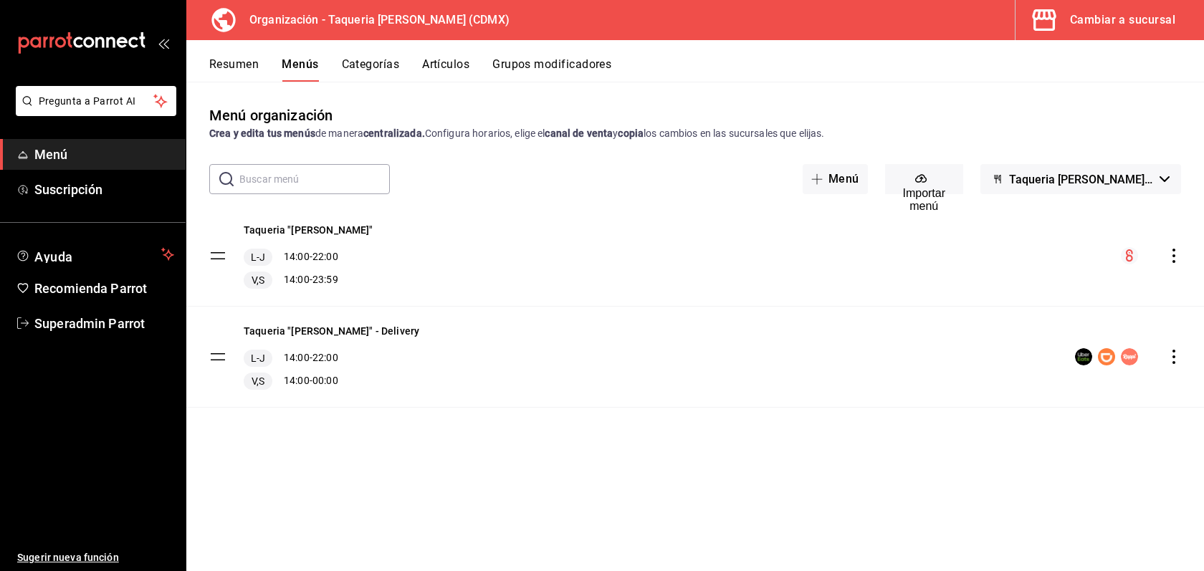
click at [1176, 255] on icon "actions" at bounding box center [1174, 256] width 14 height 14
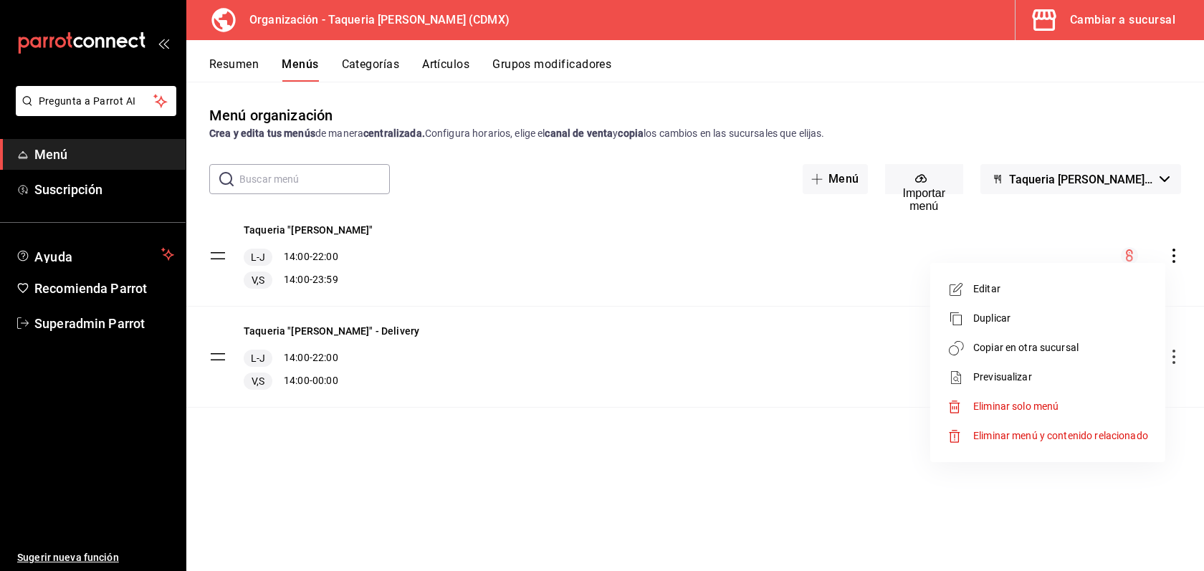
click at [982, 346] on span "Copiar en otra sucursal" at bounding box center [1061, 348] width 175 height 15
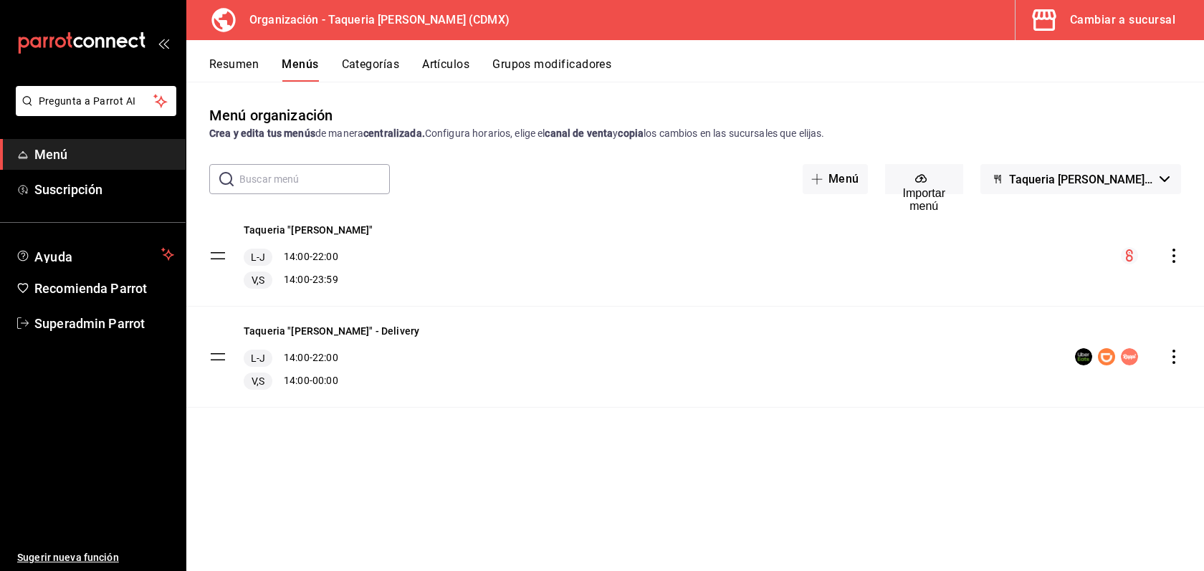
click at [1129, 27] on div "Cambiar a sucursal" at bounding box center [1122, 20] width 105 height 20
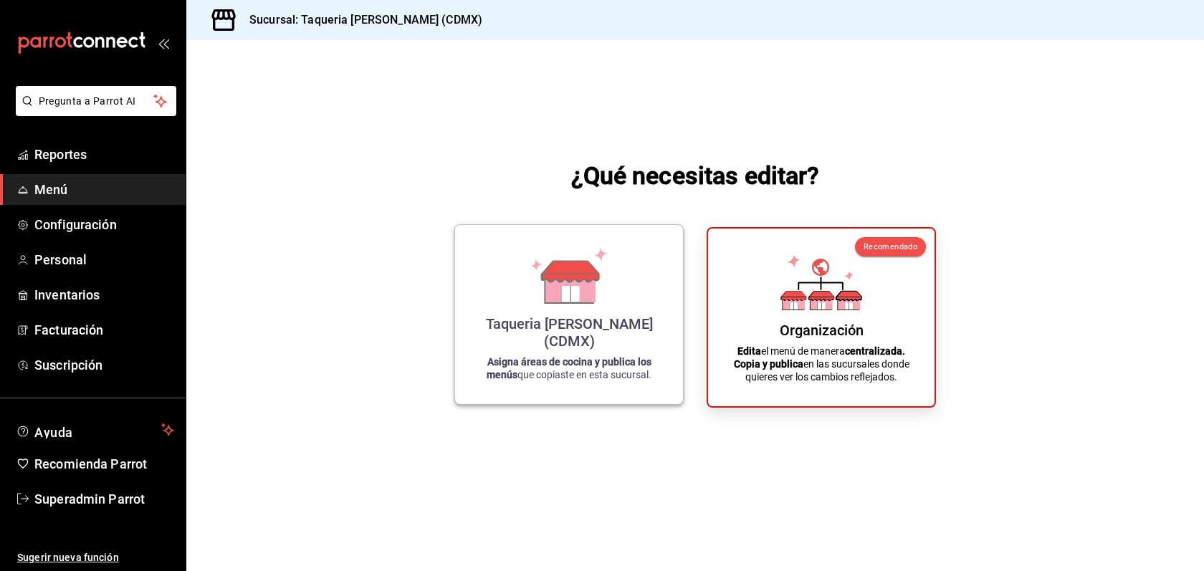
click at [556, 303] on icon at bounding box center [570, 287] width 49 height 31
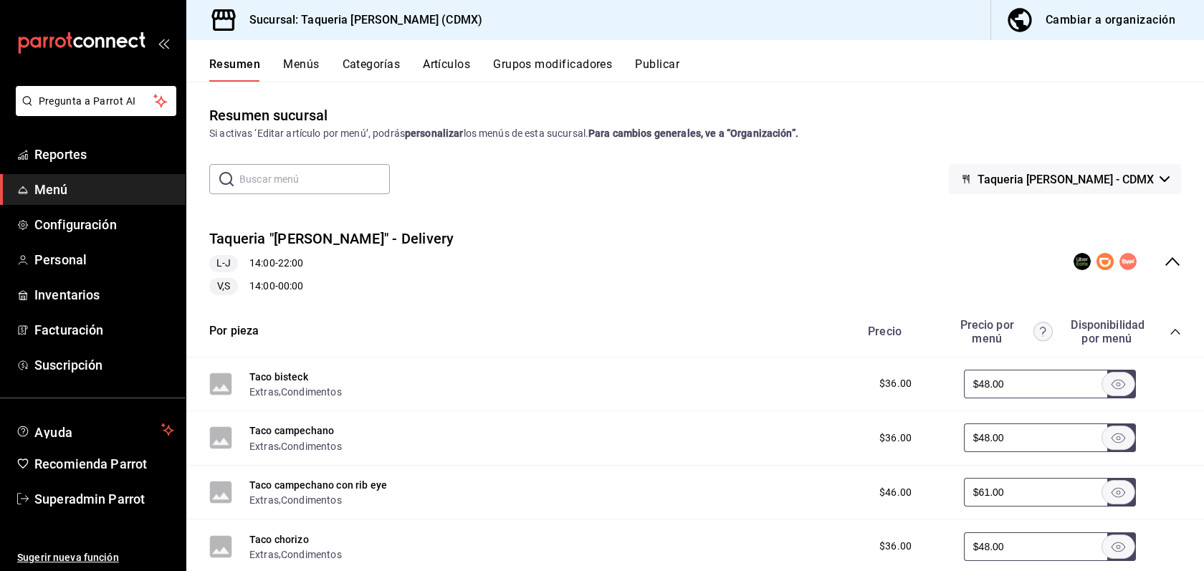
click at [667, 66] on button "Publicar" at bounding box center [657, 69] width 44 height 24
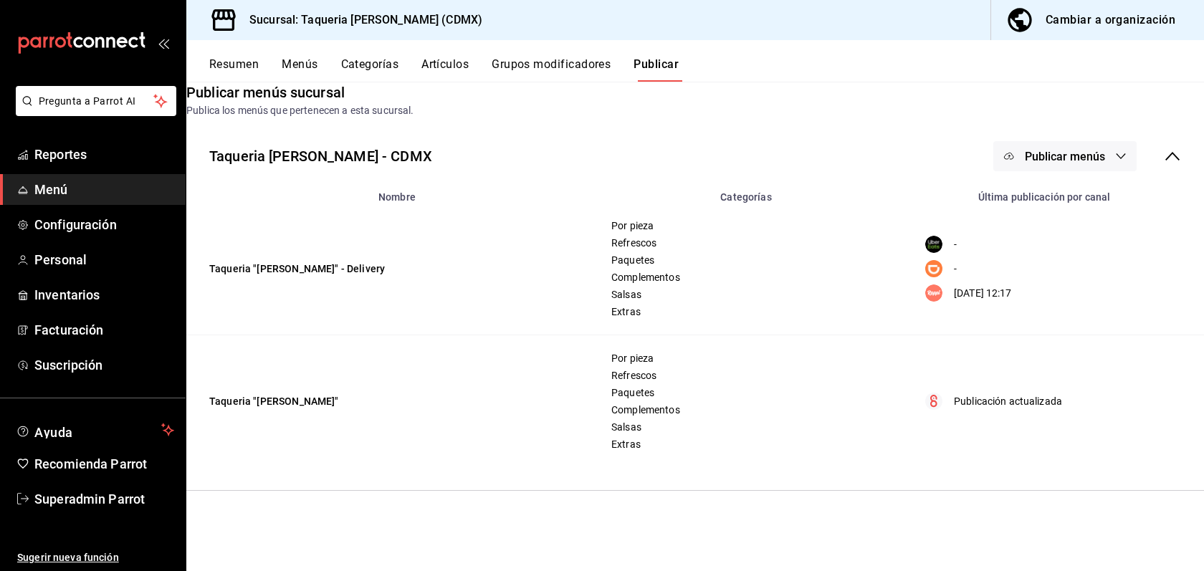
click at [1111, 171] on button "Publicar menús" at bounding box center [1065, 156] width 143 height 30
click at [924, 392] on div at bounding box center [602, 285] width 1204 height 571
click at [1140, 24] on div "Cambiar a organización" at bounding box center [1111, 20] width 130 height 20
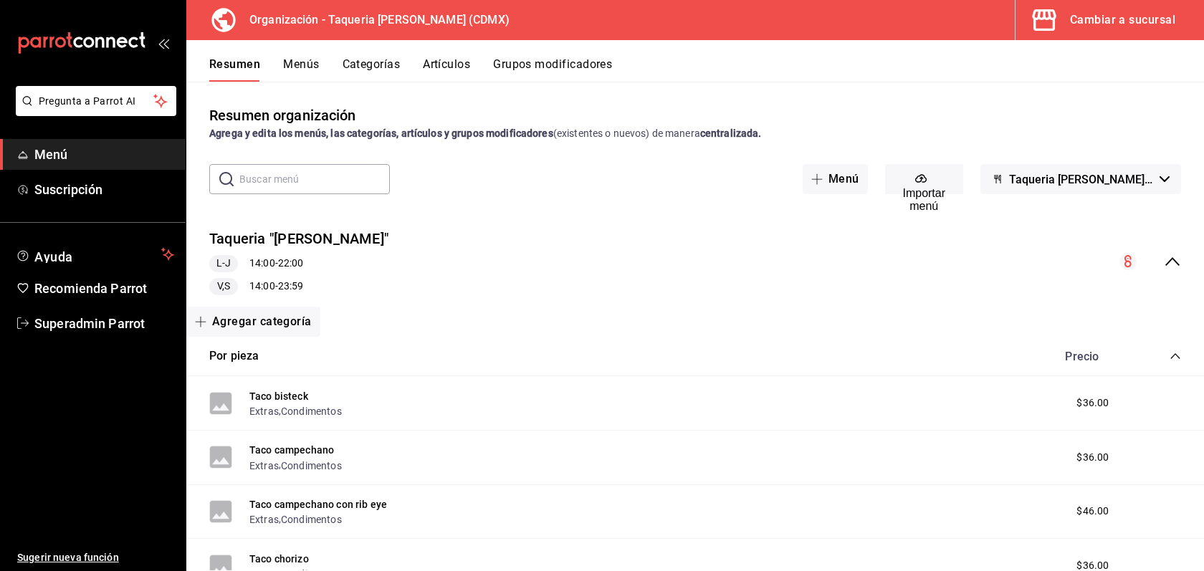
click at [295, 69] on button "Menús" at bounding box center [301, 69] width 36 height 24
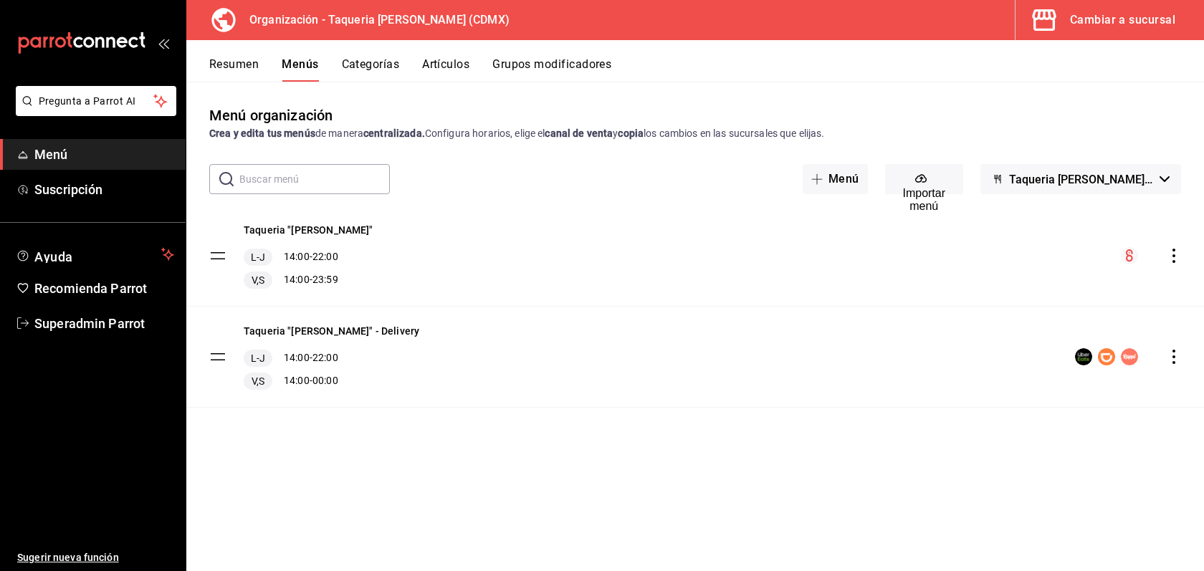
click at [1143, 41] on div "Resumen Menús Categorías Artículos Grupos modificadores" at bounding box center [695, 61] width 1018 height 42
click at [1136, 22] on div "Cambiar a sucursal" at bounding box center [1122, 20] width 105 height 20
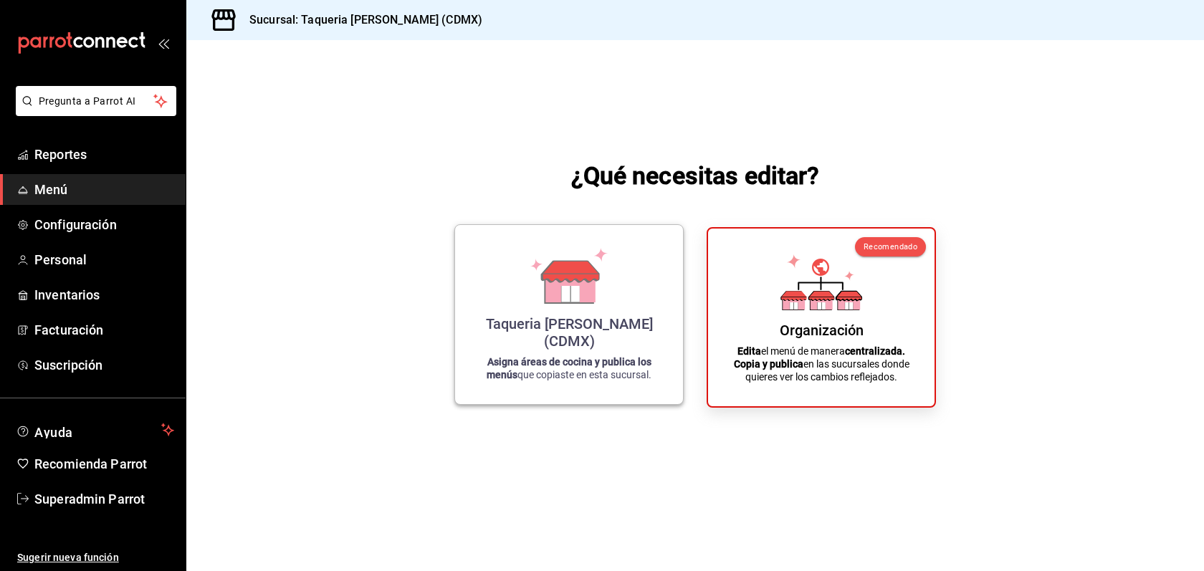
click at [604, 339] on div "Taqueria Don Pepe (CDMX)" at bounding box center [569, 332] width 194 height 34
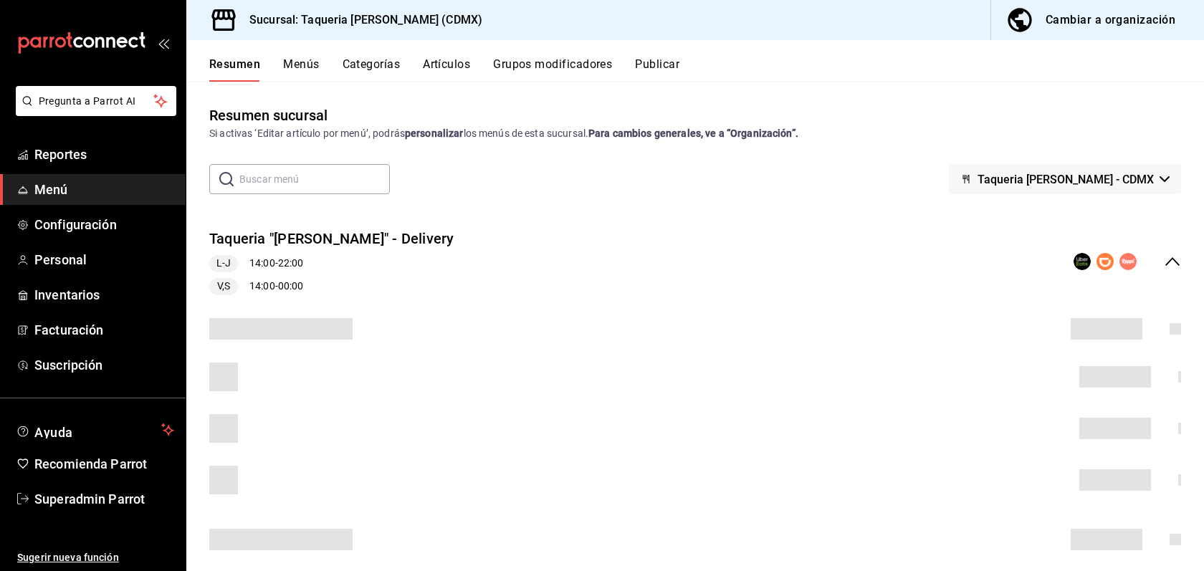
click at [290, 64] on button "Menús" at bounding box center [301, 69] width 36 height 24
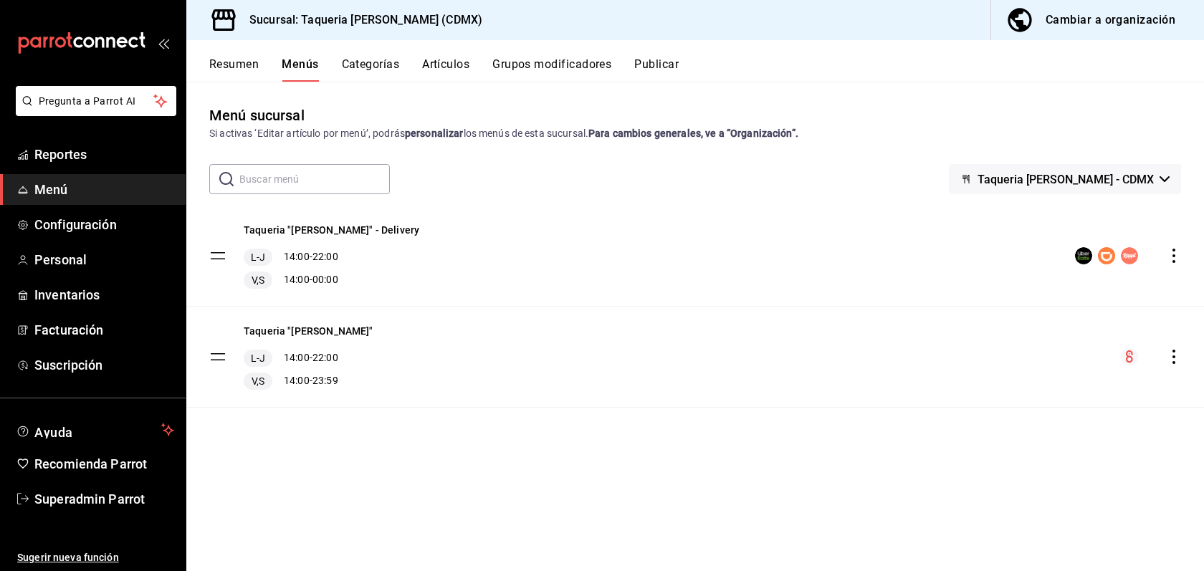
click at [1083, 15] on div "Cambiar a organización" at bounding box center [1111, 20] width 130 height 20
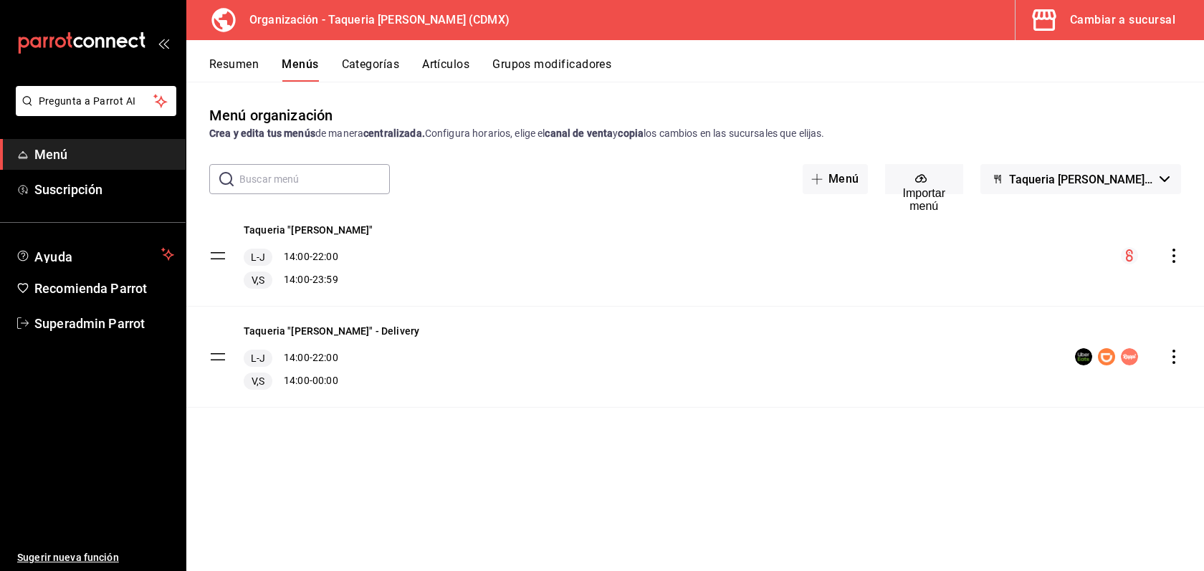
click at [1169, 357] on icon "actions" at bounding box center [1174, 357] width 14 height 14
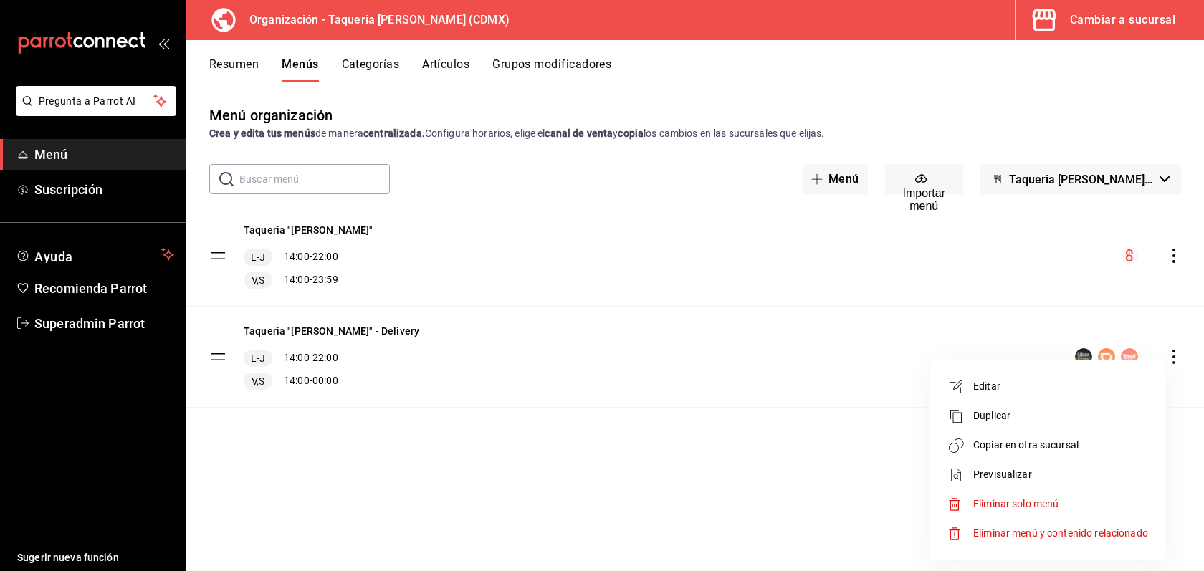
click at [1010, 396] on li "Editar" at bounding box center [1048, 386] width 224 height 29
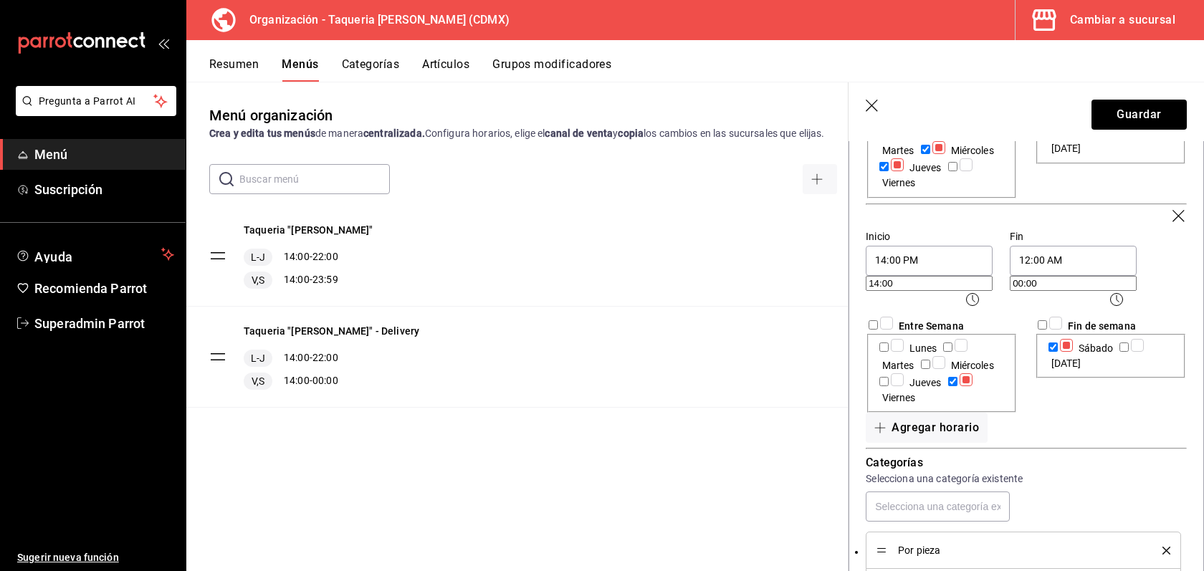
scroll to position [255, 0]
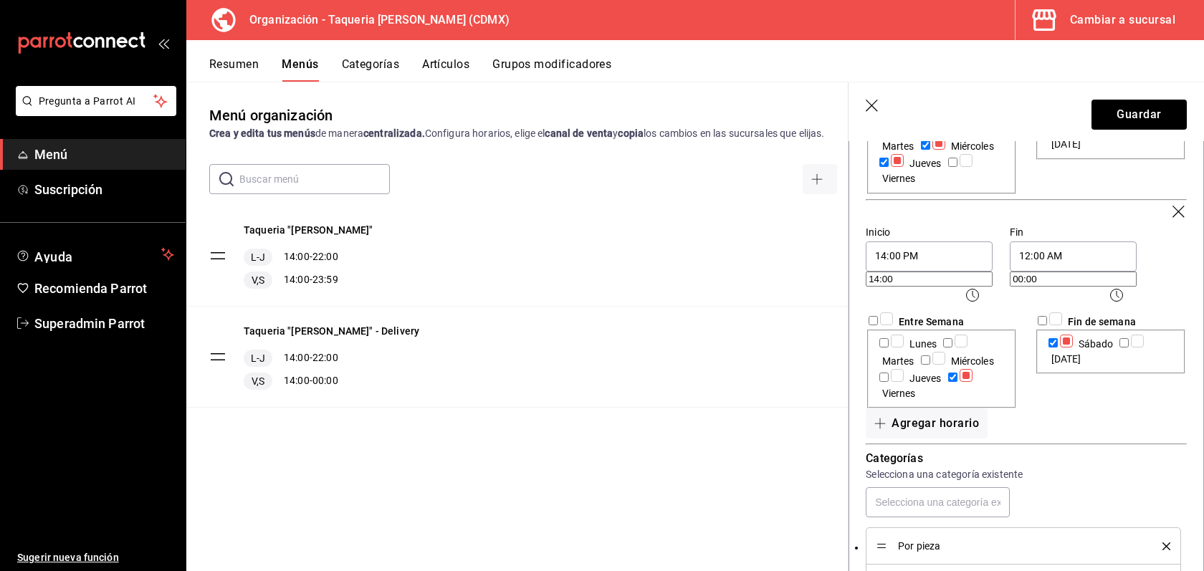
click at [1126, 290] on icon at bounding box center [1116, 295] width 17 height 17
click at [1133, 292] on body "Pregunta a Parrot AI Menú Suscripción Ayuda Recomienda Parrot Superadmin Parrot…" at bounding box center [602, 285] width 1204 height 571
click at [946, 252] on div at bounding box center [602, 285] width 1204 height 571
click at [1068, 301] on body "Pregunta a Parrot AI Menú Suscripción Ayuda Recomienda Parrot Superadmin Parrot…" at bounding box center [602, 285] width 1204 height 571
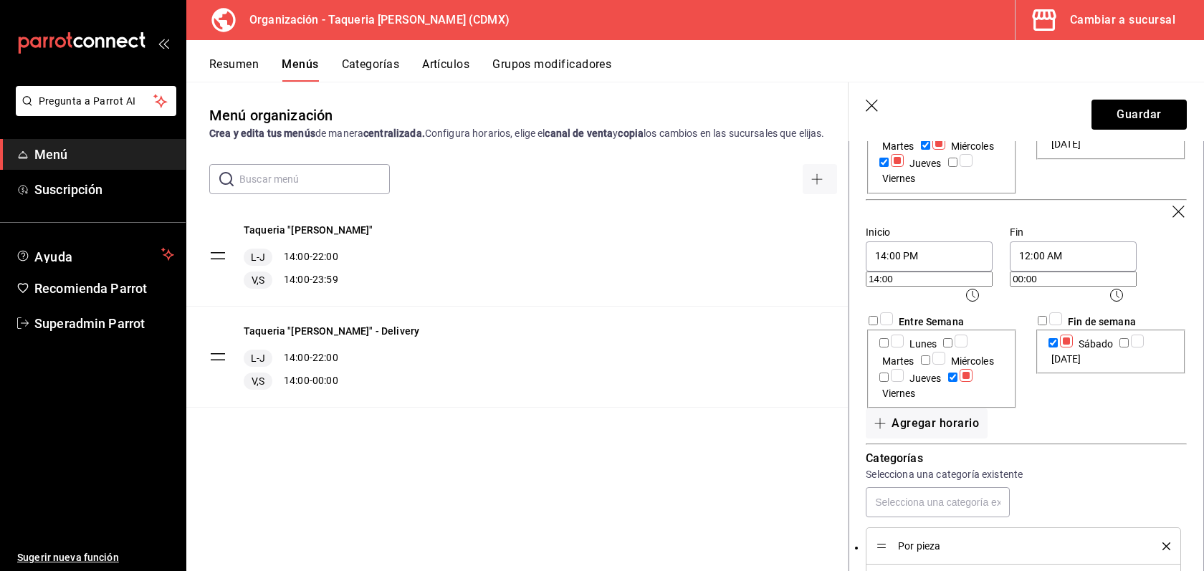
click at [1073, 556] on li "23:59 PM" at bounding box center [1111, 553] width 151 height 24
type input "23:59"
click at [1123, 117] on button "Guardar" at bounding box center [1139, 115] width 95 height 30
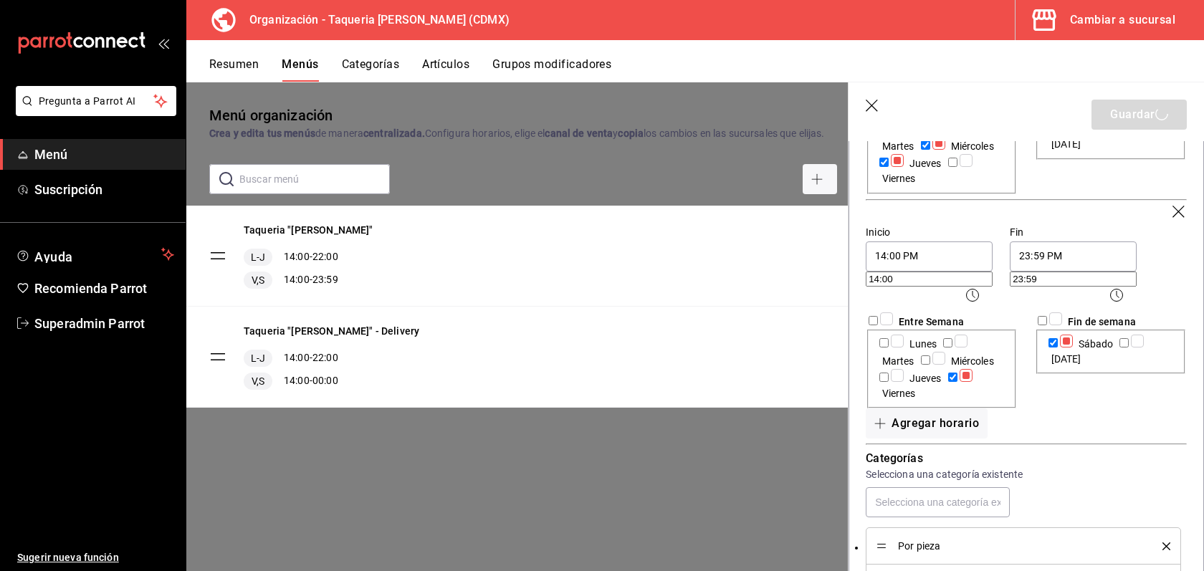
checkbox input "false"
type input "1758654140173"
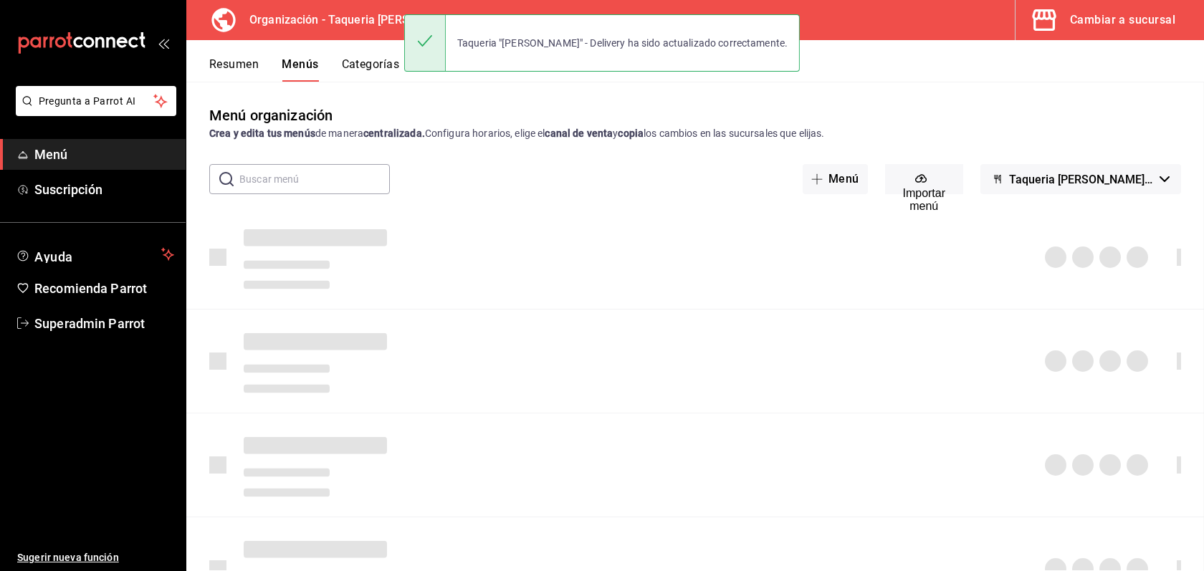
checkbox input "false"
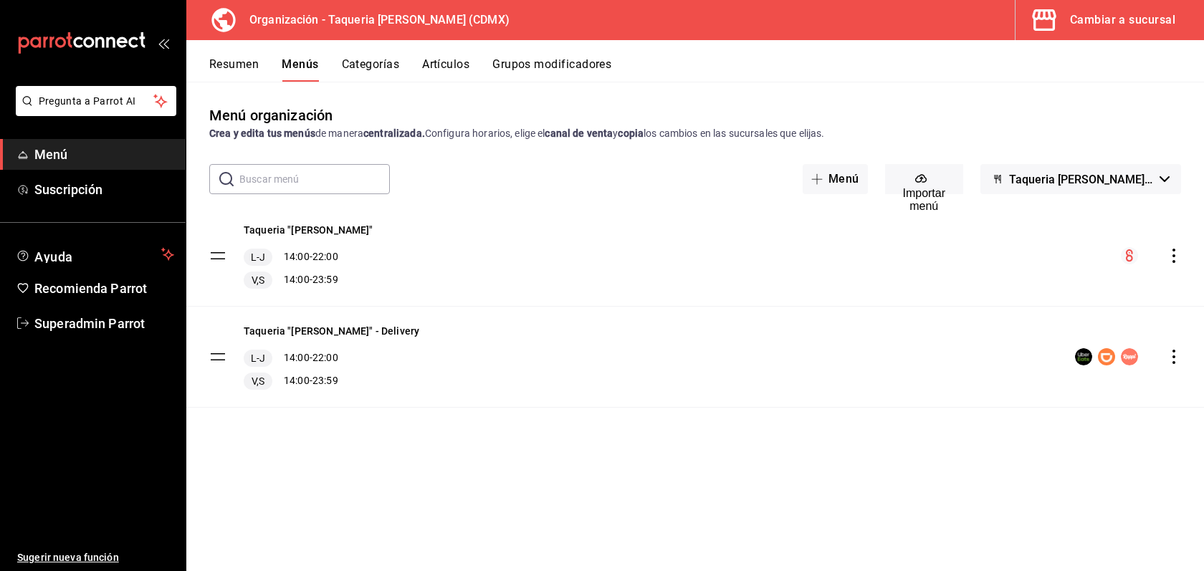
click at [1174, 356] on icon "actions" at bounding box center [1174, 357] width 14 height 14
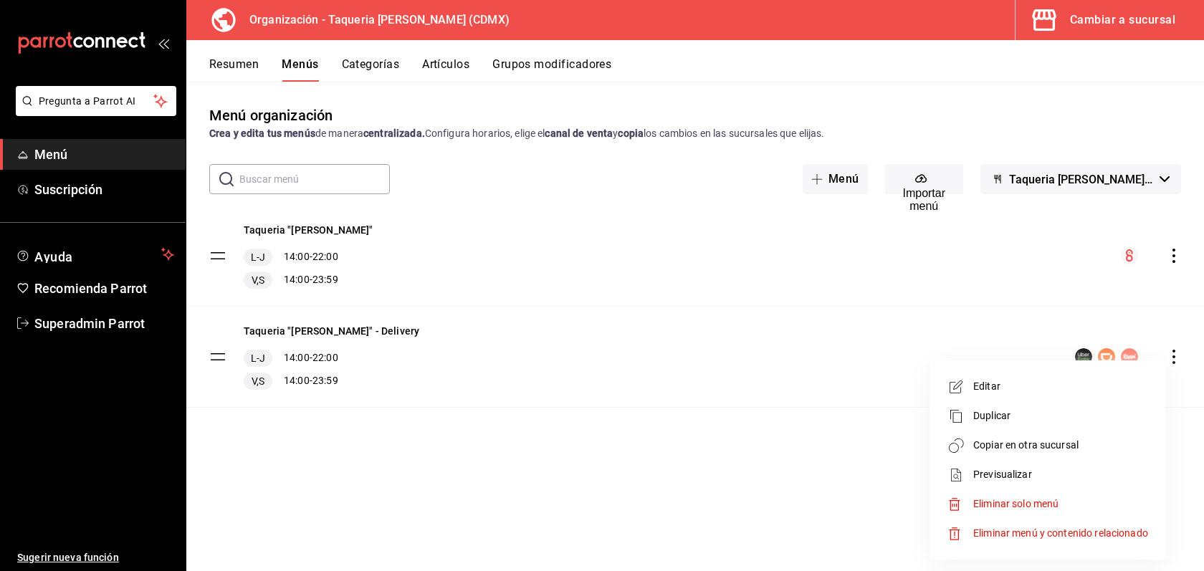
click at [928, 256] on div at bounding box center [602, 285] width 1204 height 571
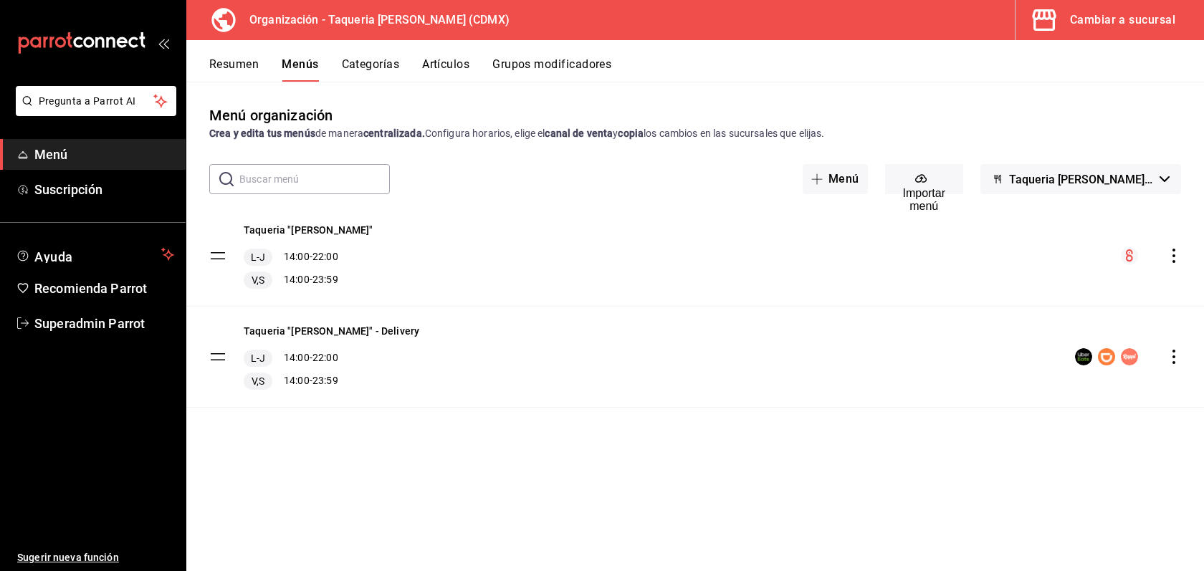
click at [1176, 353] on icon "actions" at bounding box center [1174, 357] width 14 height 14
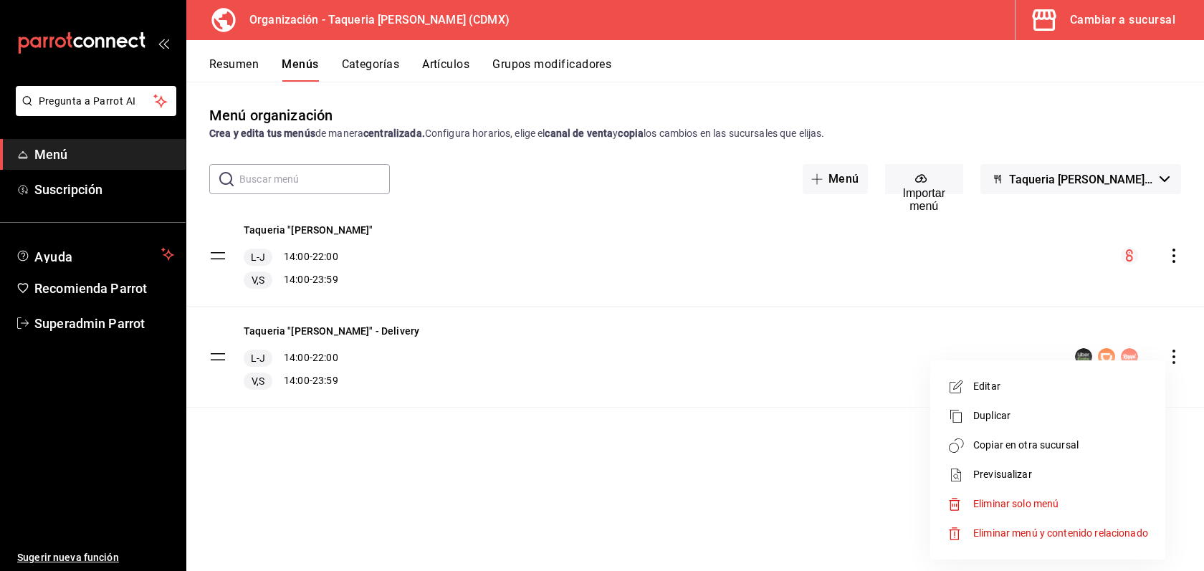
click at [989, 279] on div at bounding box center [602, 285] width 1204 height 571
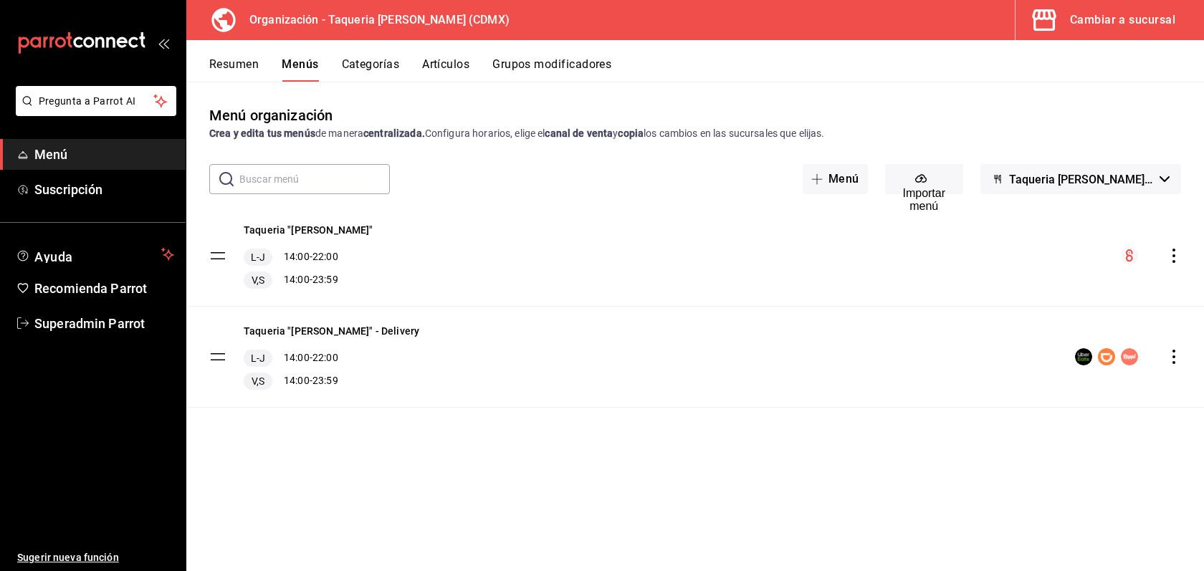
click at [1176, 360] on icon "actions" at bounding box center [1174, 357] width 14 height 14
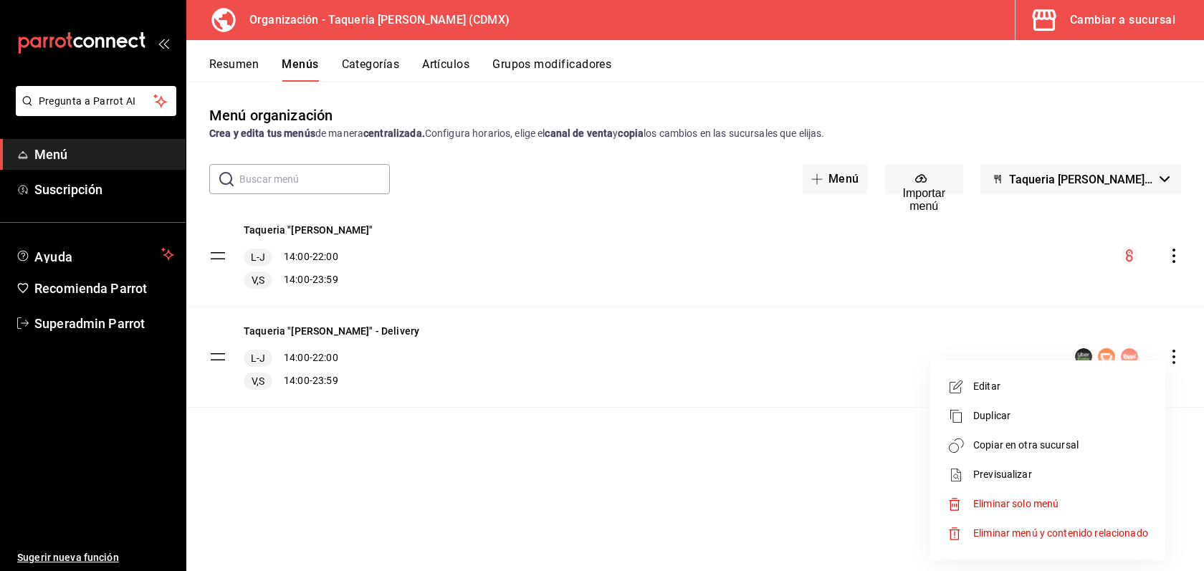
click at [1057, 442] on span "Copiar en otra sucursal" at bounding box center [1061, 445] width 175 height 15
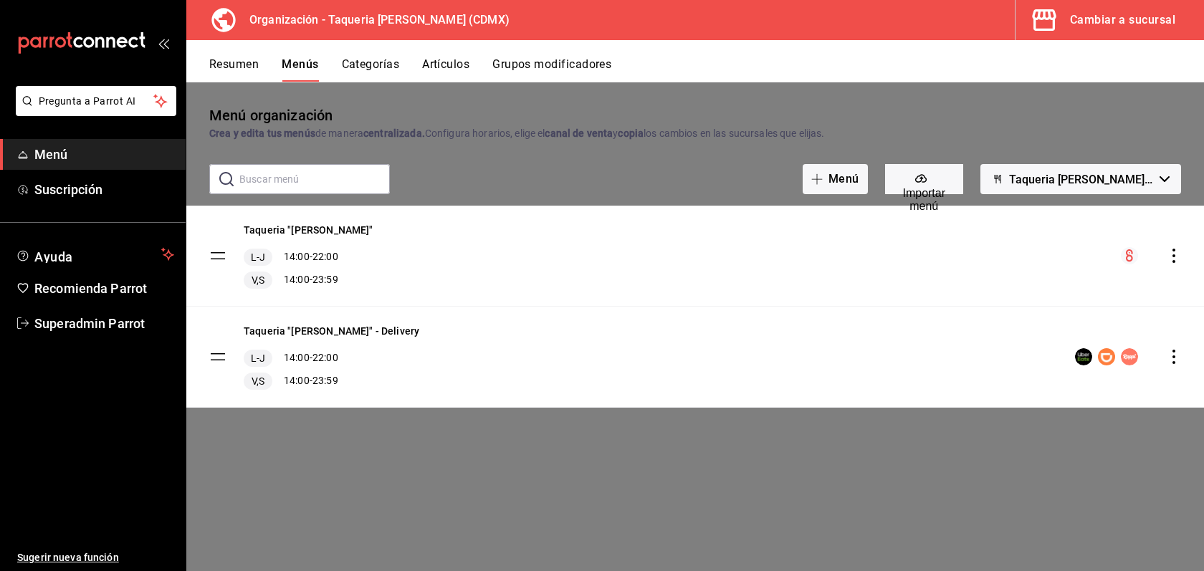
checkbox input "true"
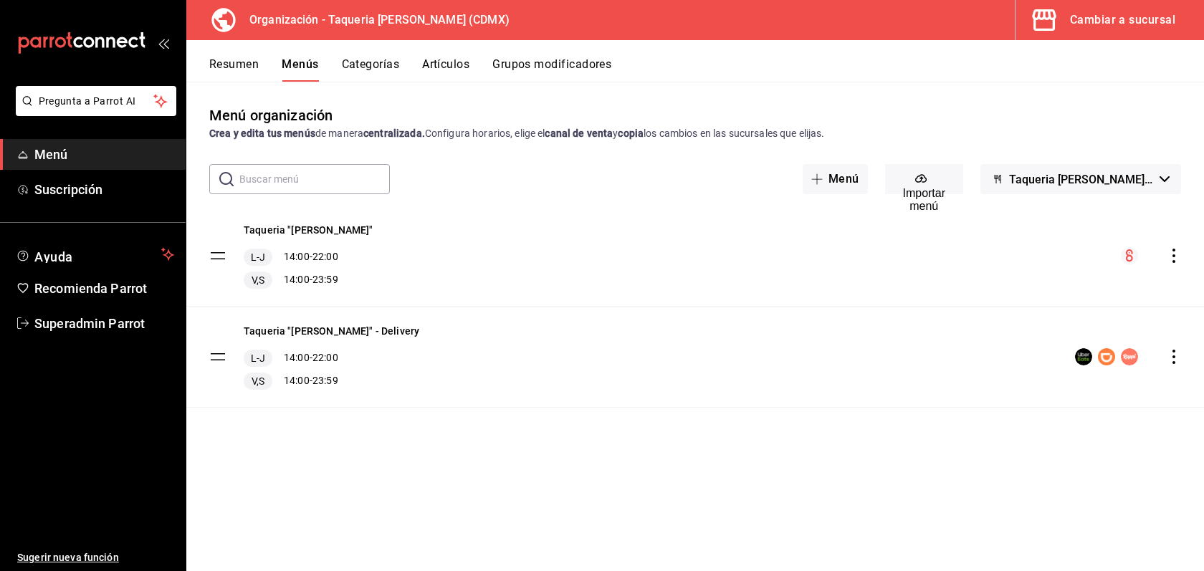
click at [1160, 12] on div "Cambiar a sucursal" at bounding box center [1122, 20] width 105 height 20
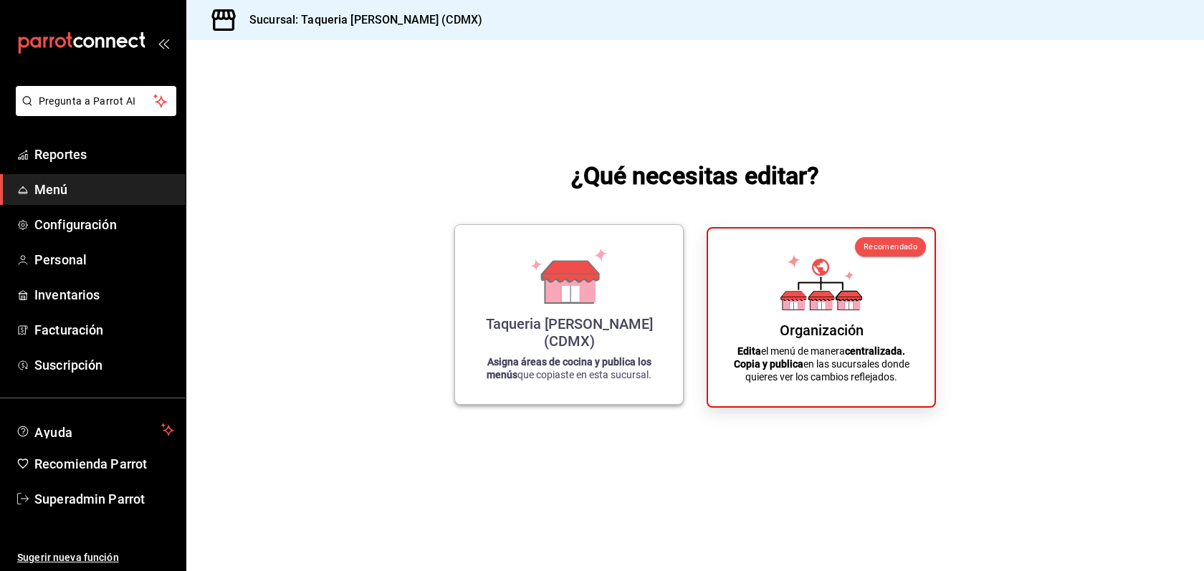
click at [596, 321] on div "Taqueria Don Pepe (CDMX) Asigna áreas de cocina y publica los menús que copiast…" at bounding box center [569, 315] width 194 height 156
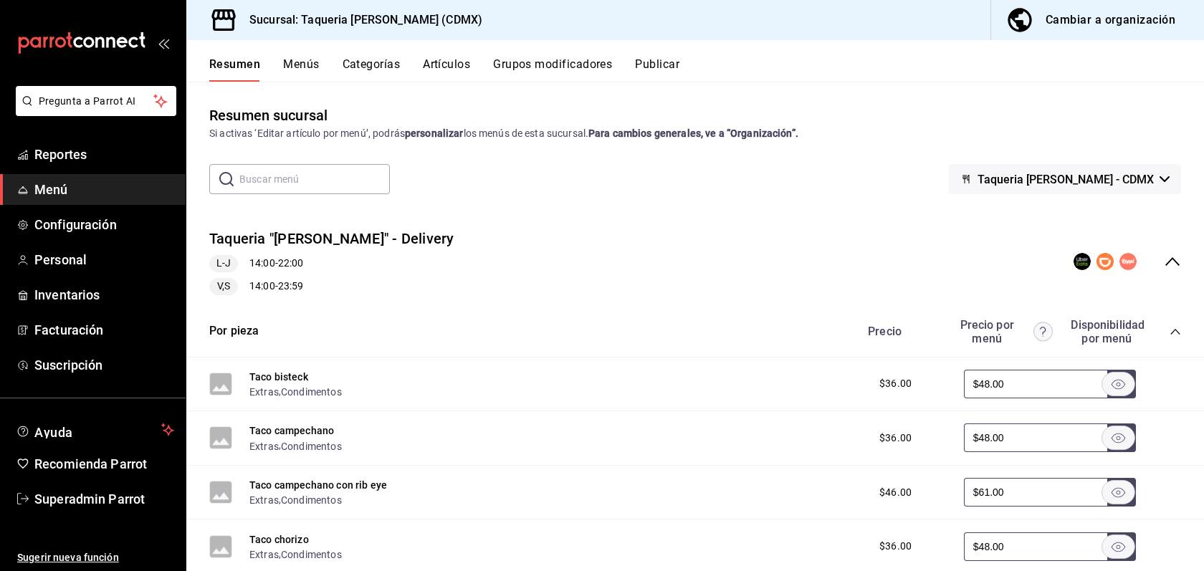
click at [298, 68] on button "Menús" at bounding box center [301, 69] width 36 height 24
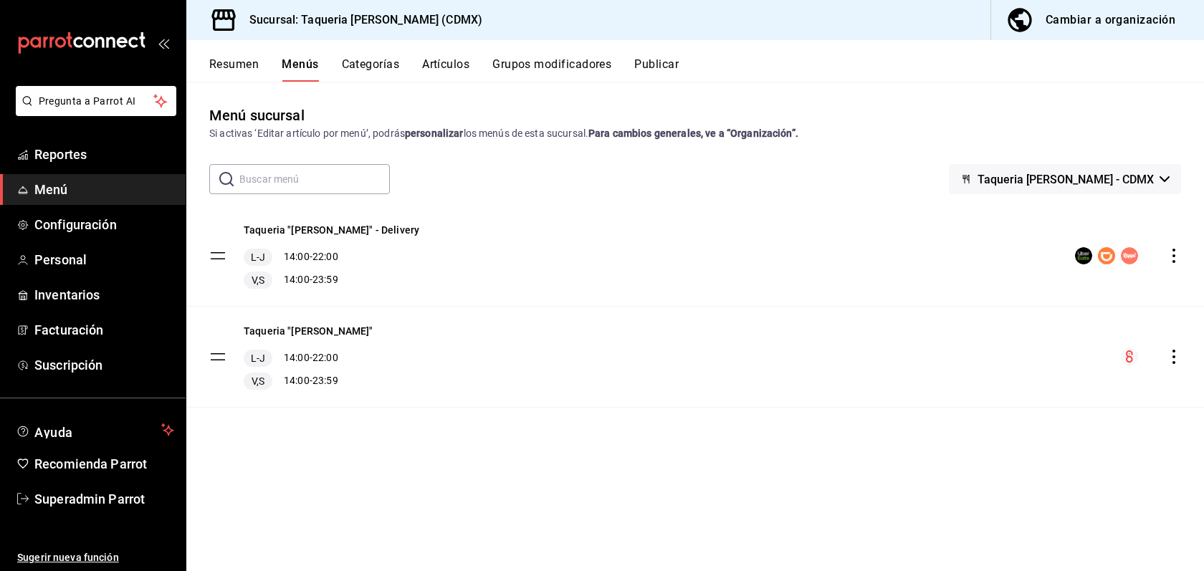
click at [674, 71] on button "Publicar" at bounding box center [656, 69] width 44 height 24
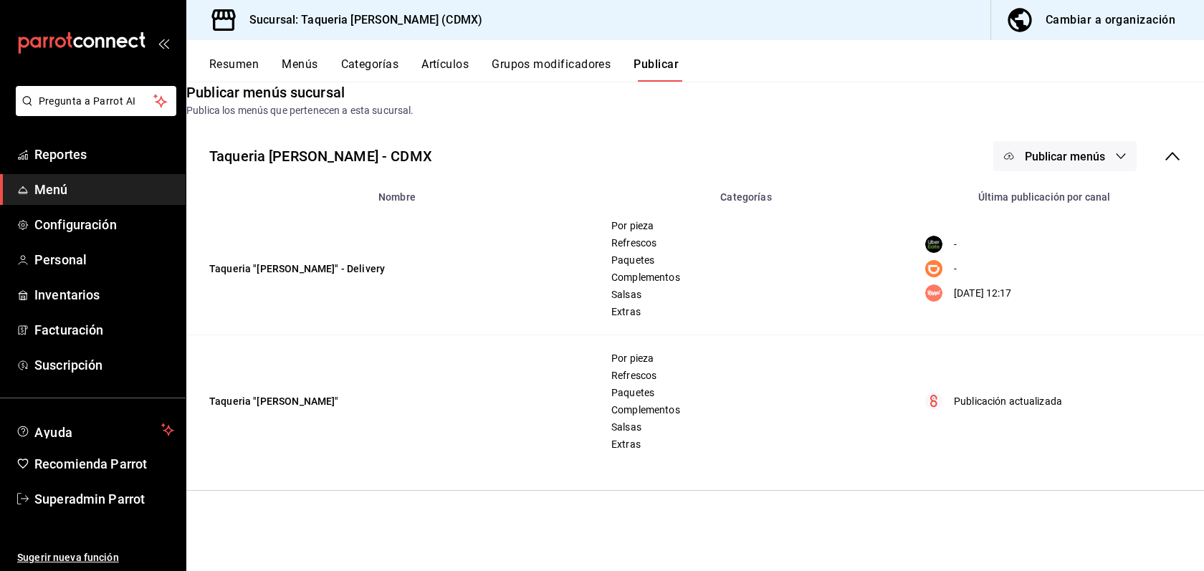
click at [1050, 163] on span "Publicar menús" at bounding box center [1065, 157] width 80 height 14
click at [1042, 330] on li "Rappi" at bounding box center [1059, 318] width 118 height 40
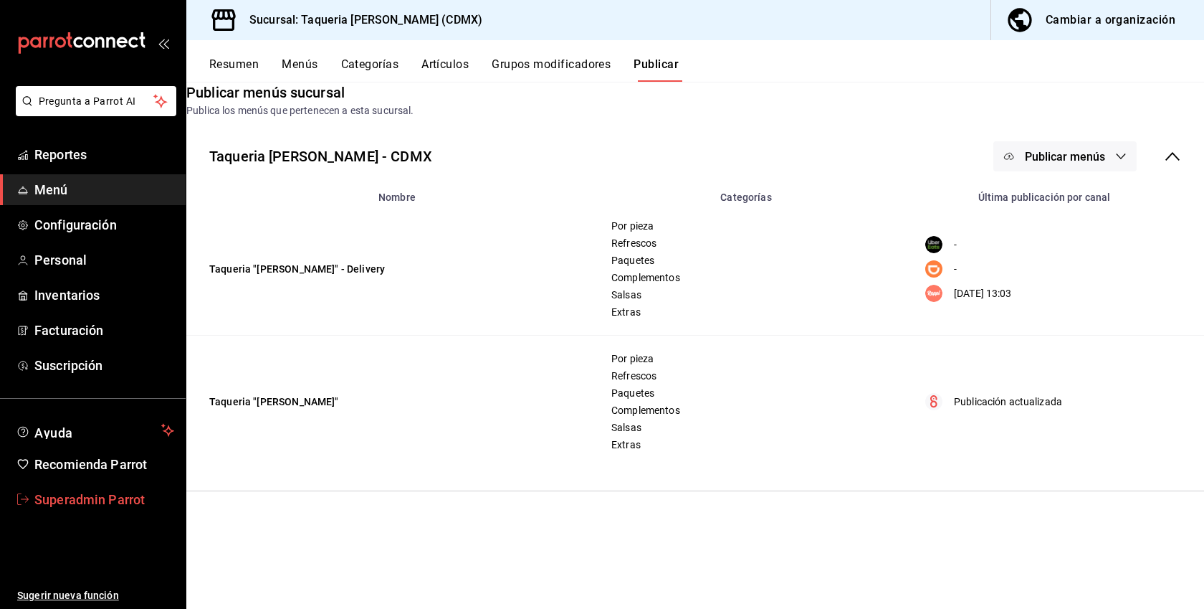
click at [89, 510] on link "Superadmin Parrot" at bounding box center [93, 499] width 186 height 31
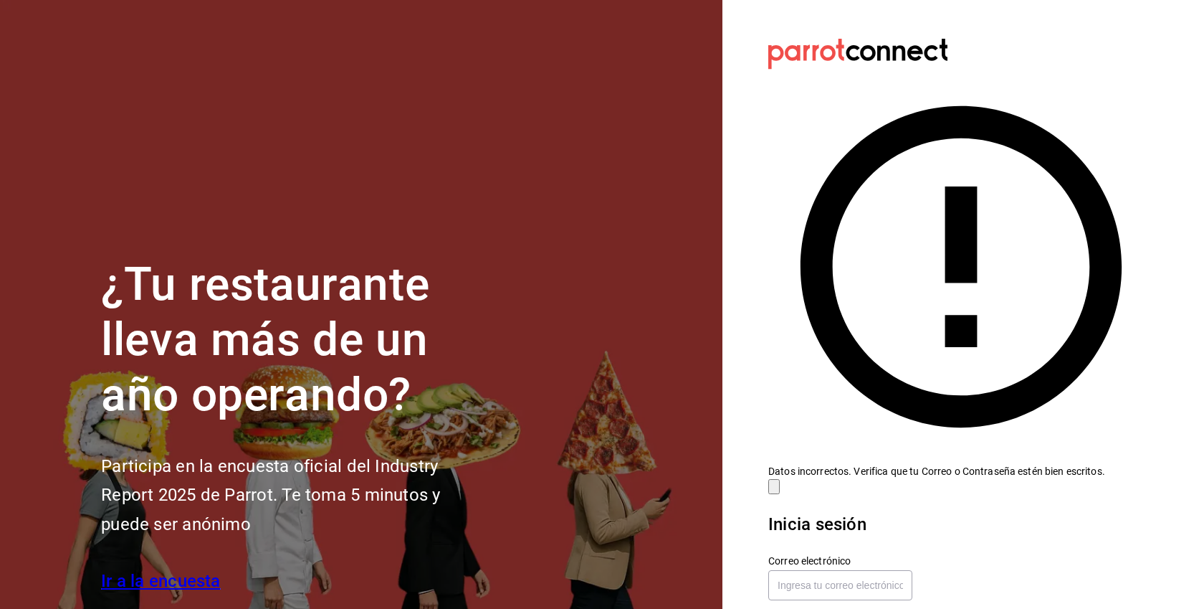
checkbox input "true"
click at [826, 570] on input "text" at bounding box center [841, 585] width 144 height 30
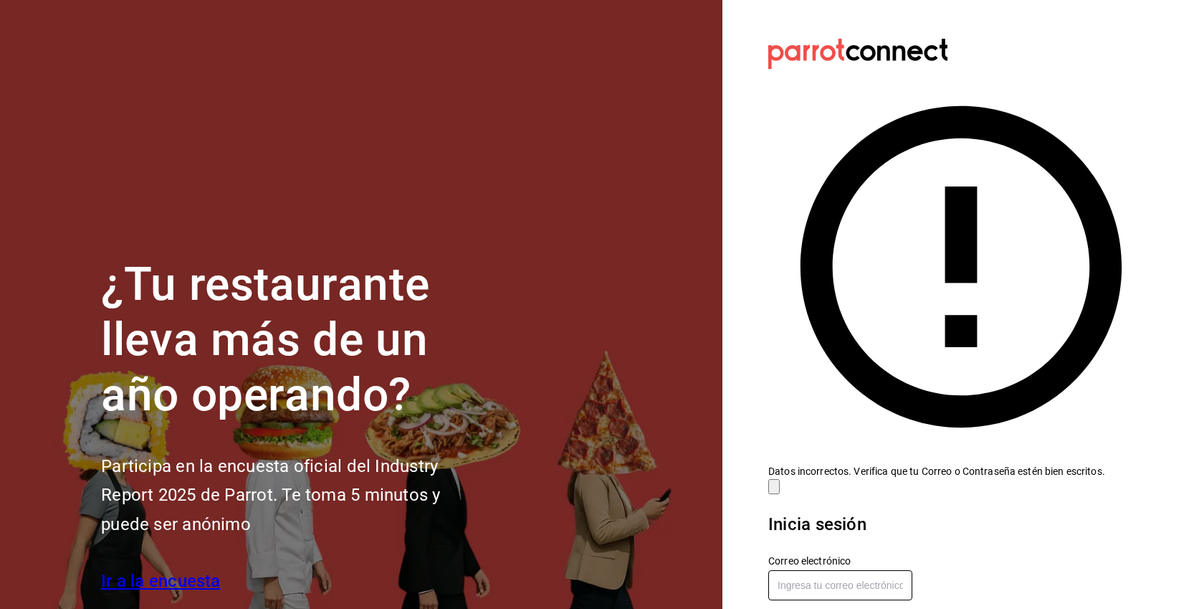
click at [821, 570] on input "text" at bounding box center [841, 585] width 144 height 30
paste input "taqueriadonpepe@cdmx.com"
type input "taqueriadonpepe@cdmx.com"
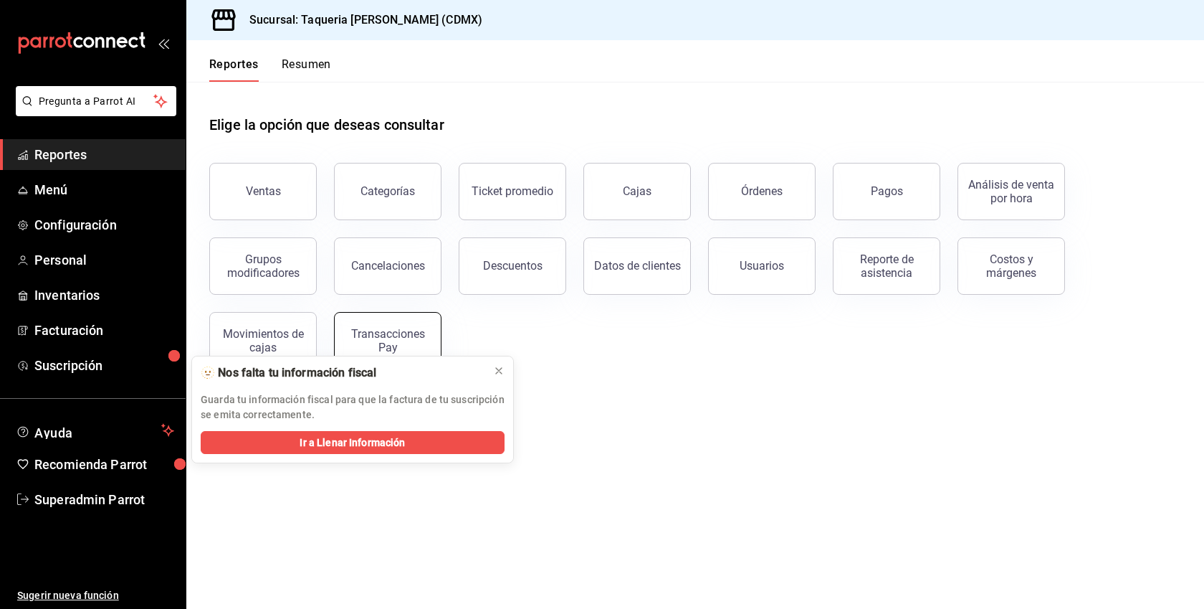
click at [374, 331] on div "Transacciones Pay" at bounding box center [387, 340] width 89 height 27
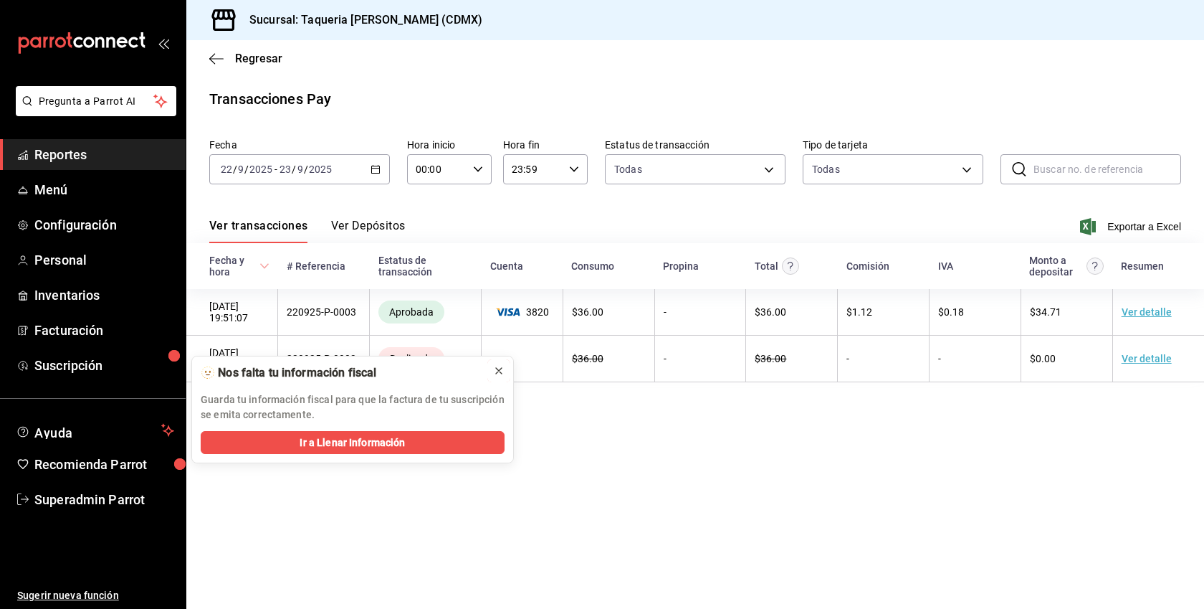
click at [500, 361] on button at bounding box center [499, 370] width 23 height 23
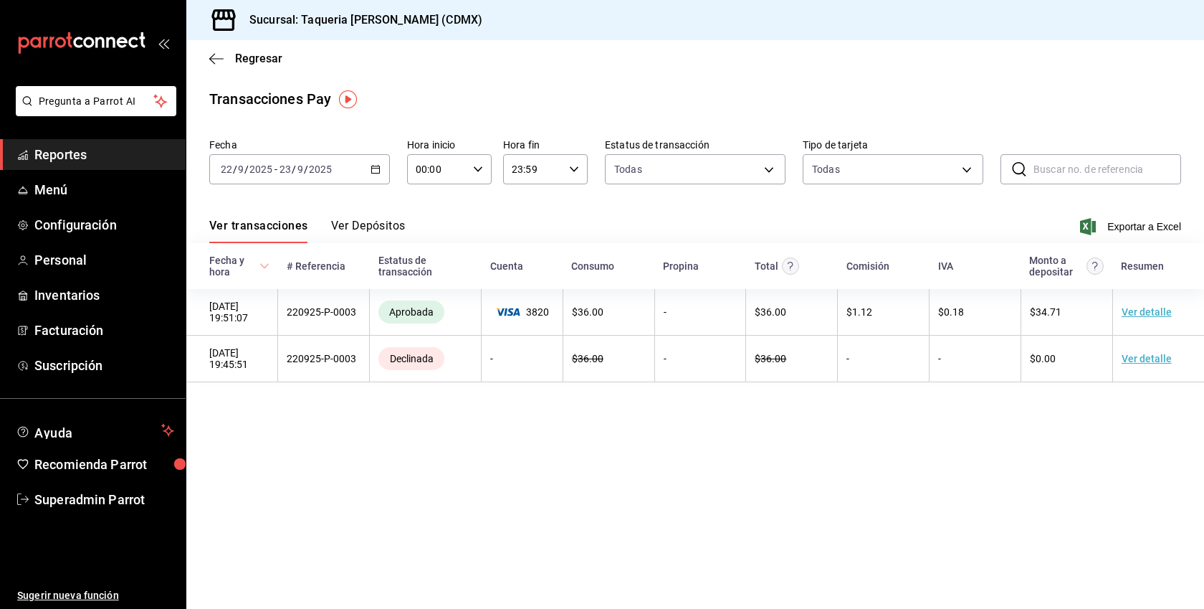
click at [386, 232] on button "Ver Depósitos" at bounding box center [368, 231] width 75 height 24
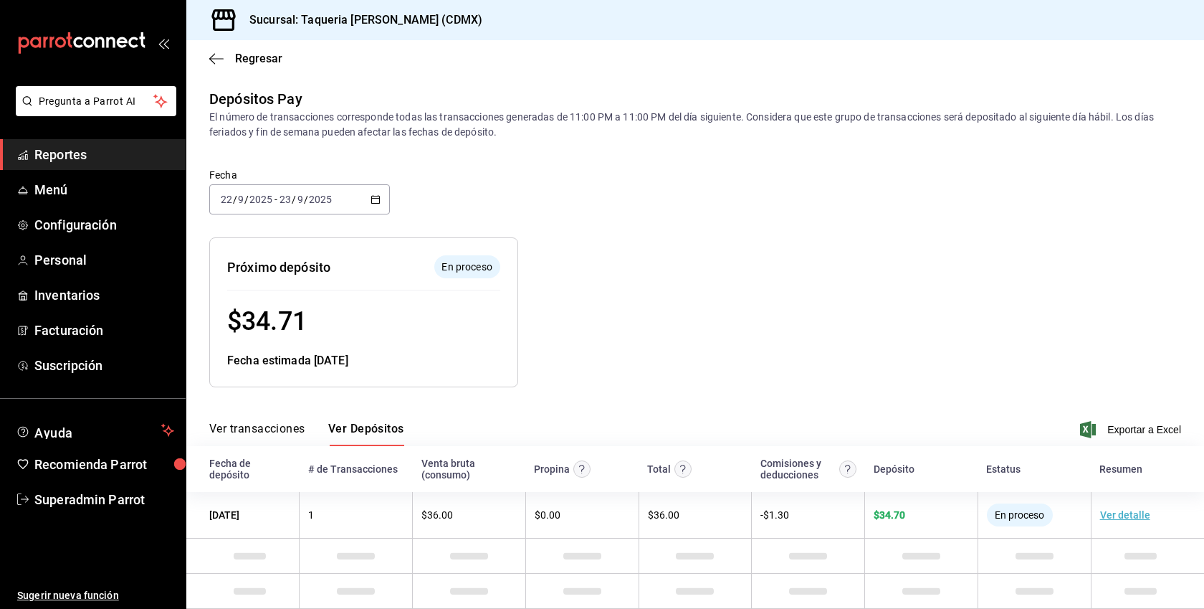
click at [379, 194] on icon "button" at bounding box center [376, 199] width 10 height 10
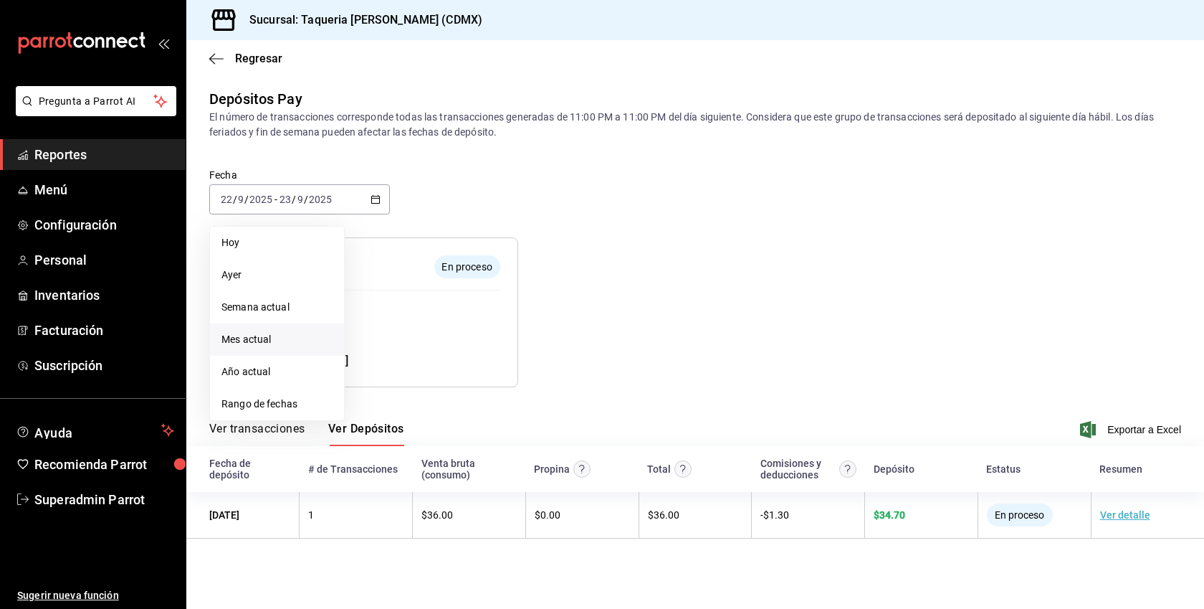
click at [264, 335] on span "Mes actual" at bounding box center [277, 339] width 111 height 15
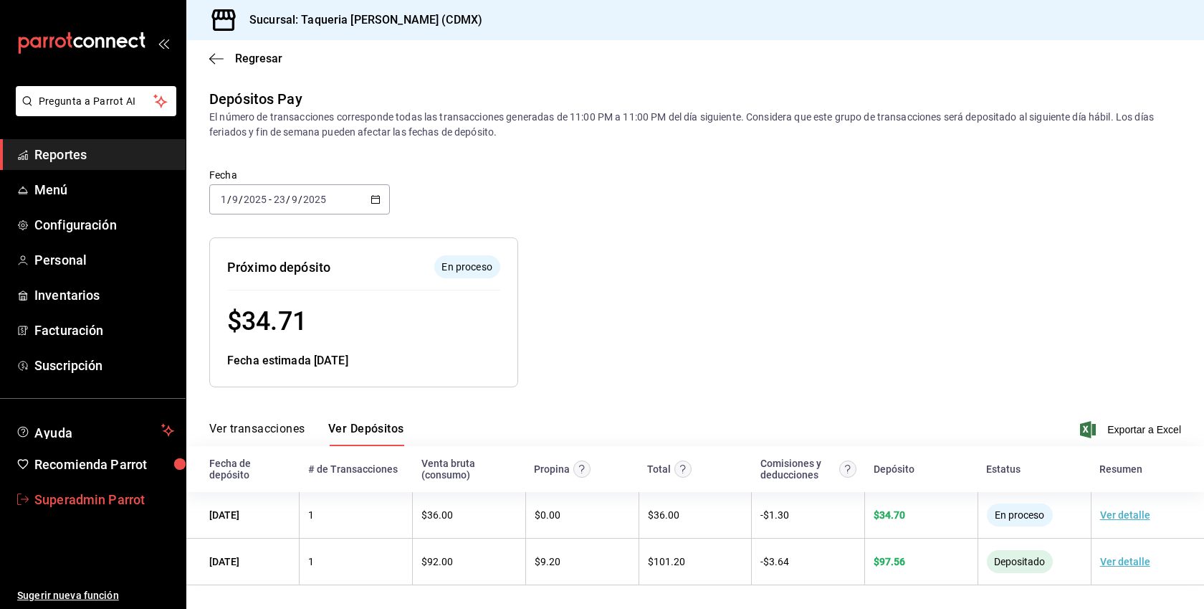
click at [103, 499] on span "Superadmin Parrot" at bounding box center [104, 499] width 140 height 19
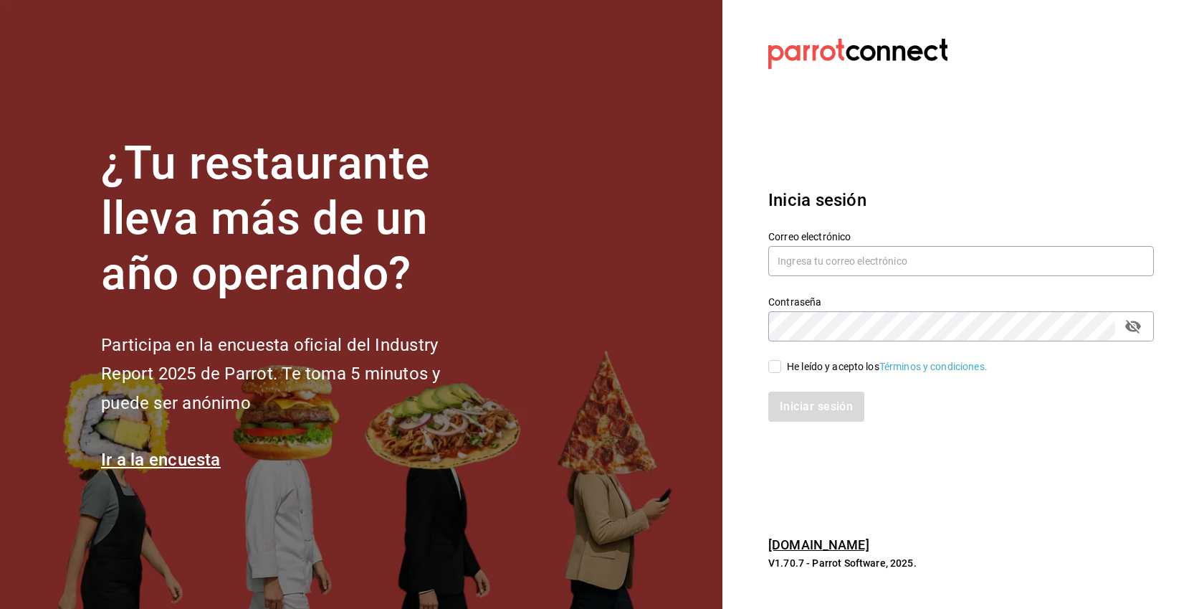
click at [817, 363] on div "He leído y acepto los Términos y condiciones." at bounding box center [887, 366] width 201 height 15
click at [781, 363] on input "He leído y acepto los Términos y condiciones." at bounding box center [775, 366] width 13 height 13
checkbox input "true"
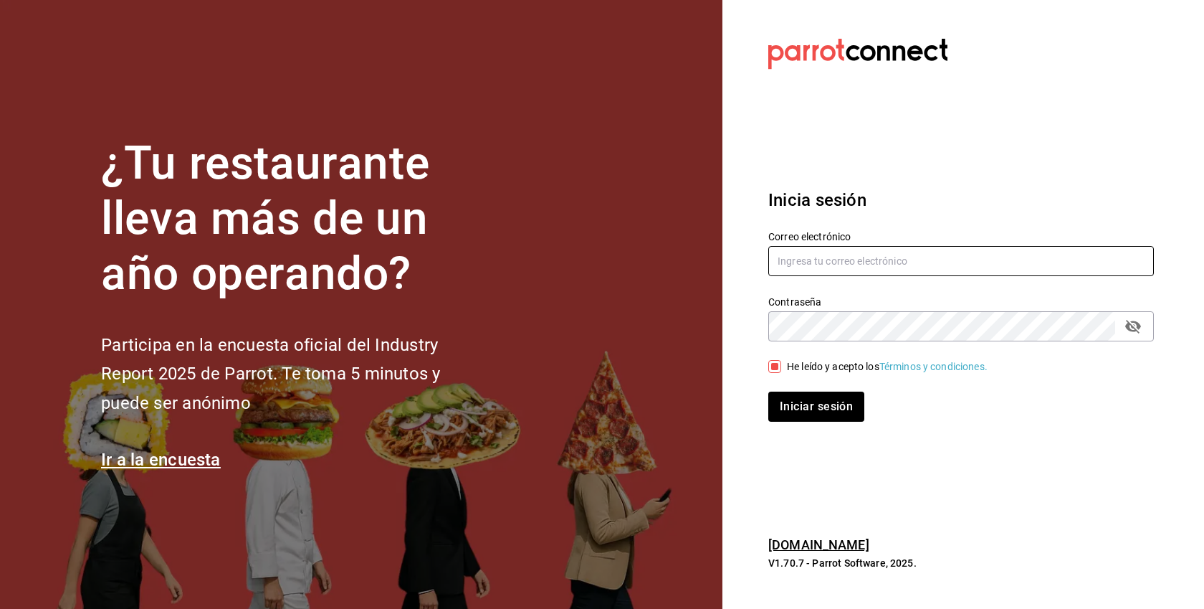
click at [829, 259] on input "text" at bounding box center [962, 261] width 386 height 30
paste input "inyolotl@zihua.com"
type input "inyolotl@zihua.com"
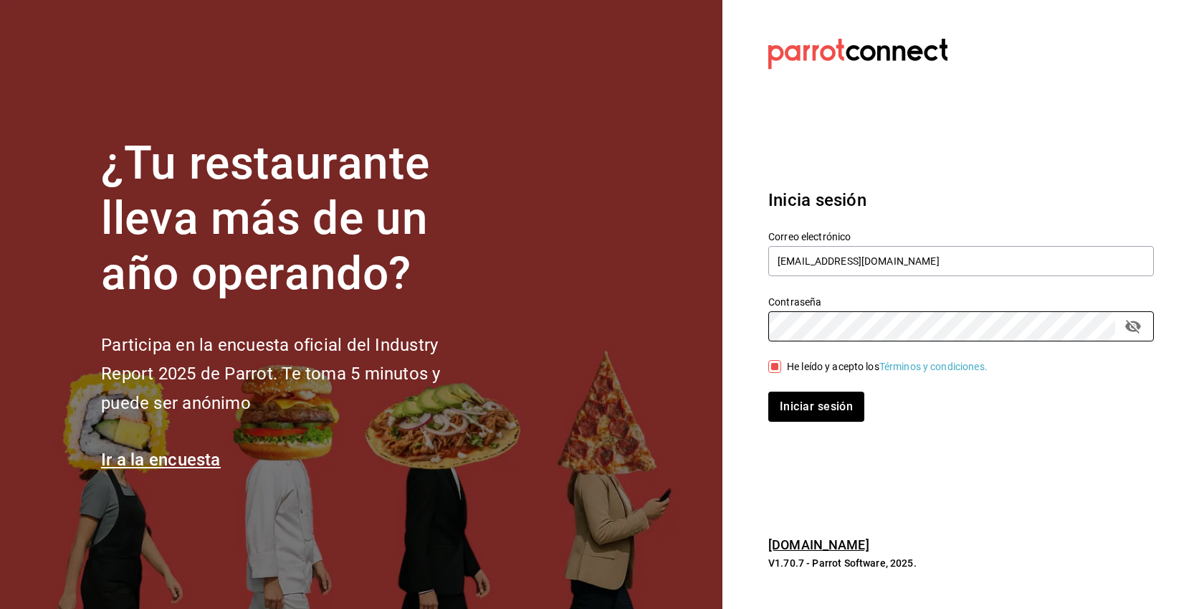
click at [769, 391] on button "Iniciar sesión" at bounding box center [817, 406] width 96 height 30
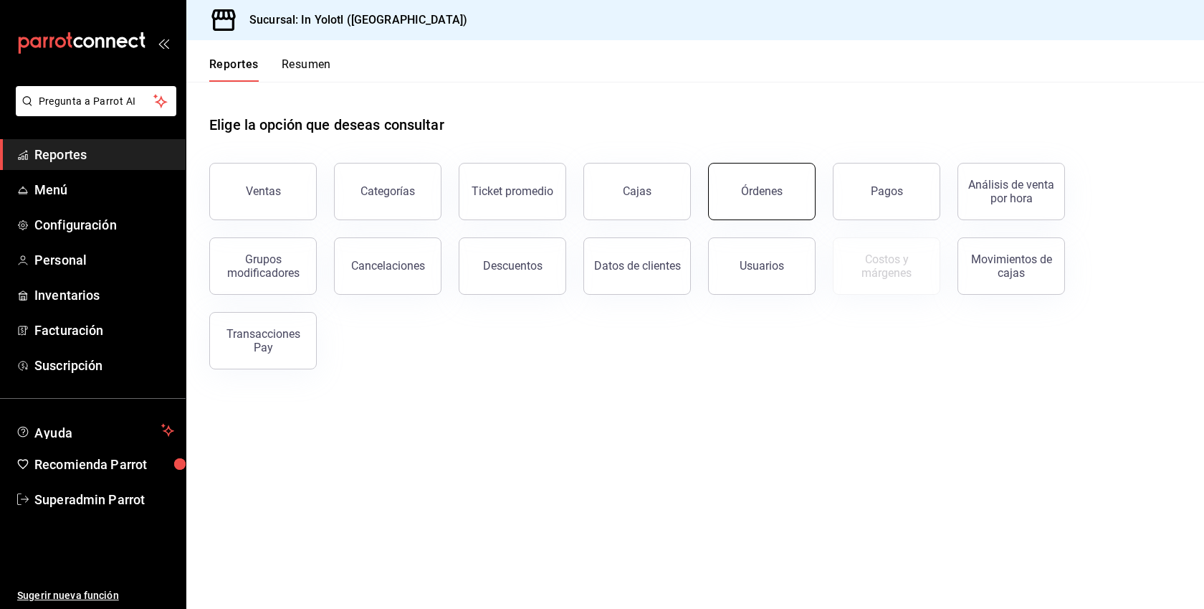
click at [769, 184] on button "Órdenes" at bounding box center [762, 191] width 108 height 57
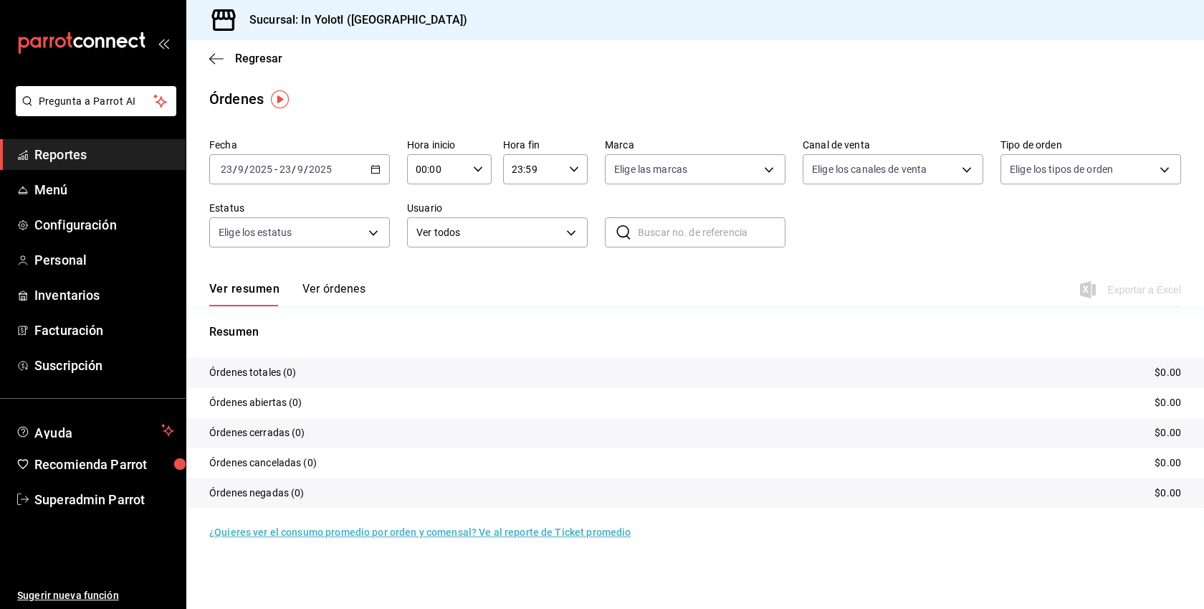
click at [343, 287] on button "Ver órdenes" at bounding box center [334, 294] width 63 height 24
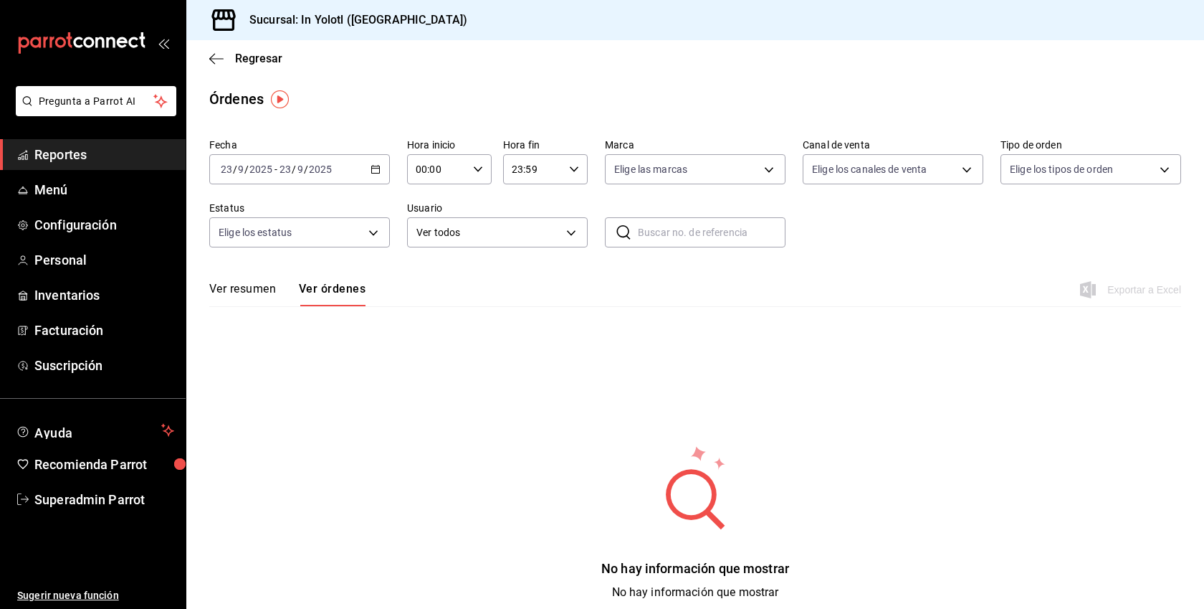
click at [387, 173] on div "2025-09-23 23 / 9 / 2025 - 2025-09-23 23 / 9 / 2025" at bounding box center [299, 169] width 181 height 30
click at [248, 344] on span "Año actual" at bounding box center [277, 341] width 111 height 15
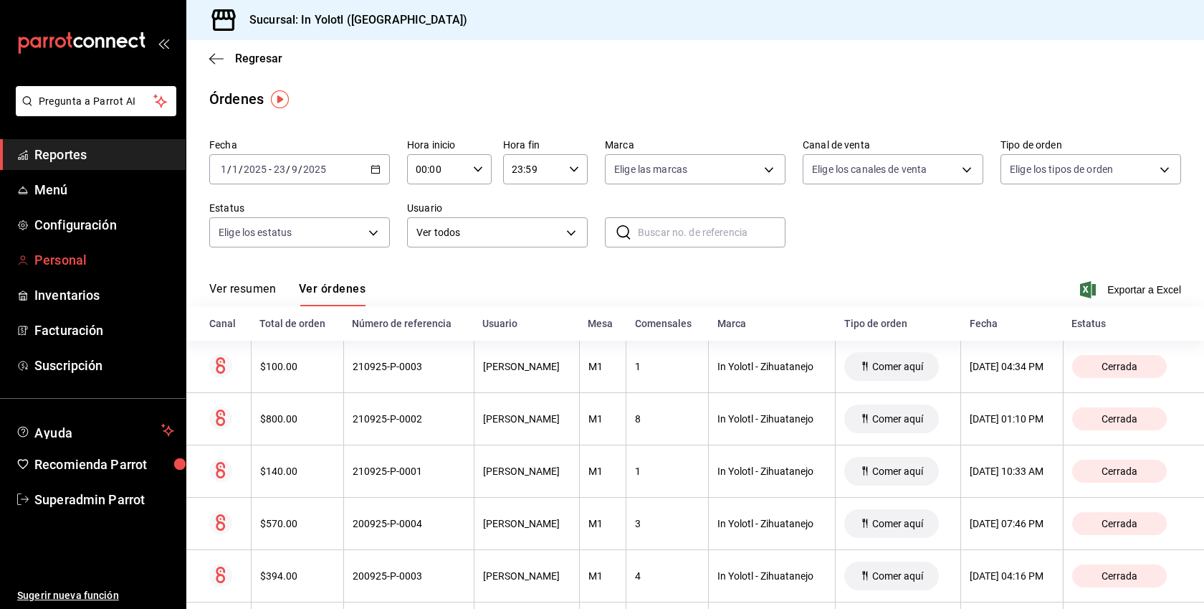
click at [78, 257] on span "Personal" at bounding box center [104, 259] width 140 height 19
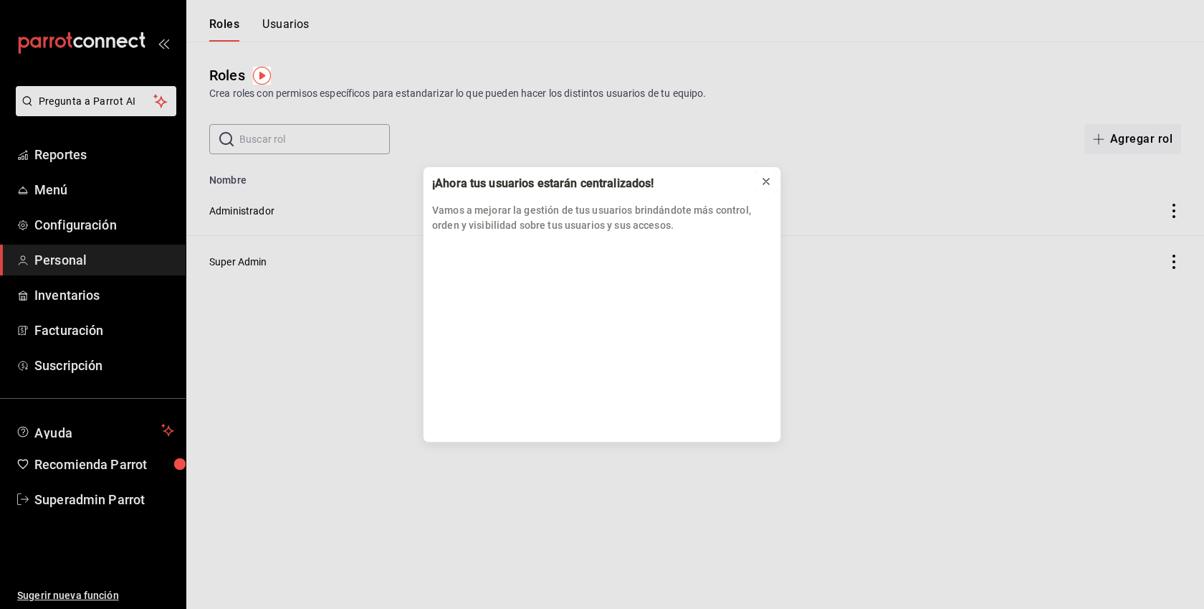
click at [768, 179] on icon at bounding box center [767, 182] width 6 height 6
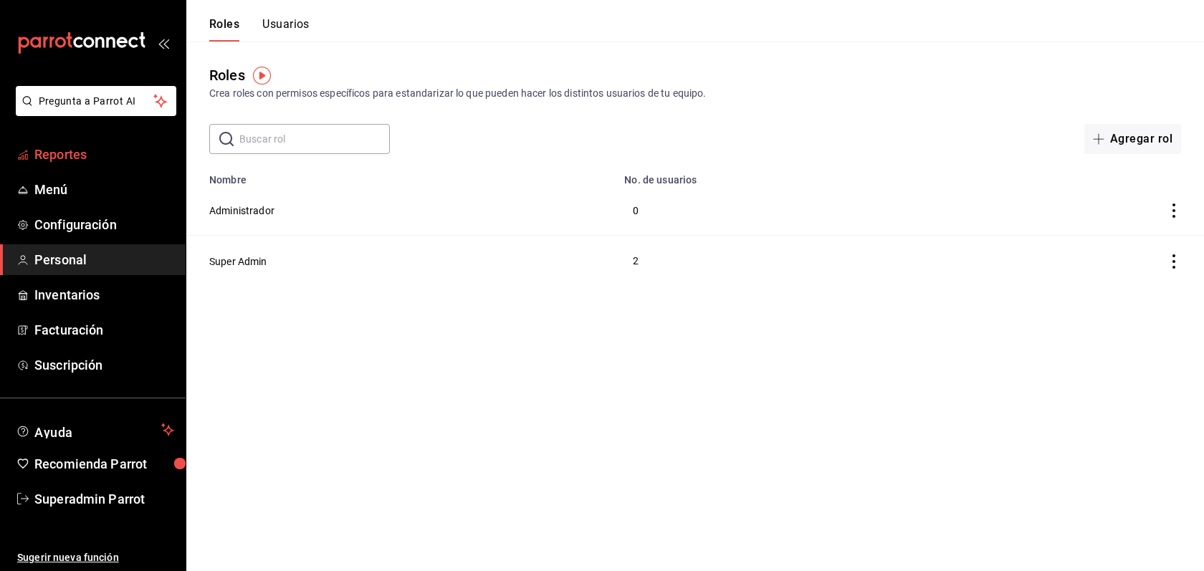
click at [76, 153] on span "Reportes" at bounding box center [104, 154] width 140 height 19
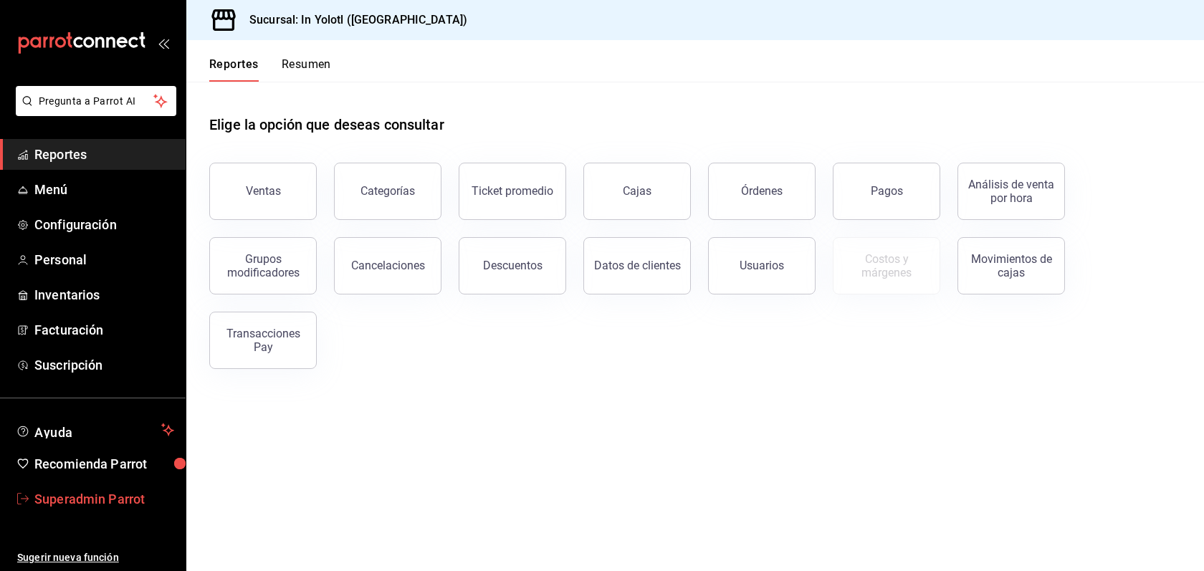
click at [109, 508] on span "Superadmin Parrot" at bounding box center [104, 499] width 140 height 19
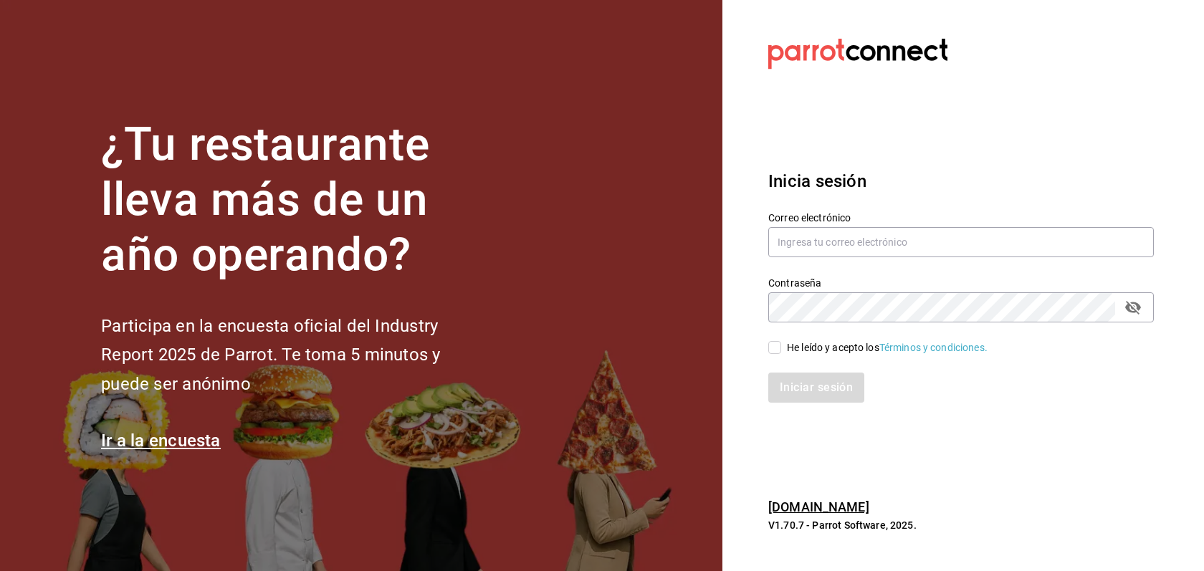
click at [856, 355] on div "He leído y acepto los Términos y condiciones." at bounding box center [887, 348] width 201 height 15
click at [781, 354] on input "He leído y acepto los Términos y condiciones." at bounding box center [775, 347] width 13 height 13
checkbox input "true"
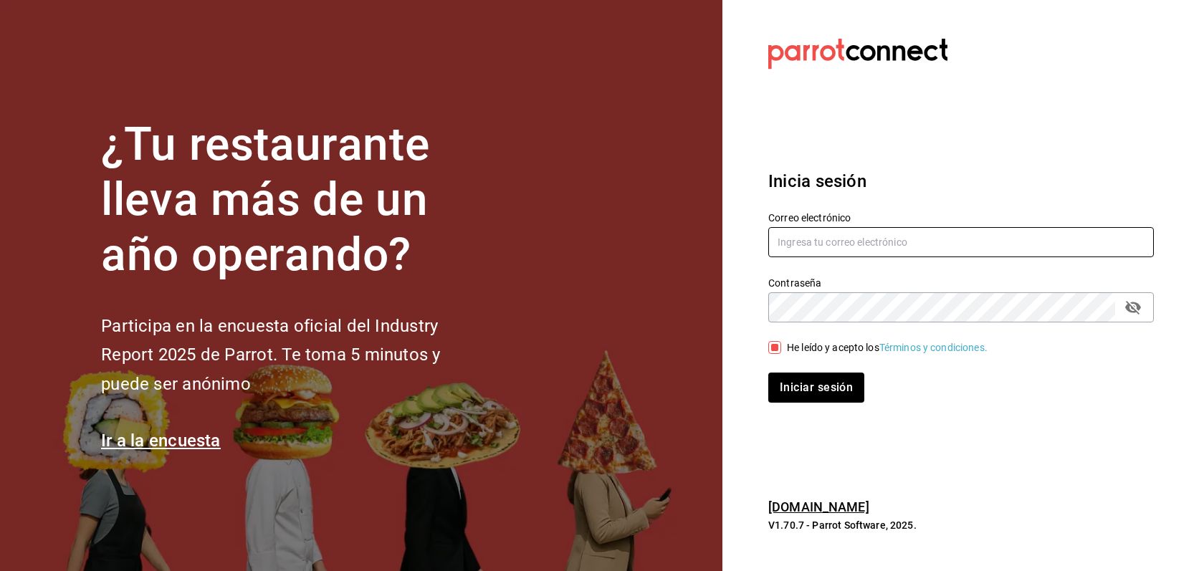
click at [873, 250] on input "text" at bounding box center [962, 242] width 386 height 30
paste input "multiuser@berrymunch.com"
type input "multiuser@berrymunch.com"
click at [822, 374] on button "Iniciar sesión" at bounding box center [818, 388] width 98 height 30
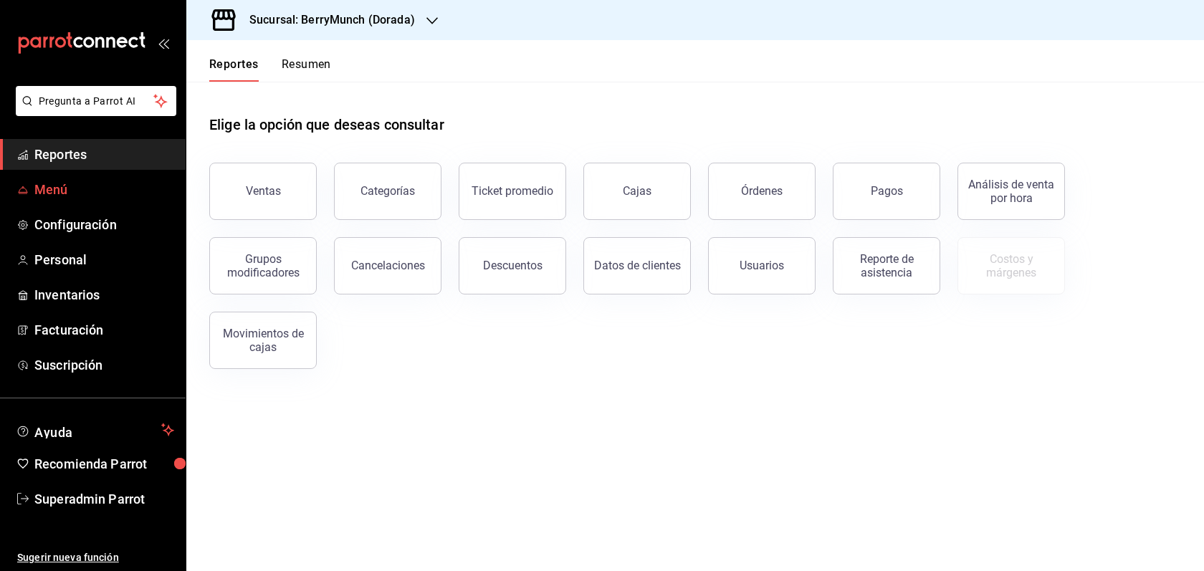
click at [60, 187] on span "Menú" at bounding box center [104, 189] width 140 height 19
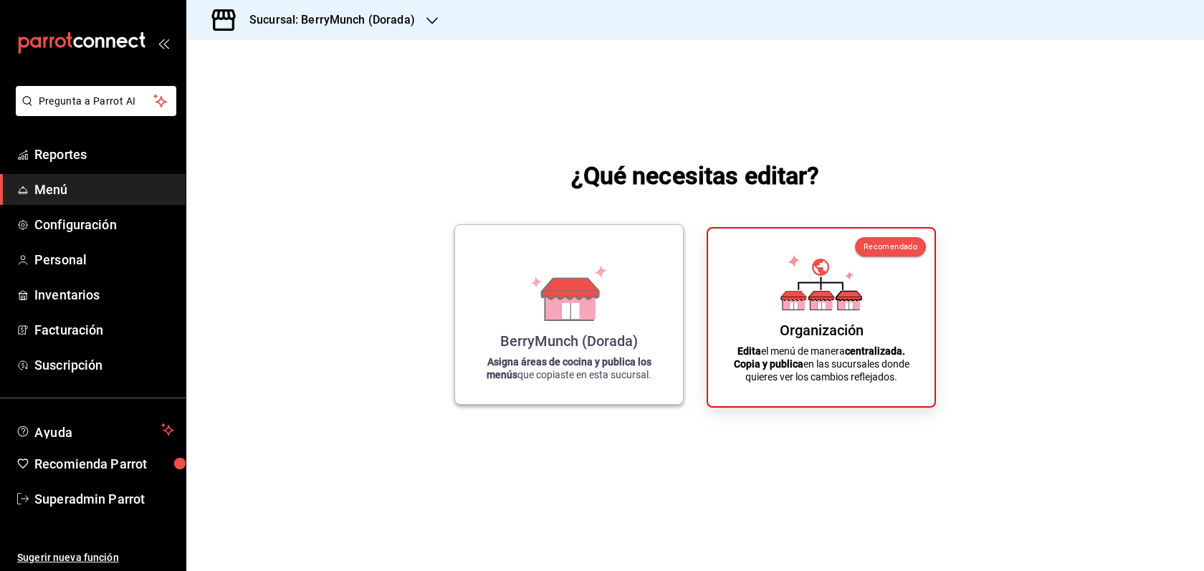
click at [585, 330] on div "BerryMunch (Dorada) Asigna áreas de cocina y publica los menús que copiaste en …" at bounding box center [569, 315] width 194 height 156
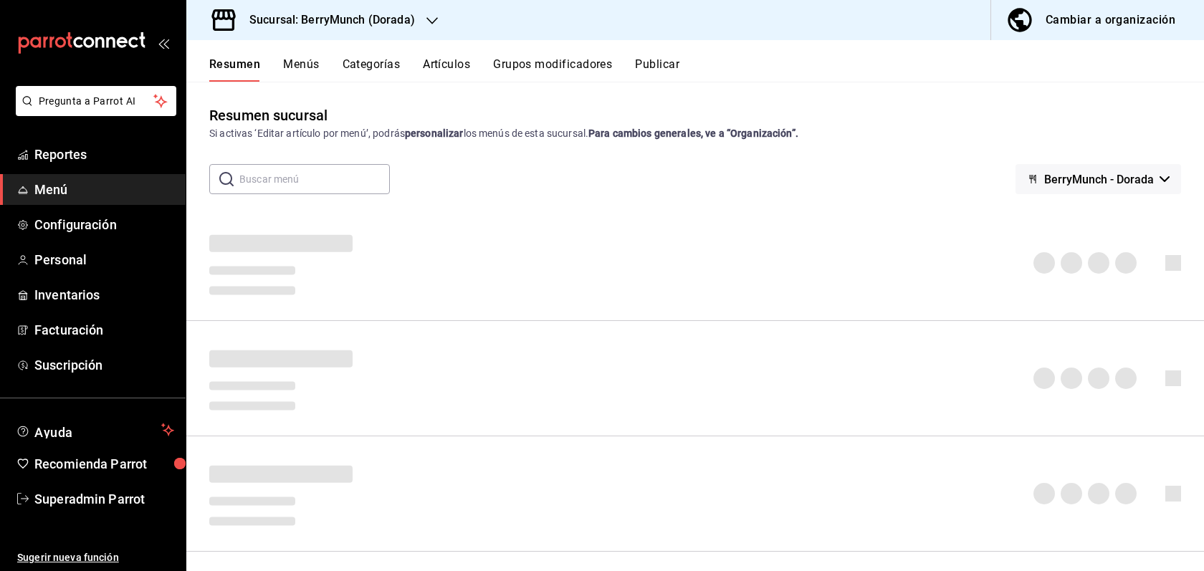
click at [302, 69] on button "Menús" at bounding box center [301, 69] width 36 height 24
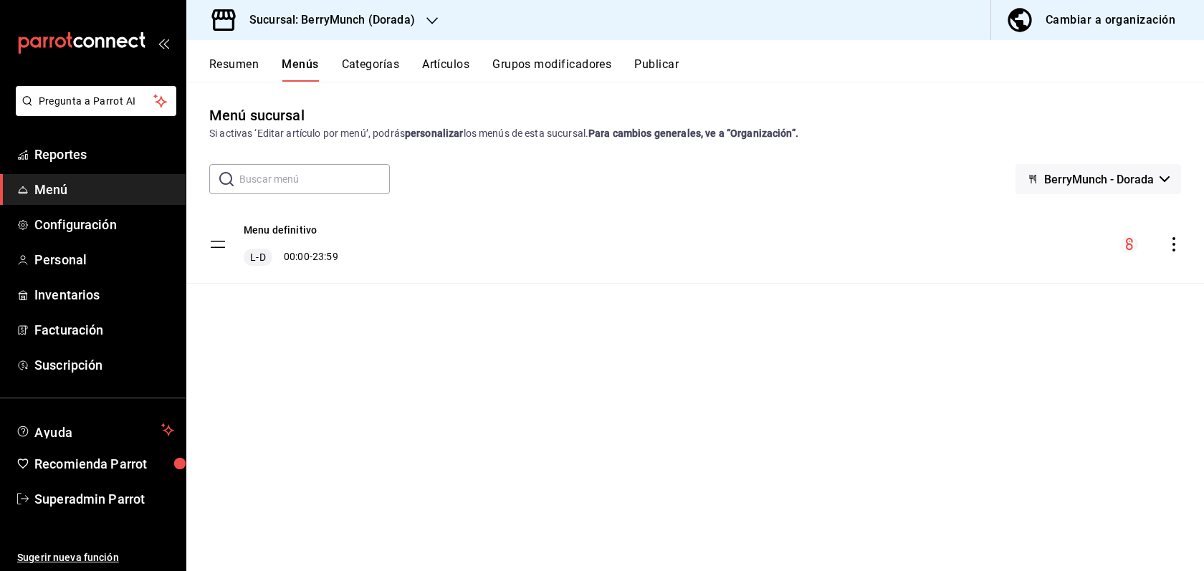
click at [1113, 24] on div "Cambiar a organización" at bounding box center [1111, 20] width 130 height 20
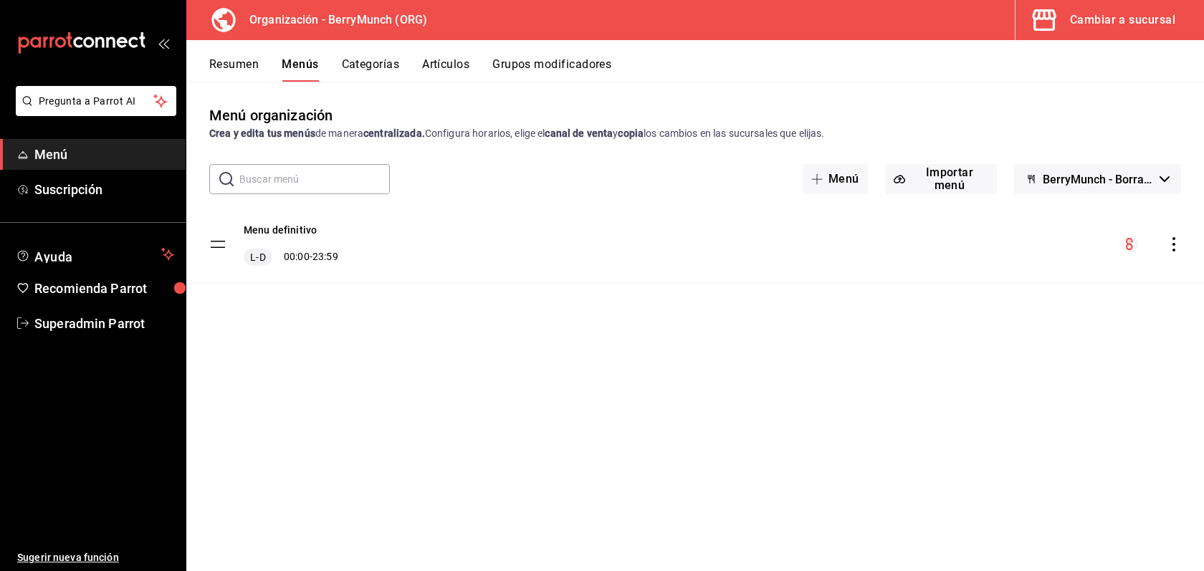
click at [1109, 18] on div "Cambiar a sucursal" at bounding box center [1122, 20] width 105 height 20
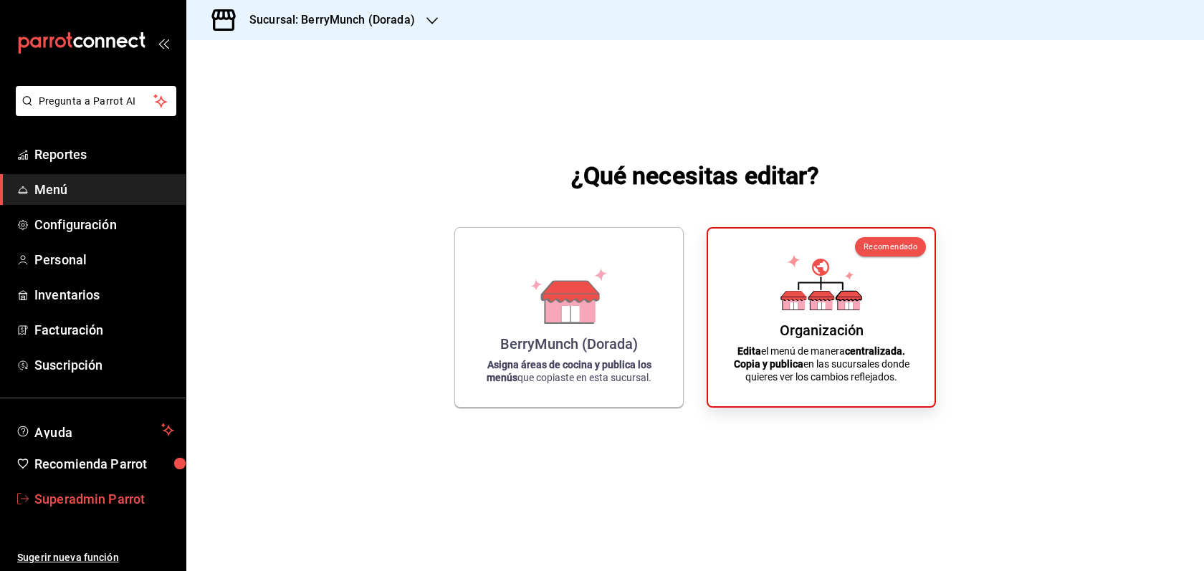
click at [113, 505] on span "Superadmin Parrot" at bounding box center [104, 499] width 140 height 19
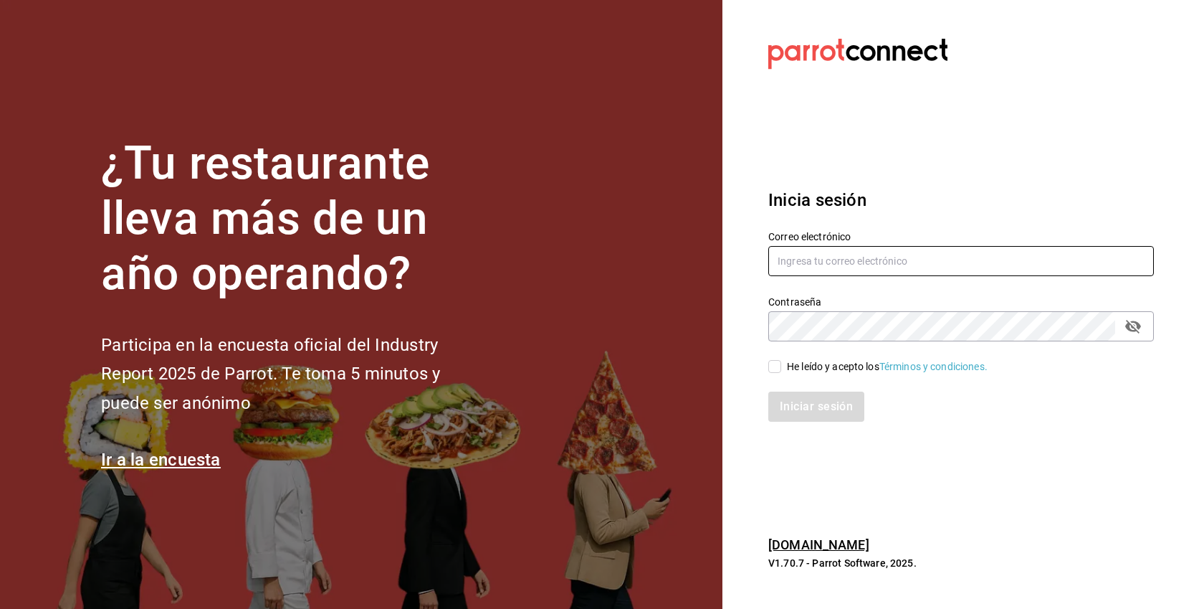
click at [849, 257] on input "text" at bounding box center [962, 261] width 386 height 30
paste input "Menu listo, pendiente entrega de equipos."
type input "Menu listo, pendiente entrega de equipos."
click at [840, 360] on div "He leído y acepto los Términos y condiciones." at bounding box center [887, 366] width 201 height 15
click at [781, 360] on input "He leído y acepto los Términos y condiciones." at bounding box center [775, 366] width 13 height 13
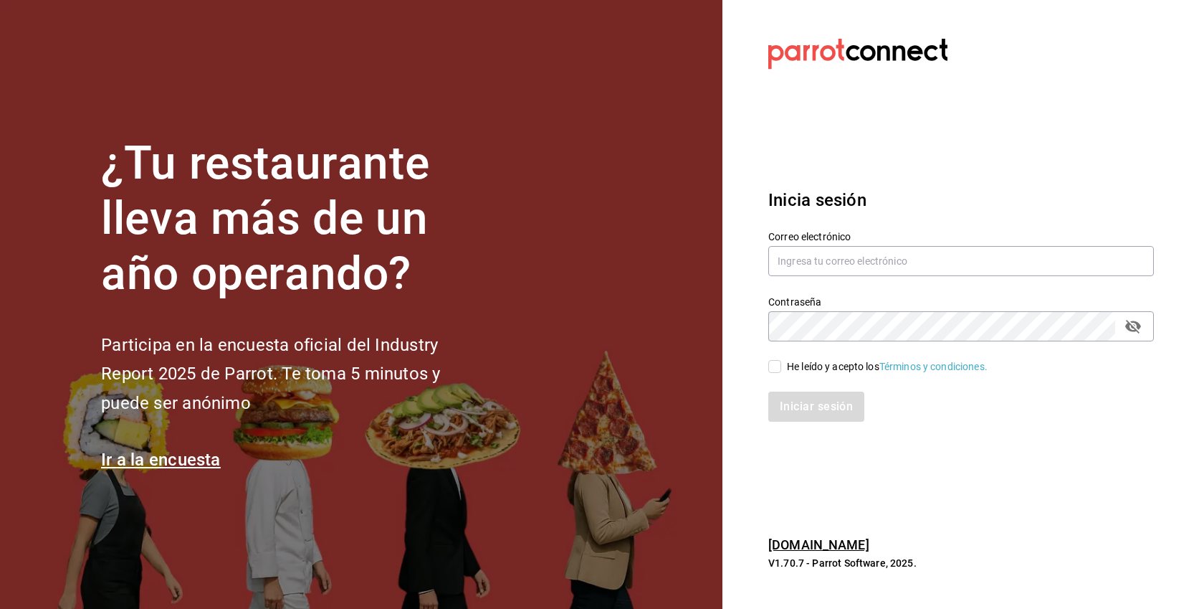
checkbox input "true"
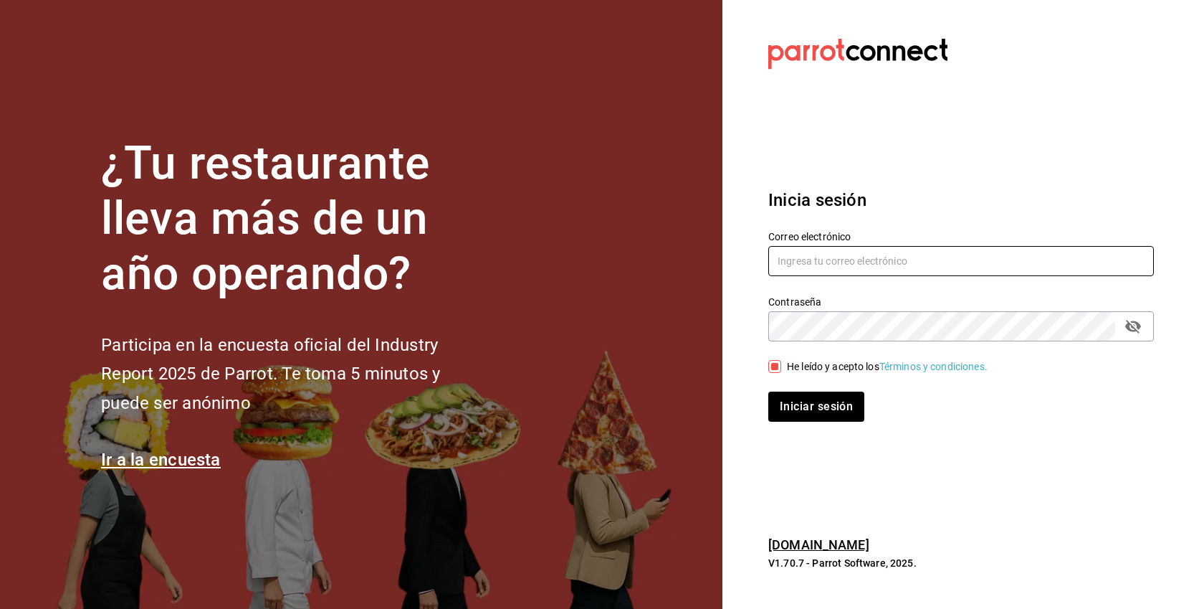
click at [832, 256] on input "text" at bounding box center [962, 261] width 386 height 30
paste input "inyolotl@zihua.com"
type input "inyolotl@zihua.com"
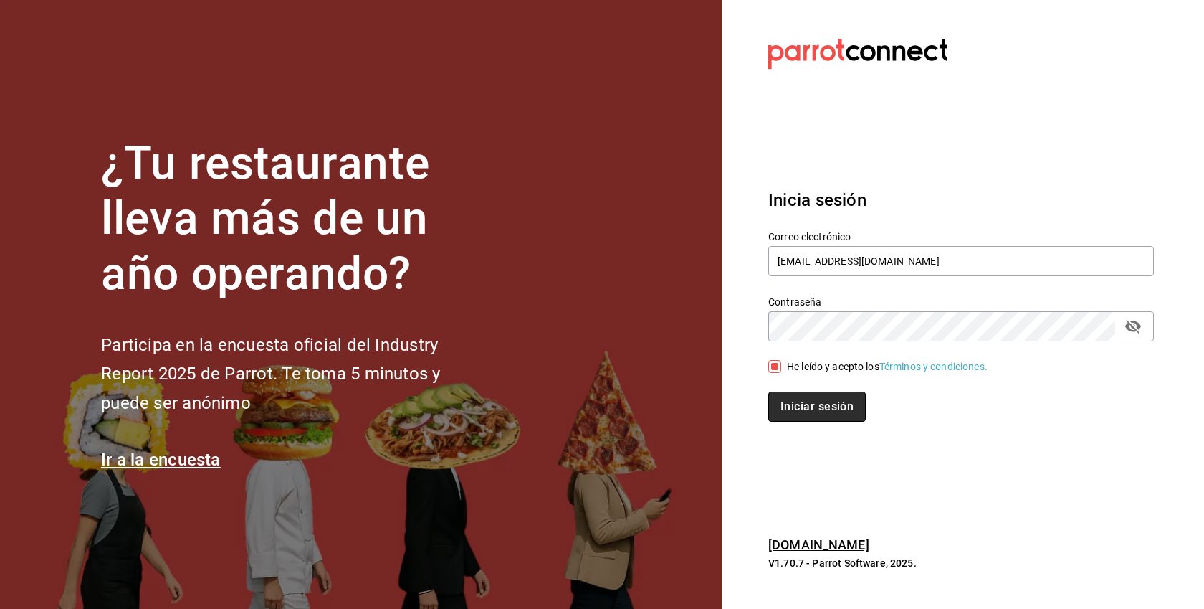
click at [828, 407] on button "Iniciar sesión" at bounding box center [818, 406] width 98 height 30
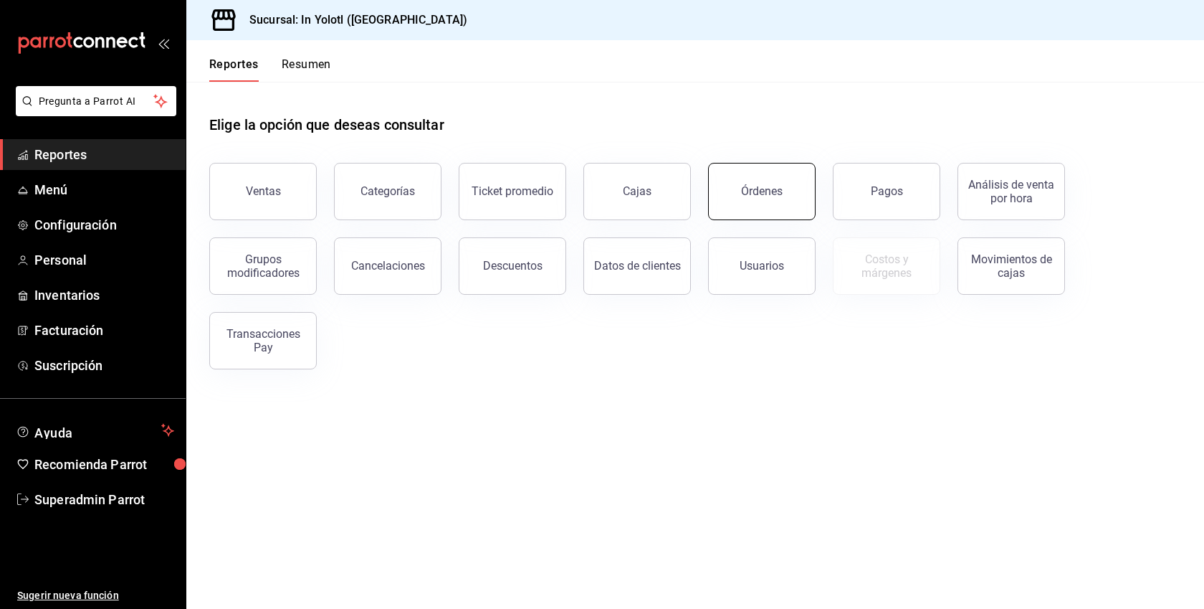
click at [785, 219] on div "Órdenes" at bounding box center [753, 183] width 125 height 75
click at [773, 193] on div "Órdenes" at bounding box center [762, 191] width 42 height 14
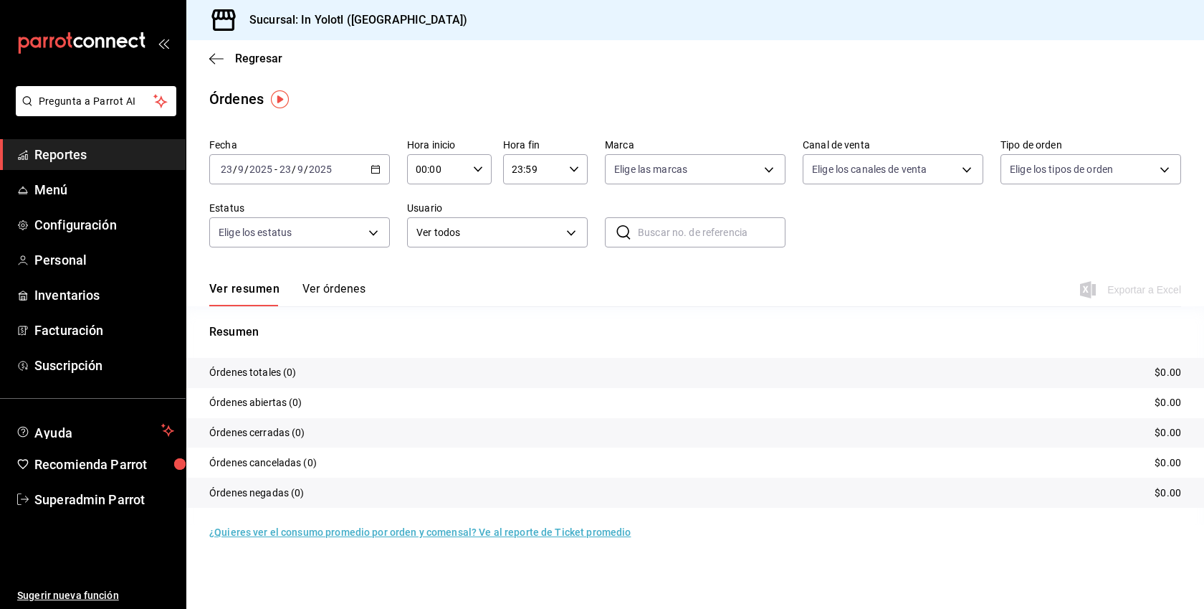
click at [338, 287] on button "Ver órdenes" at bounding box center [334, 294] width 63 height 24
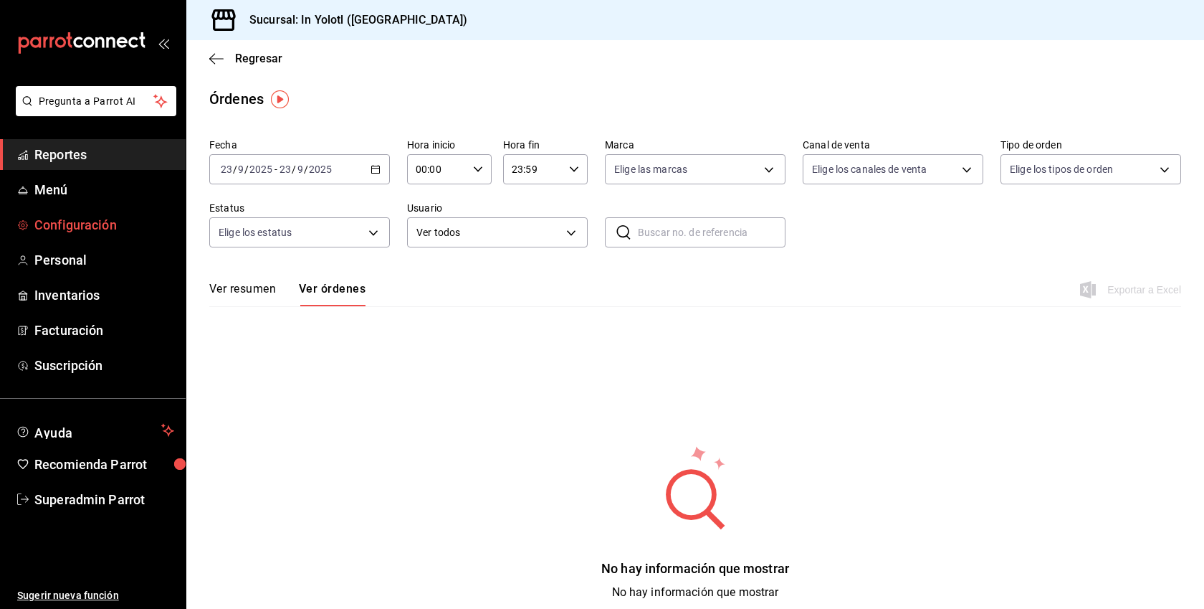
click at [78, 217] on span "Configuración" at bounding box center [104, 224] width 140 height 19
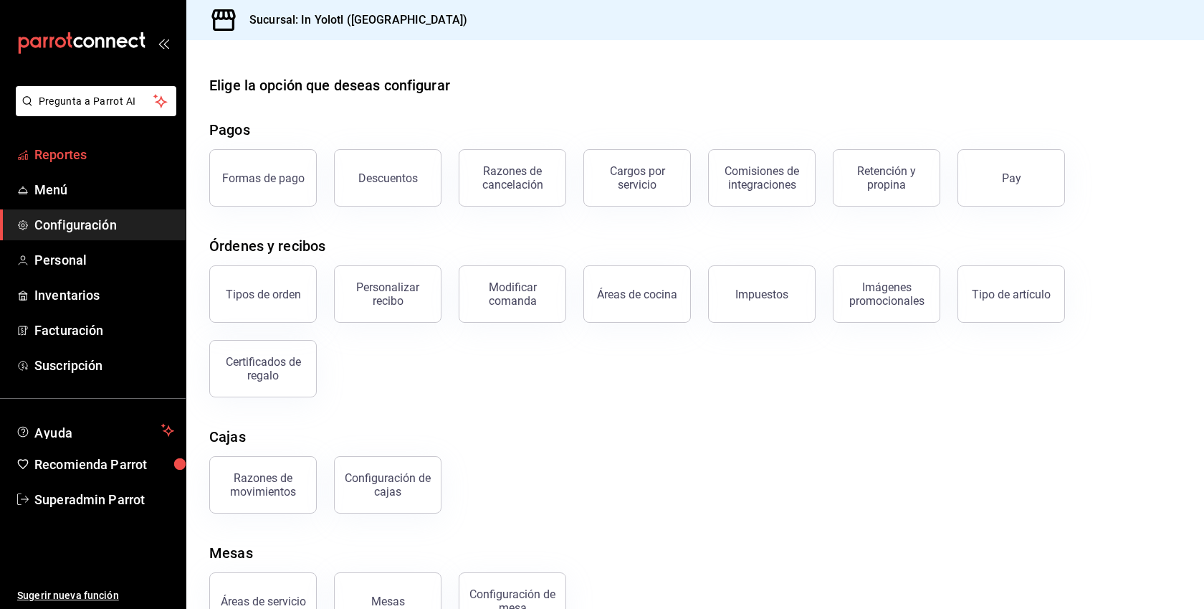
click at [72, 155] on span "Reportes" at bounding box center [104, 154] width 140 height 19
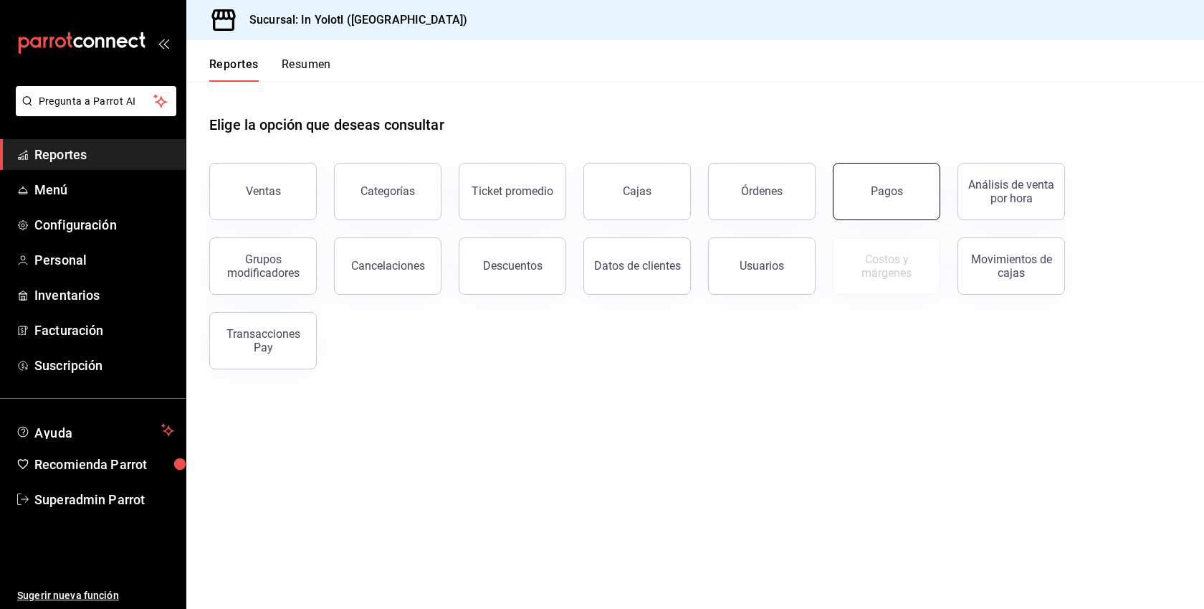
click at [919, 191] on button "Pagos" at bounding box center [887, 191] width 108 height 57
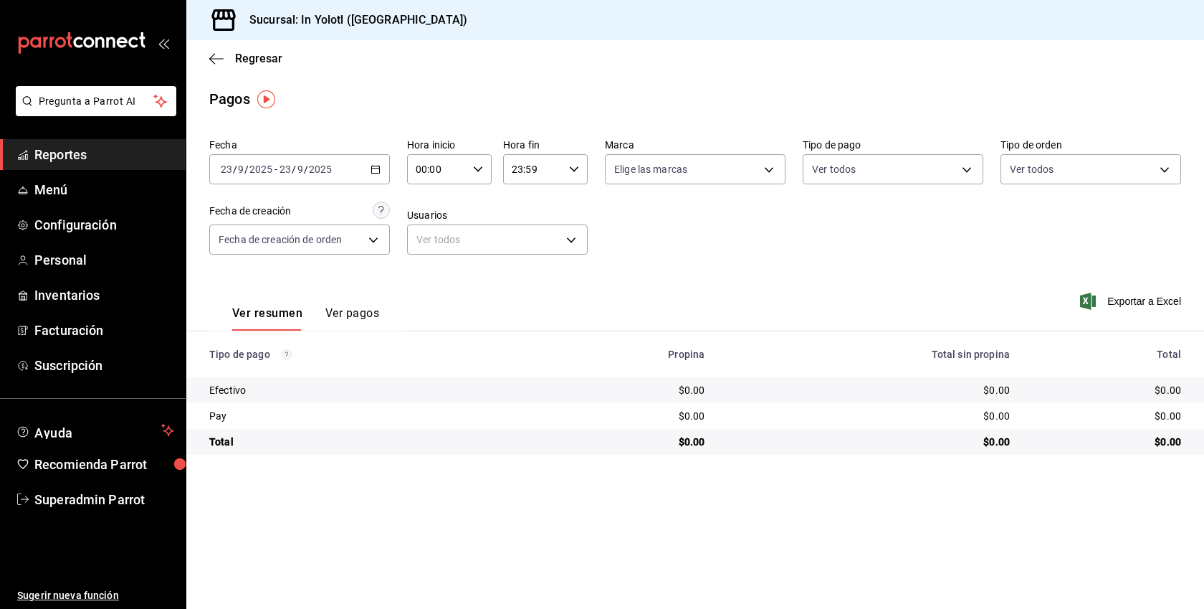
click at [336, 306] on button "Ver pagos" at bounding box center [352, 318] width 54 height 24
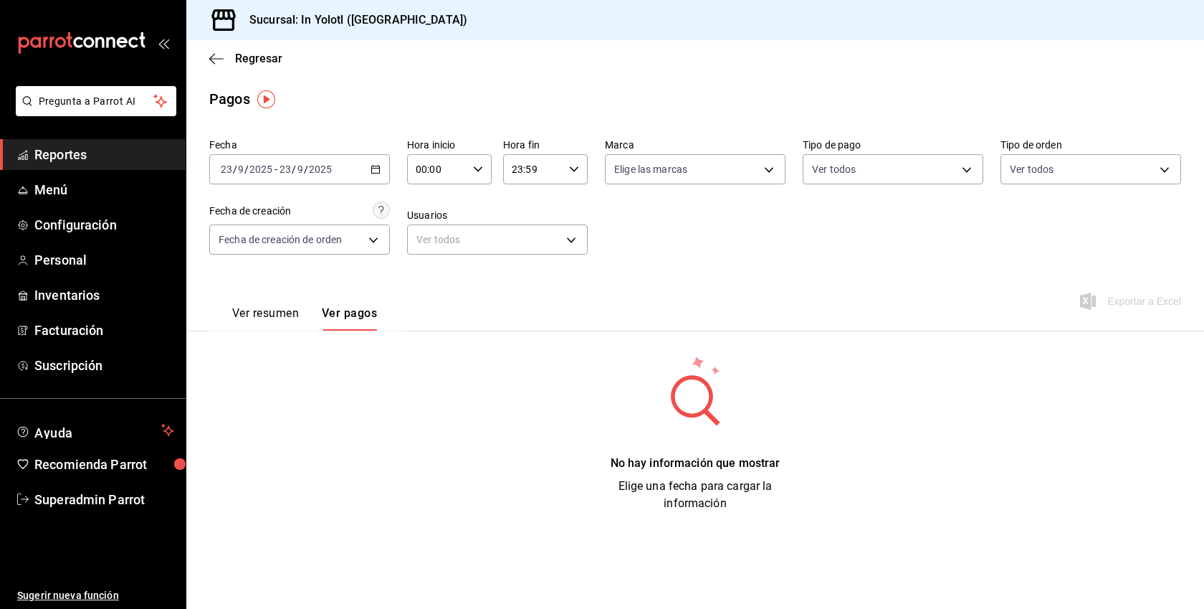
click at [366, 168] on div "[DATE] [DATE] - [DATE] [DATE]" at bounding box center [299, 169] width 181 height 30
click at [253, 341] on span "Año actual" at bounding box center [277, 341] width 111 height 15
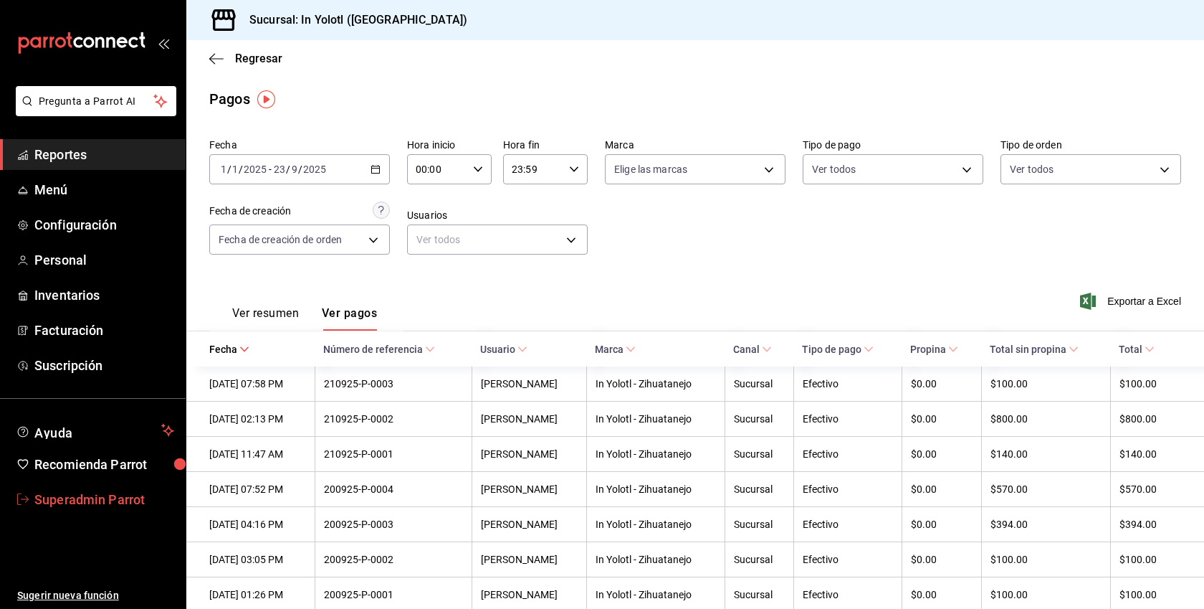
click at [87, 491] on span "Superadmin Parrot" at bounding box center [104, 499] width 140 height 19
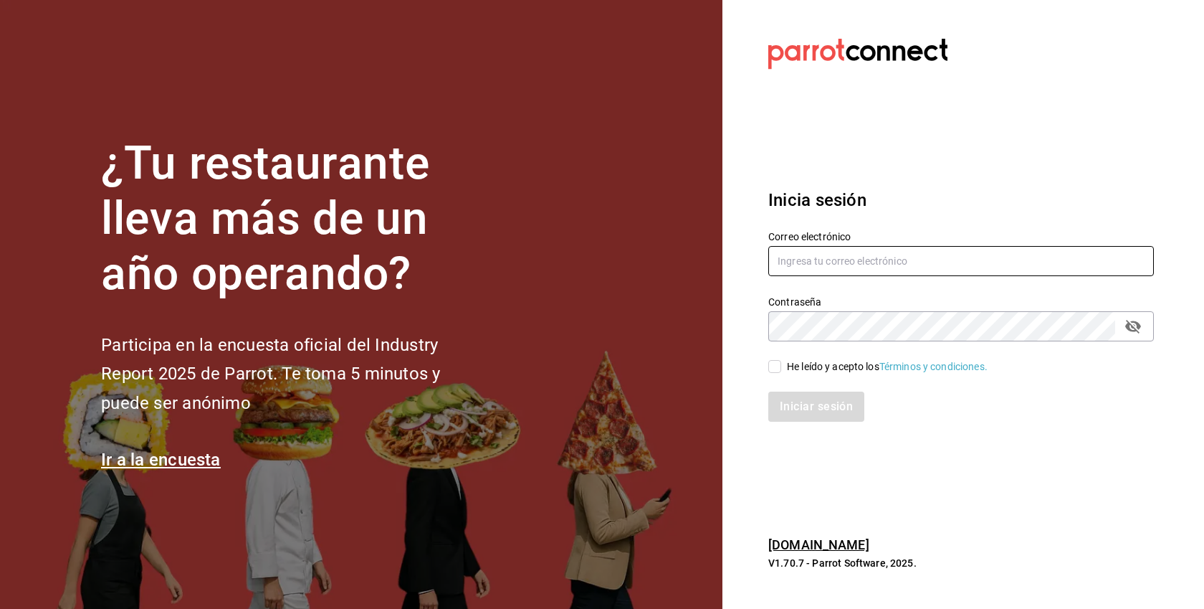
click at [913, 262] on input "text" at bounding box center [962, 261] width 386 height 30
click at [850, 376] on div "Iniciar sesión" at bounding box center [952, 397] width 403 height 47
click at [848, 367] on div "He leído y acepto los Términos y condiciones." at bounding box center [887, 366] width 201 height 15
click at [781, 367] on input "He leído y acepto los Términos y condiciones." at bounding box center [775, 366] width 13 height 13
checkbox input "true"
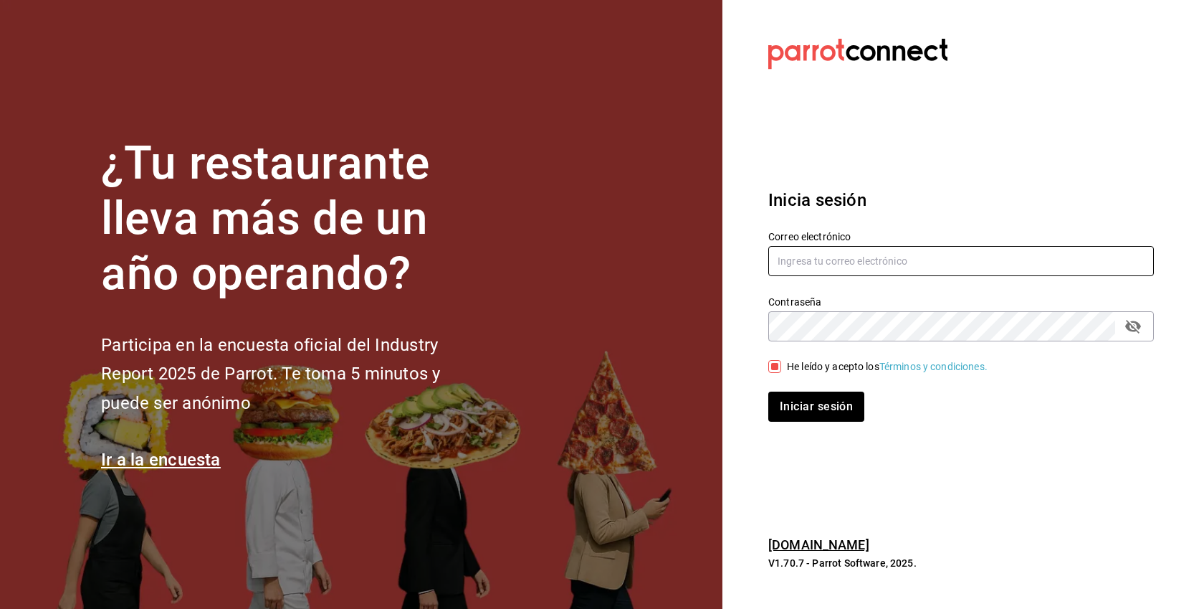
click at [858, 264] on input "text" at bounding box center [962, 261] width 386 height 30
paste input "[EMAIL_ADDRESS][DOMAIN_NAME]"
type input "[EMAIL_ADDRESS][DOMAIN_NAME]"
click at [769, 391] on button "Iniciar sesión" at bounding box center [817, 406] width 96 height 30
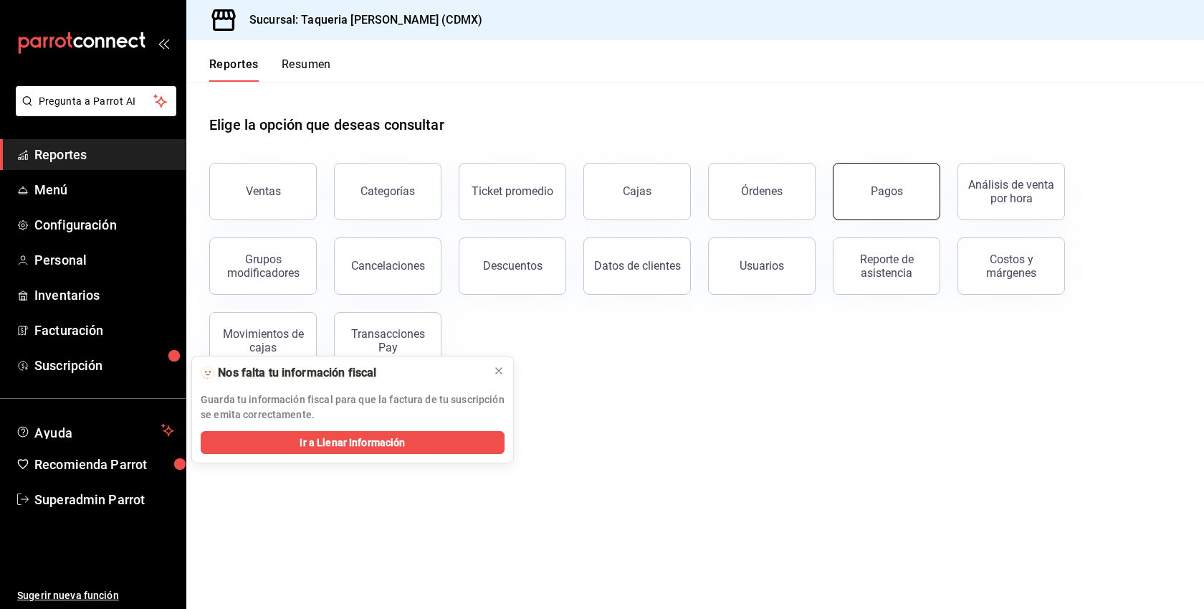
click at [878, 206] on button "Pagos" at bounding box center [887, 191] width 108 height 57
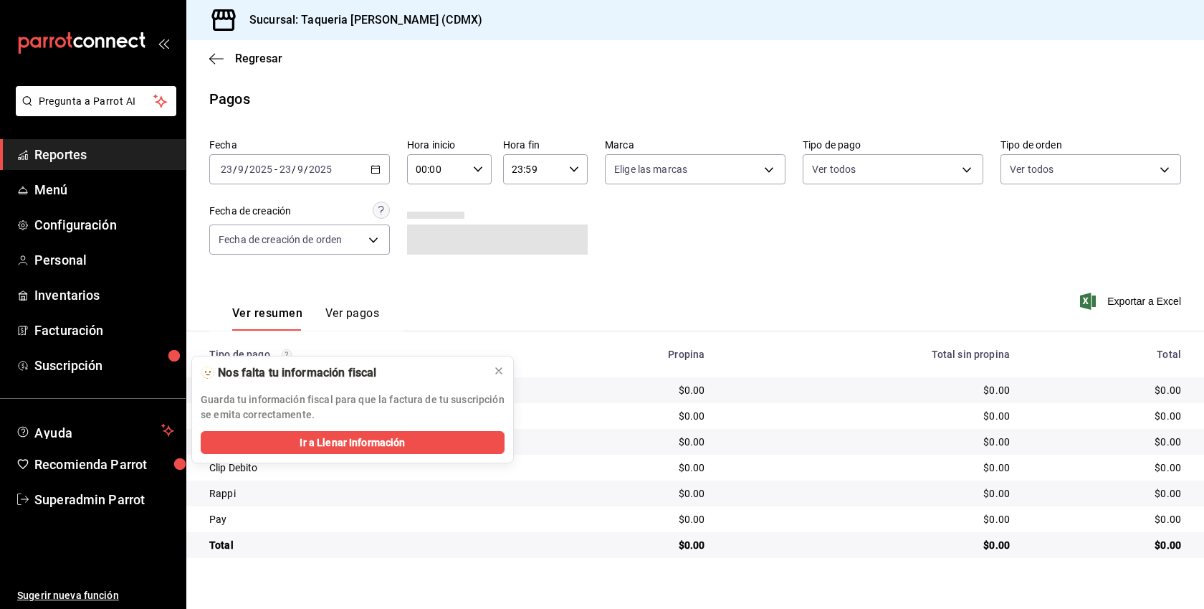
click at [372, 314] on button "Ver pagos" at bounding box center [352, 318] width 54 height 24
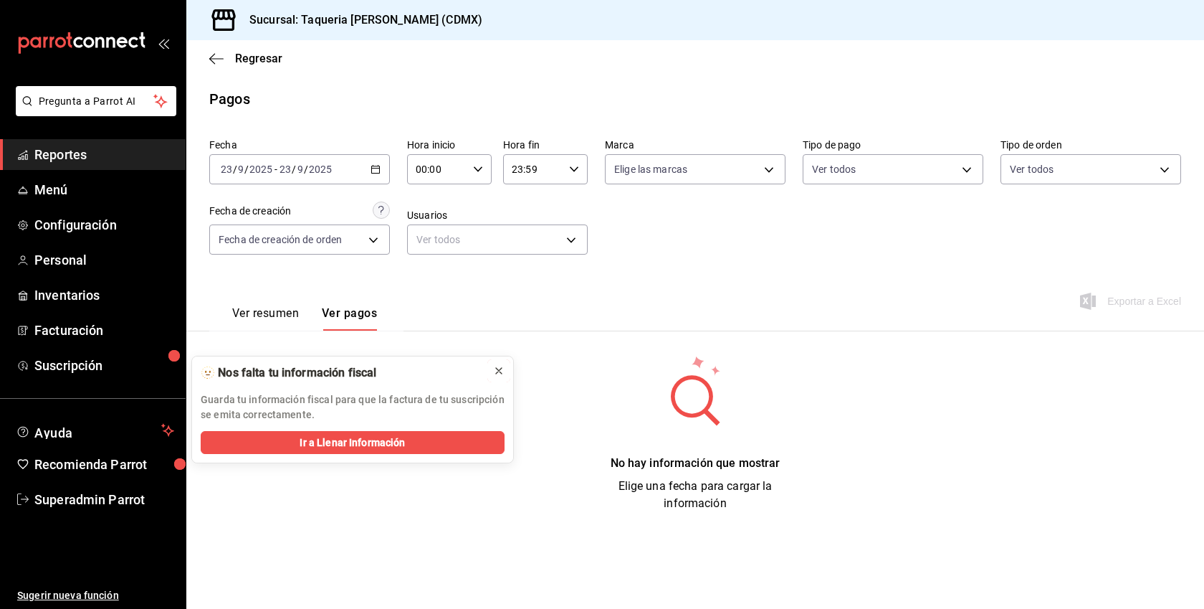
click at [500, 372] on icon at bounding box center [498, 370] width 11 height 11
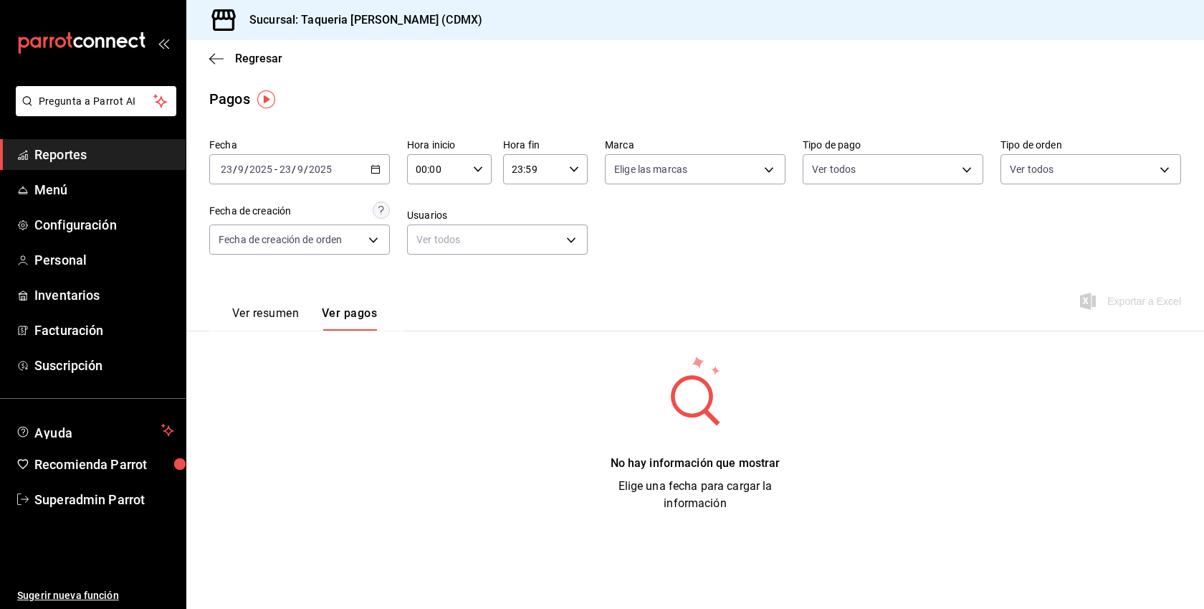
click at [377, 165] on icon "button" at bounding box center [376, 169] width 10 height 10
click at [259, 342] on span "Año actual" at bounding box center [277, 341] width 111 height 15
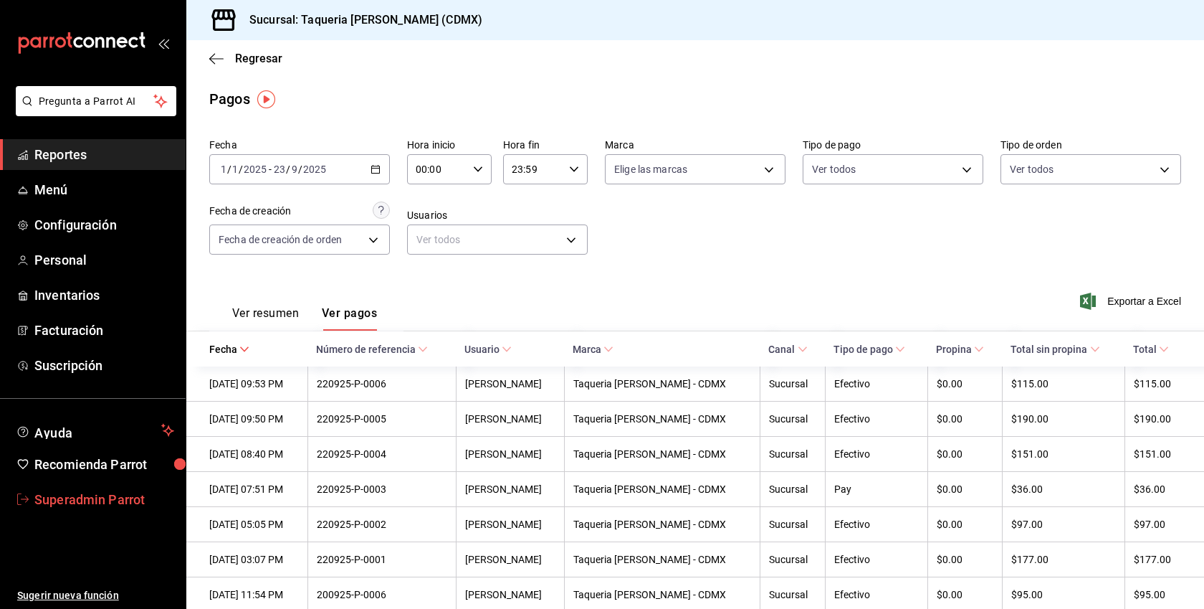
click at [85, 498] on span "Superadmin Parrot" at bounding box center [104, 499] width 140 height 19
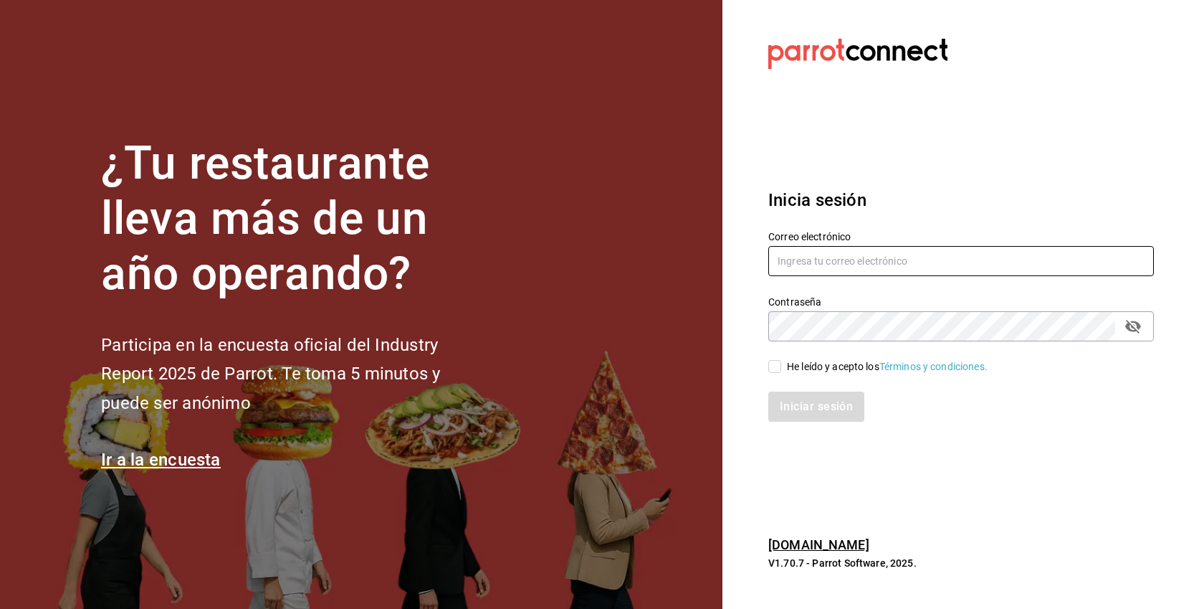
click at [877, 257] on input "text" at bounding box center [962, 261] width 386 height 30
paste input "[EMAIL_ADDRESS][DOMAIN_NAME]"
type input "[EMAIL_ADDRESS][DOMAIN_NAME]"
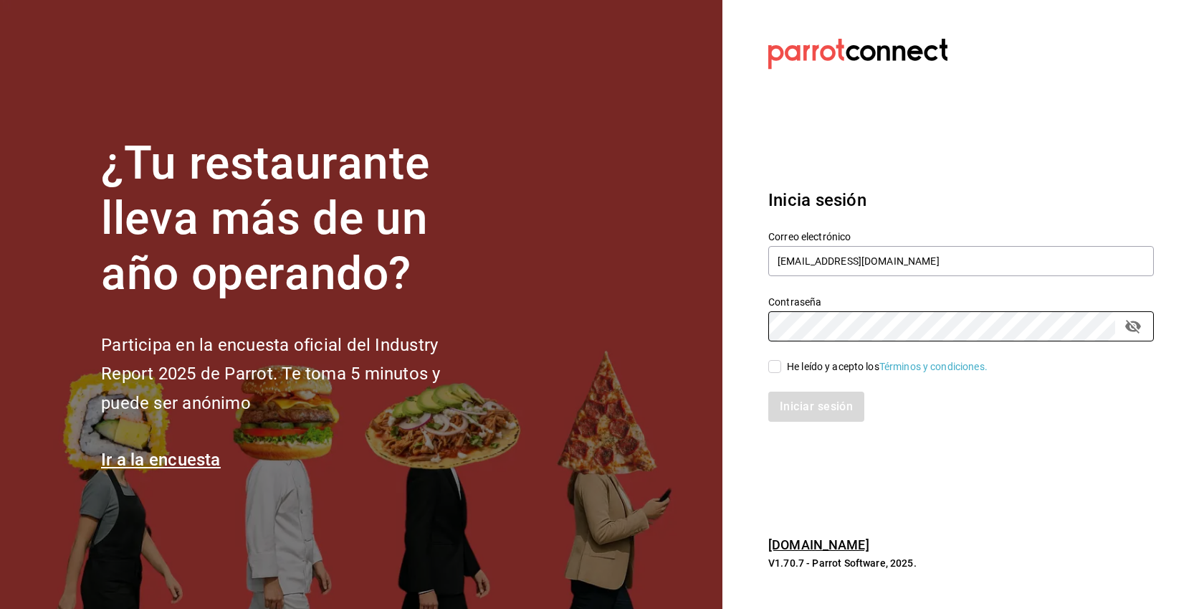
click at [826, 363] on div "He leído y acepto los Términos y condiciones." at bounding box center [887, 366] width 201 height 15
click at [781, 363] on input "He leído y acepto los Términos y condiciones." at bounding box center [775, 366] width 13 height 13
checkbox input "true"
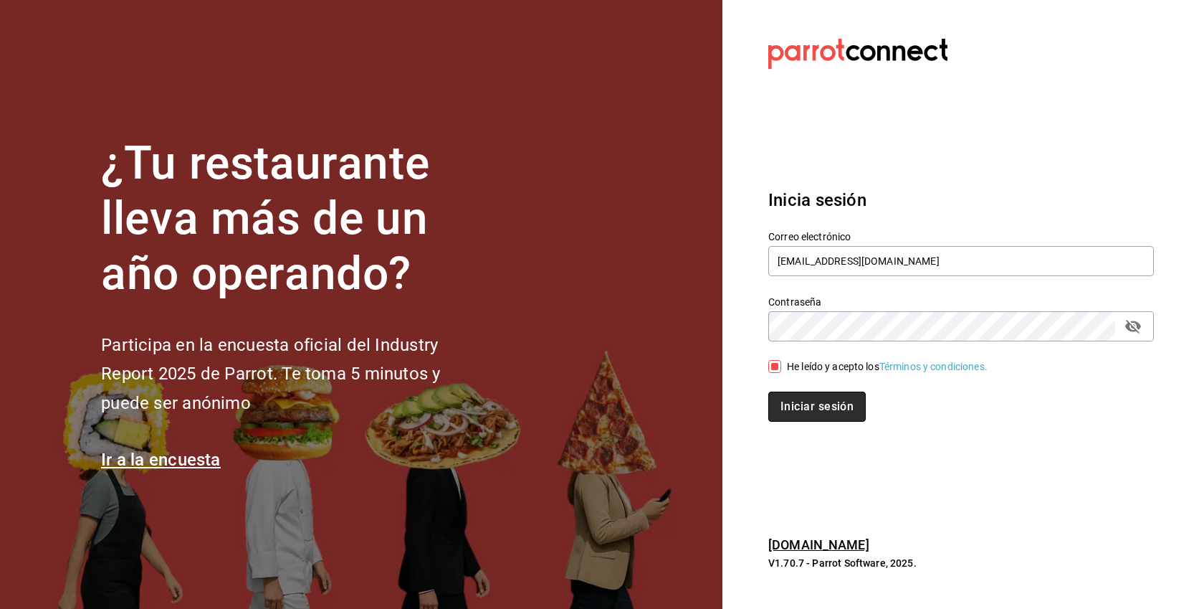
click at [820, 404] on button "Iniciar sesión" at bounding box center [818, 406] width 98 height 30
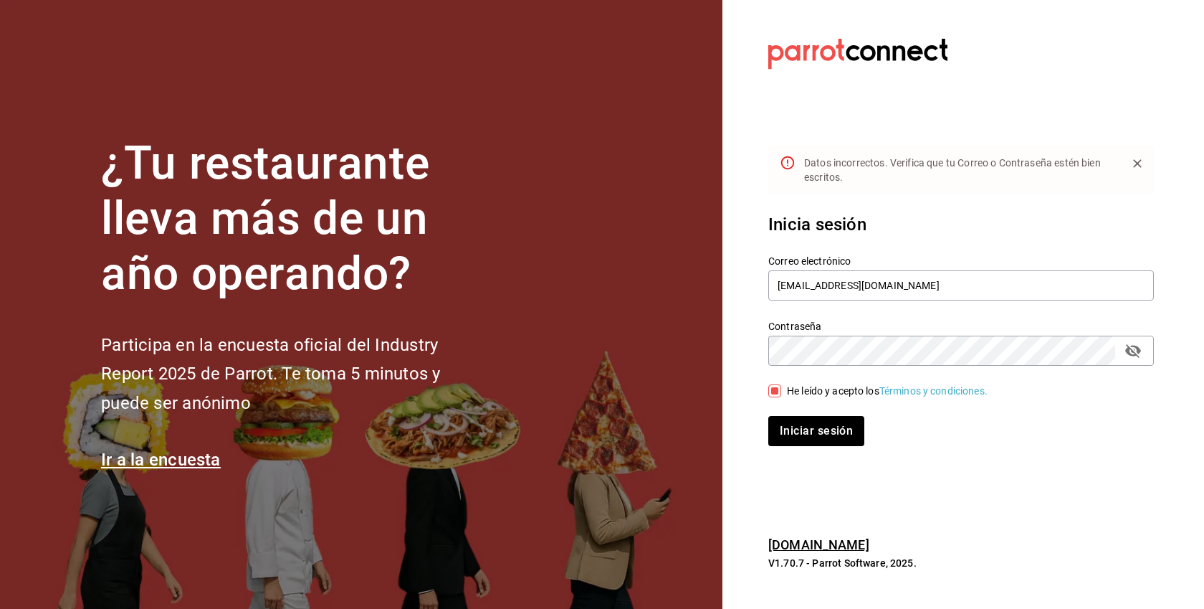
click at [769, 416] on button "Iniciar sesión" at bounding box center [817, 431] width 96 height 30
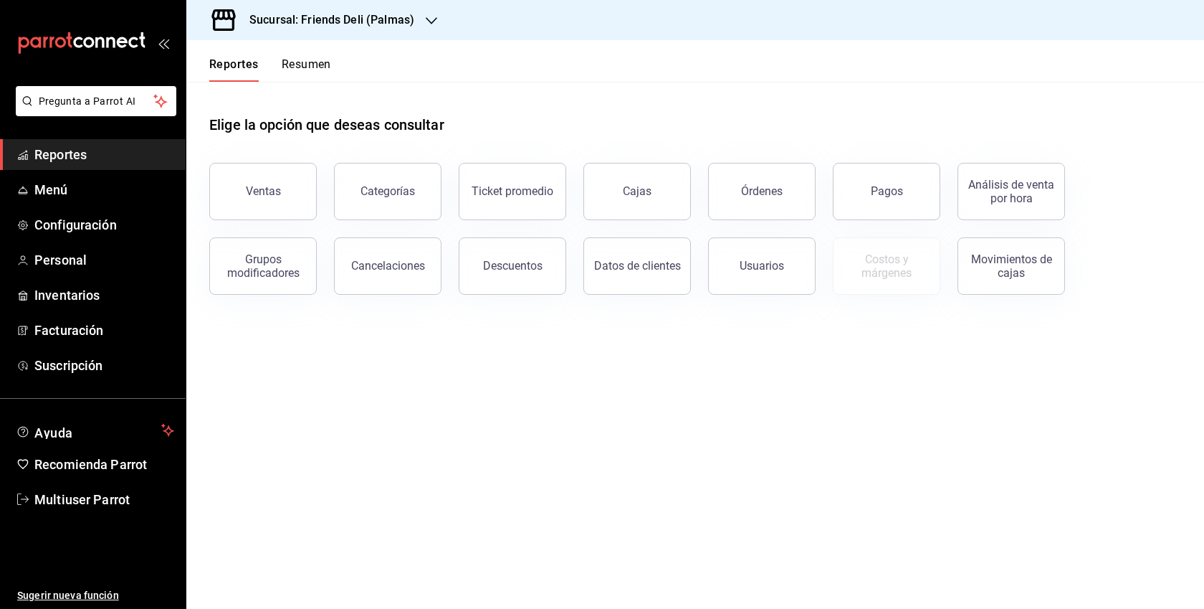
click at [353, 18] on h3 "Sucursal: Friends Deli (Palmas)" at bounding box center [326, 19] width 176 height 17
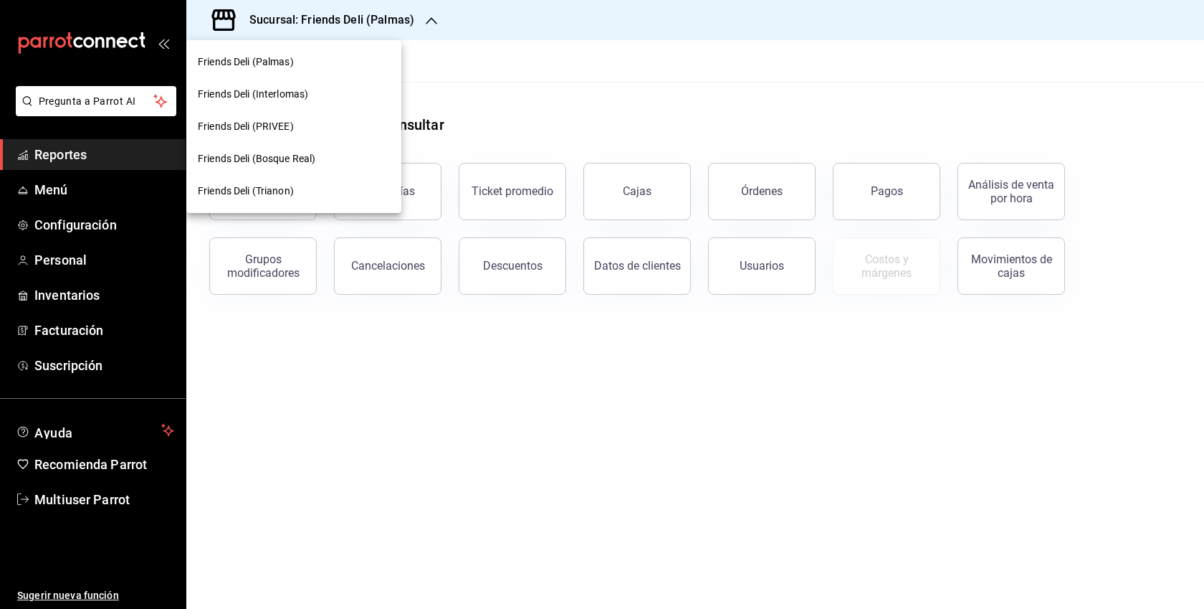
click at [281, 186] on span "Friends Deli (Trianon)" at bounding box center [246, 191] width 96 height 15
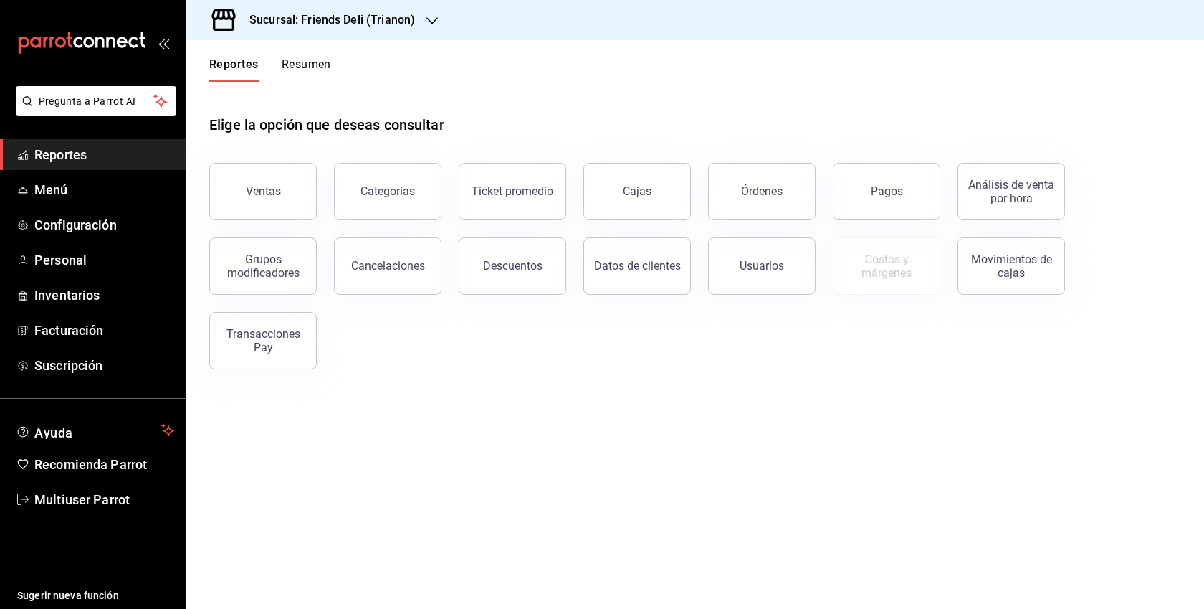
click at [82, 155] on span "Reportes" at bounding box center [104, 154] width 140 height 19
click at [888, 192] on div "Pagos" at bounding box center [887, 191] width 32 height 14
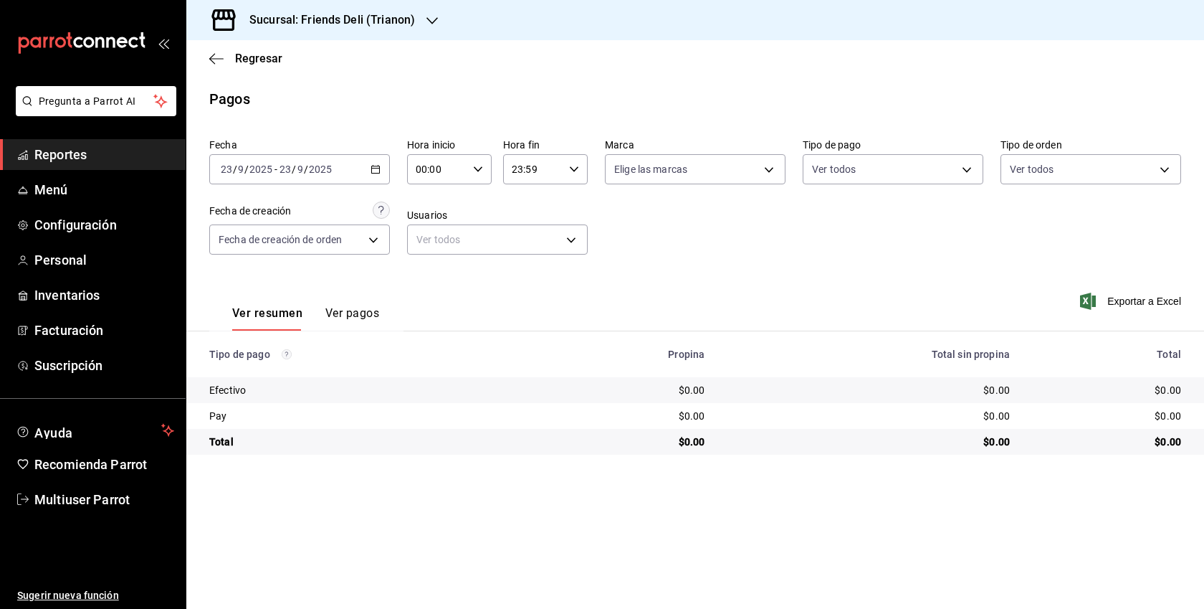
click at [374, 169] on icon "button" at bounding box center [376, 169] width 10 height 10
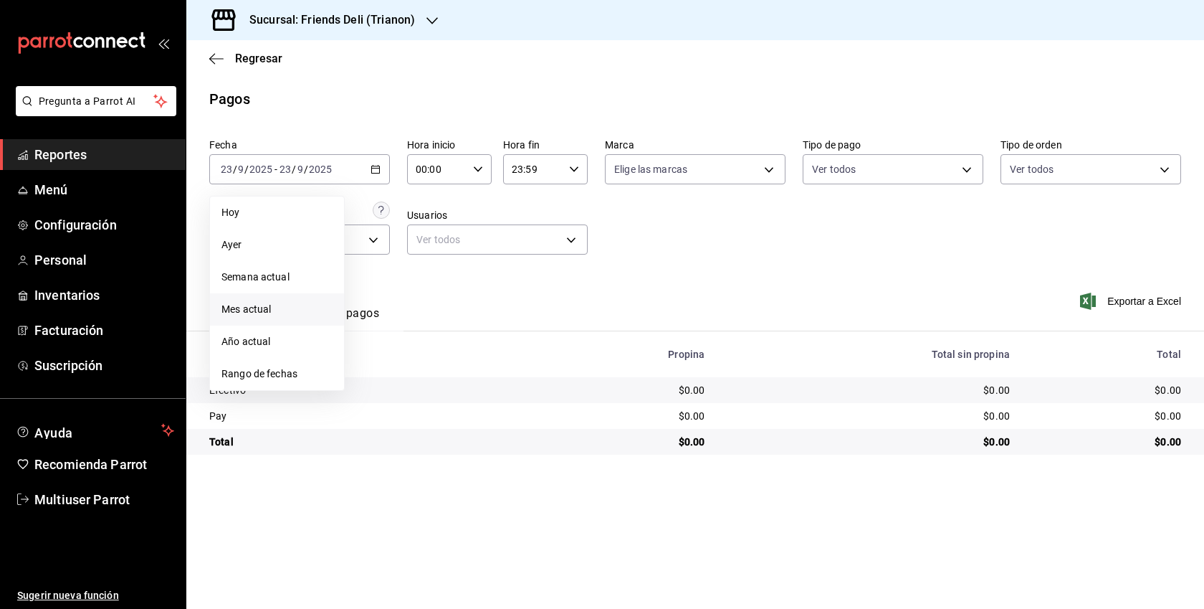
click at [270, 303] on span "Mes actual" at bounding box center [277, 309] width 111 height 15
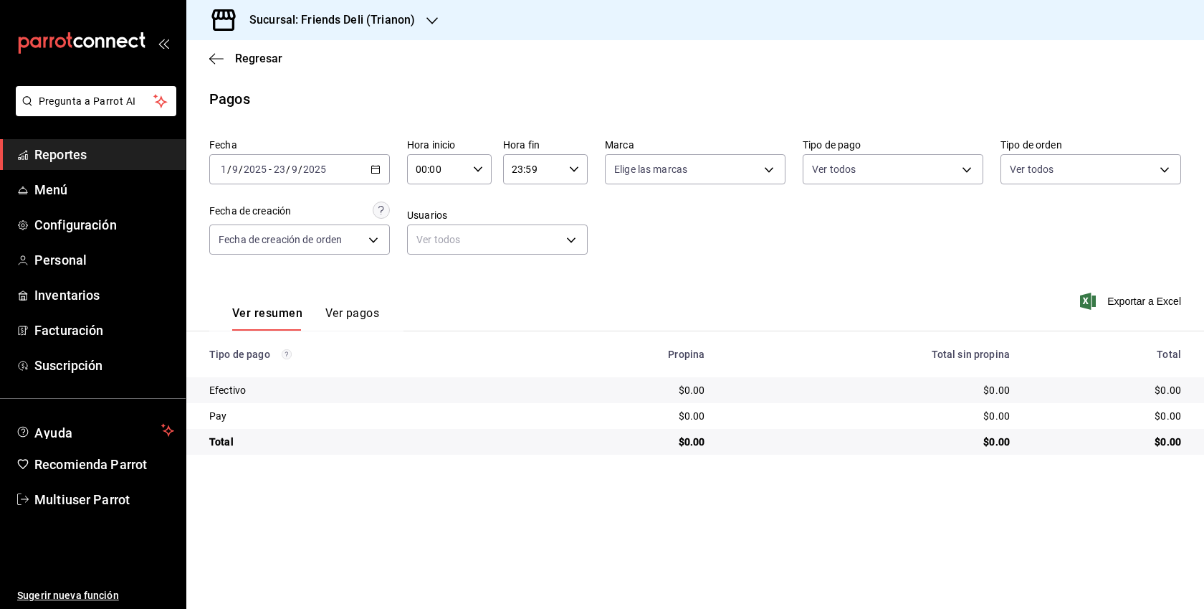
click at [364, 315] on button "Ver pagos" at bounding box center [352, 318] width 54 height 24
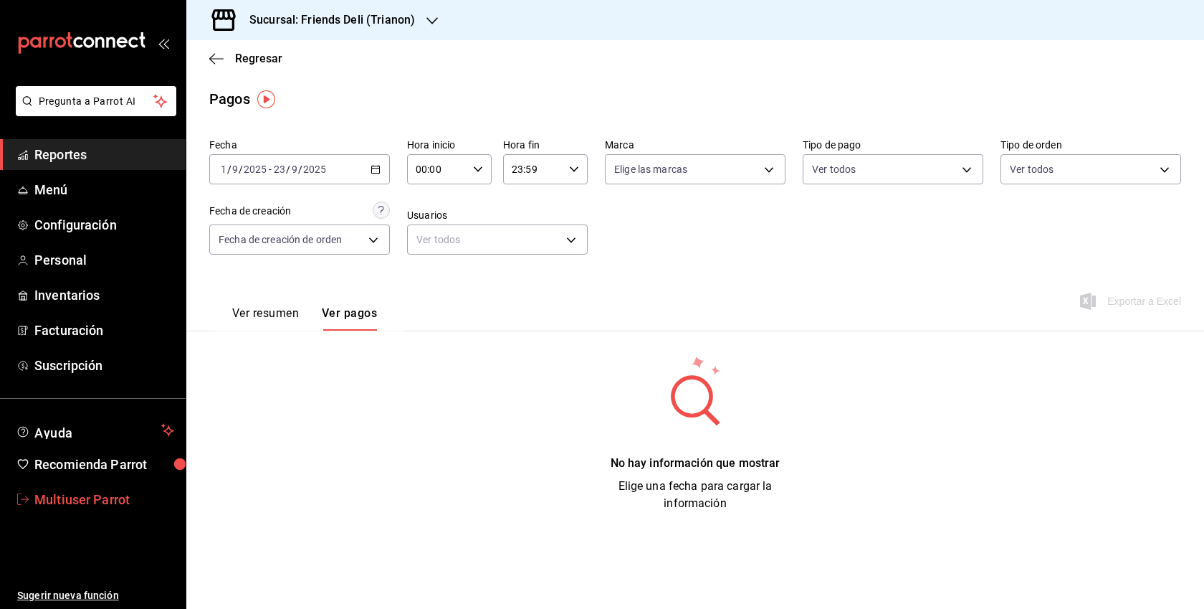
click at [98, 494] on span "Multiuser Parrot" at bounding box center [104, 499] width 140 height 19
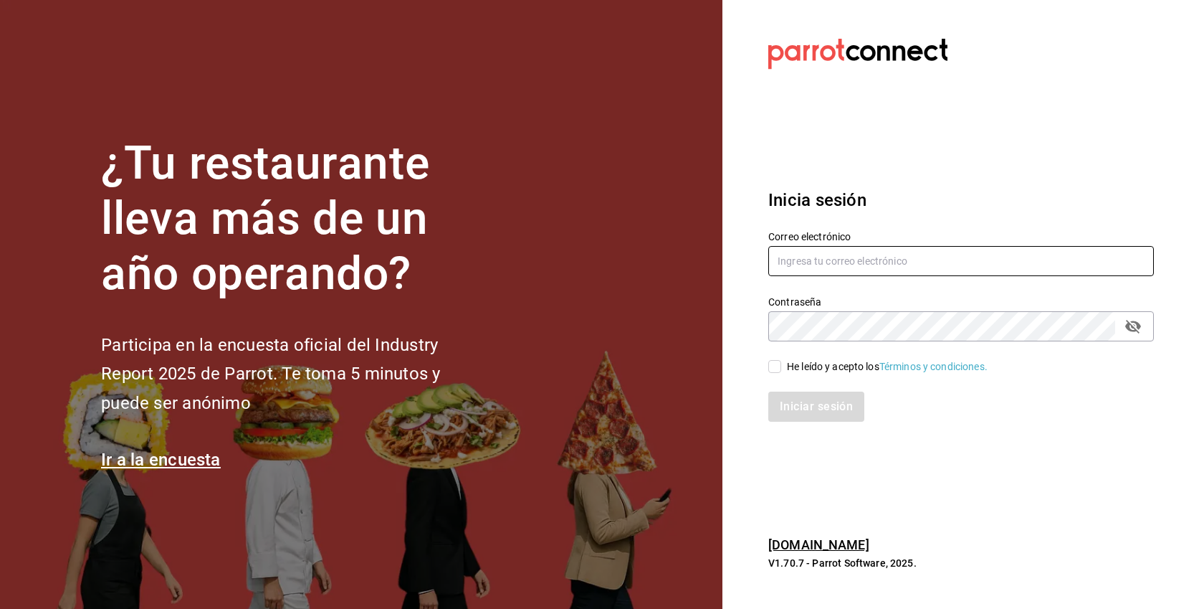
click at [830, 258] on input "text" at bounding box center [962, 261] width 386 height 30
click at [848, 360] on div "He leído y acepto los Términos y condiciones." at bounding box center [887, 366] width 201 height 15
click at [781, 360] on input "He leído y acepto los Términos y condiciones." at bounding box center [775, 366] width 13 height 13
checkbox input "true"
click at [842, 256] on input "text" at bounding box center [962, 261] width 386 height 30
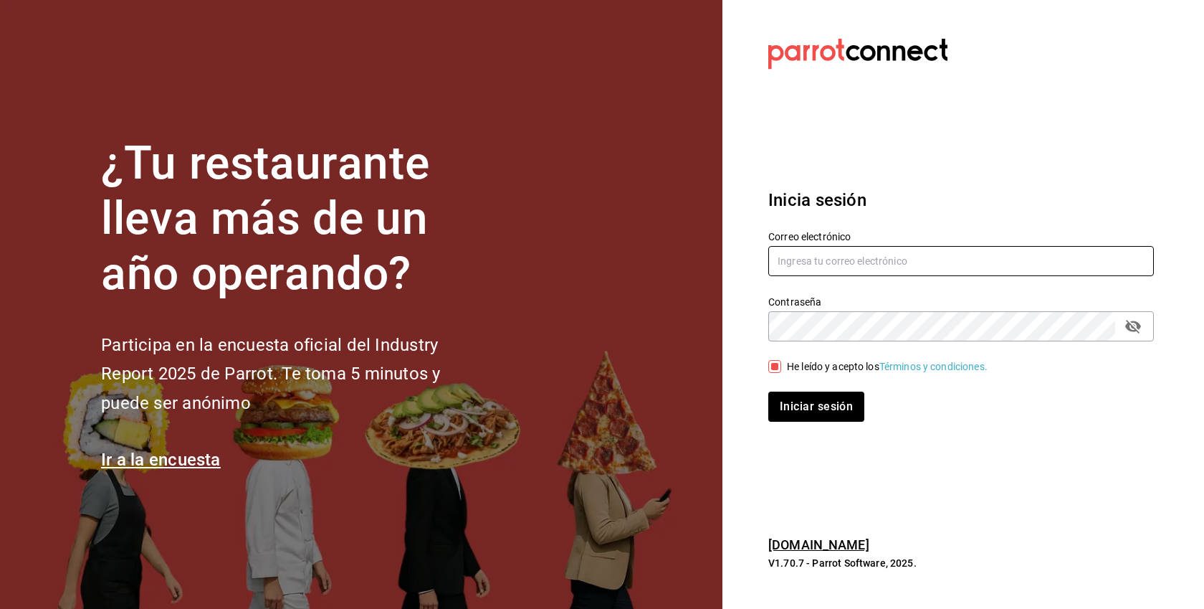
paste input "[EMAIL_ADDRESS][DOMAIN_NAME]"
type input "[EMAIL_ADDRESS][DOMAIN_NAME]"
click at [769, 391] on button "Iniciar sesión" at bounding box center [817, 406] width 96 height 30
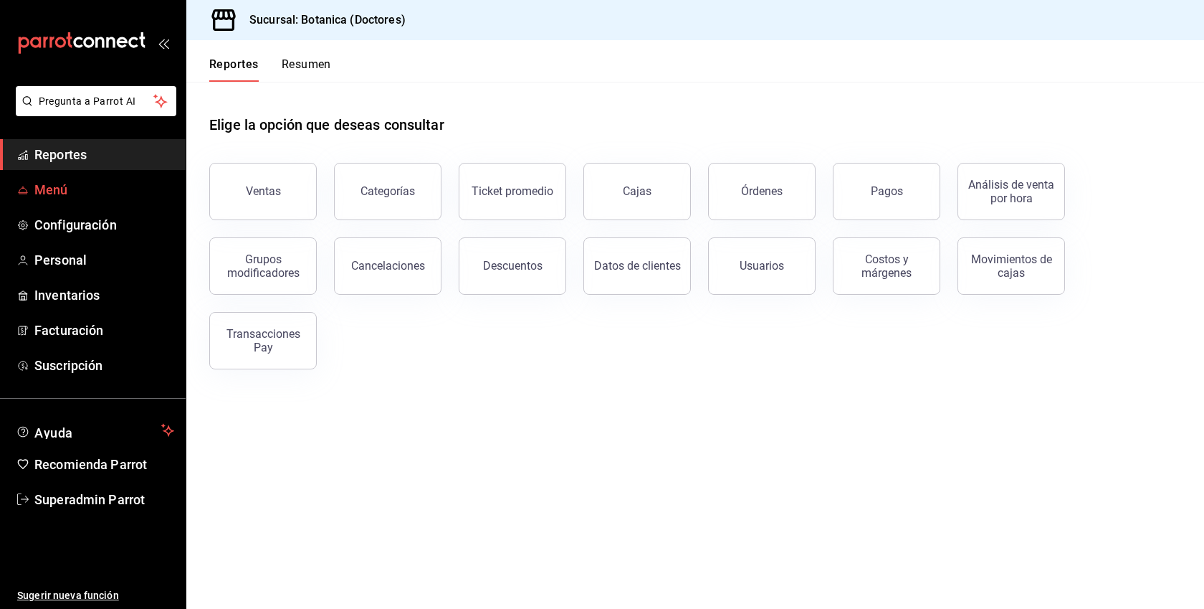
click at [72, 183] on span "Menú" at bounding box center [104, 189] width 140 height 19
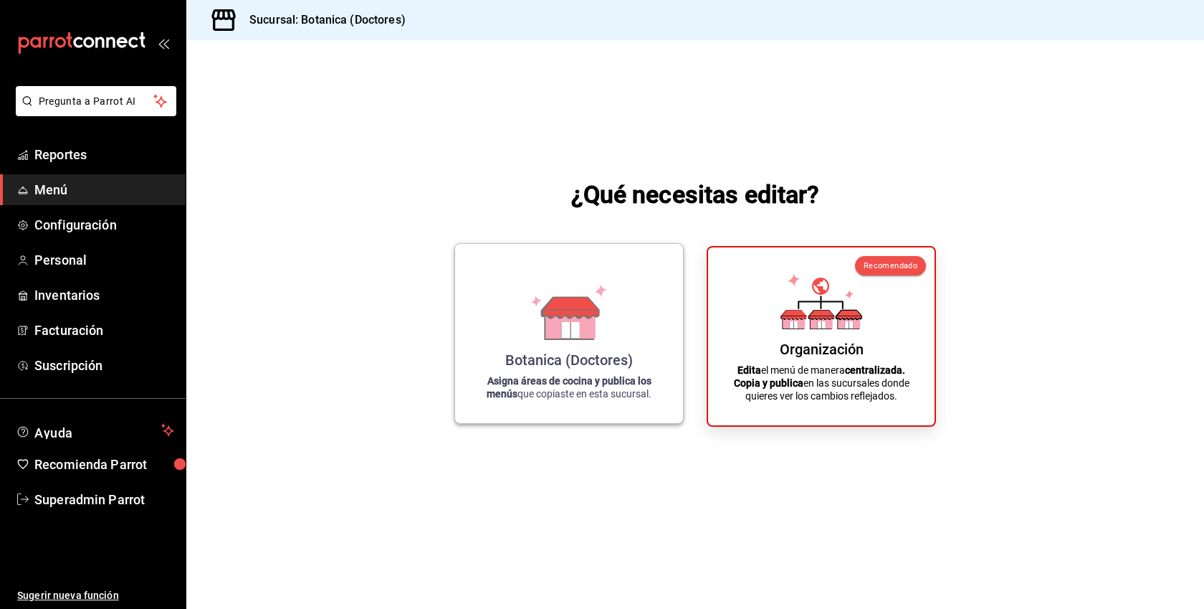
click at [573, 339] on div "Botanica (Doctores) Asigna áreas de cocina y publica los menús que copiaste en …" at bounding box center [569, 333] width 194 height 156
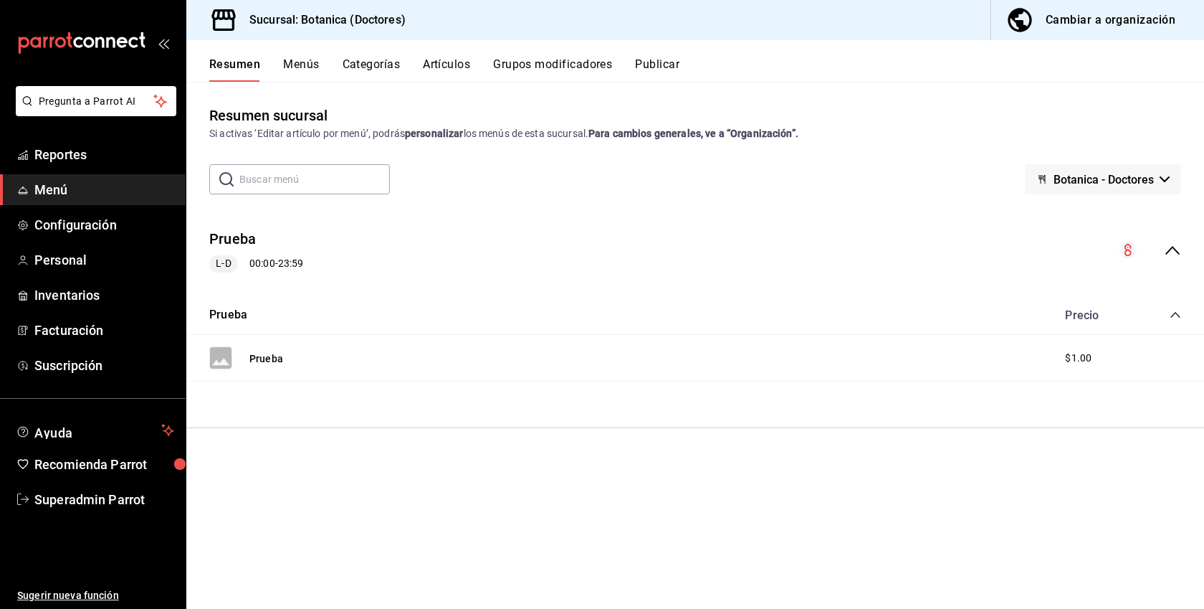
click at [302, 74] on button "Menús" at bounding box center [301, 69] width 36 height 24
click at [1138, 22] on div "Cambiar a organización" at bounding box center [1111, 20] width 130 height 20
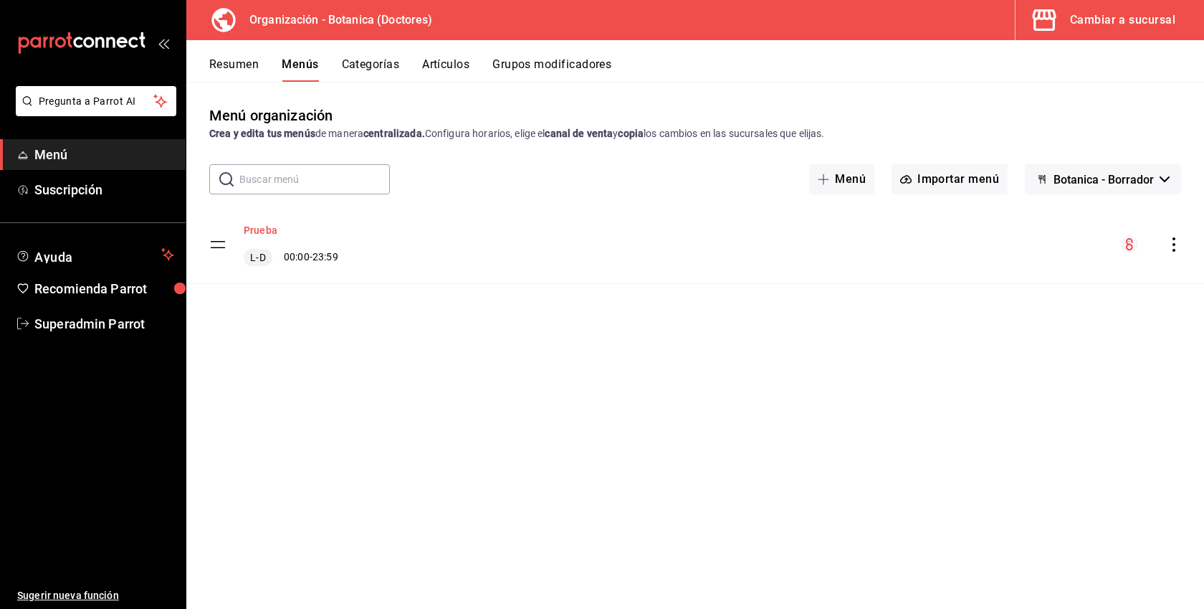
click at [255, 229] on button "Prueba" at bounding box center [261, 230] width 34 height 14
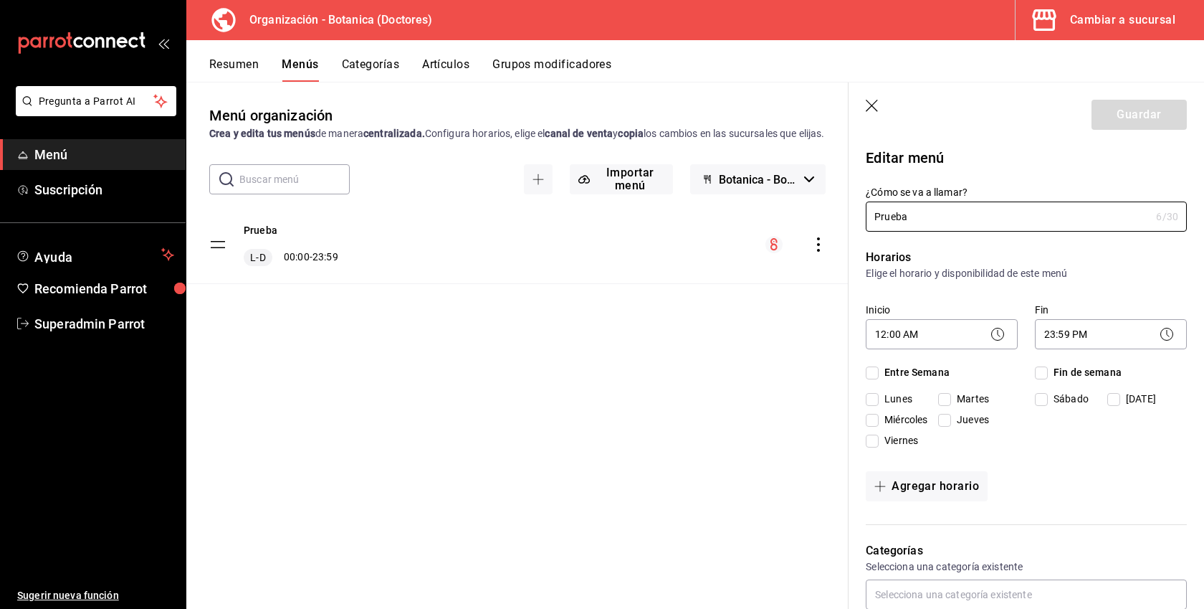
checkbox input "true"
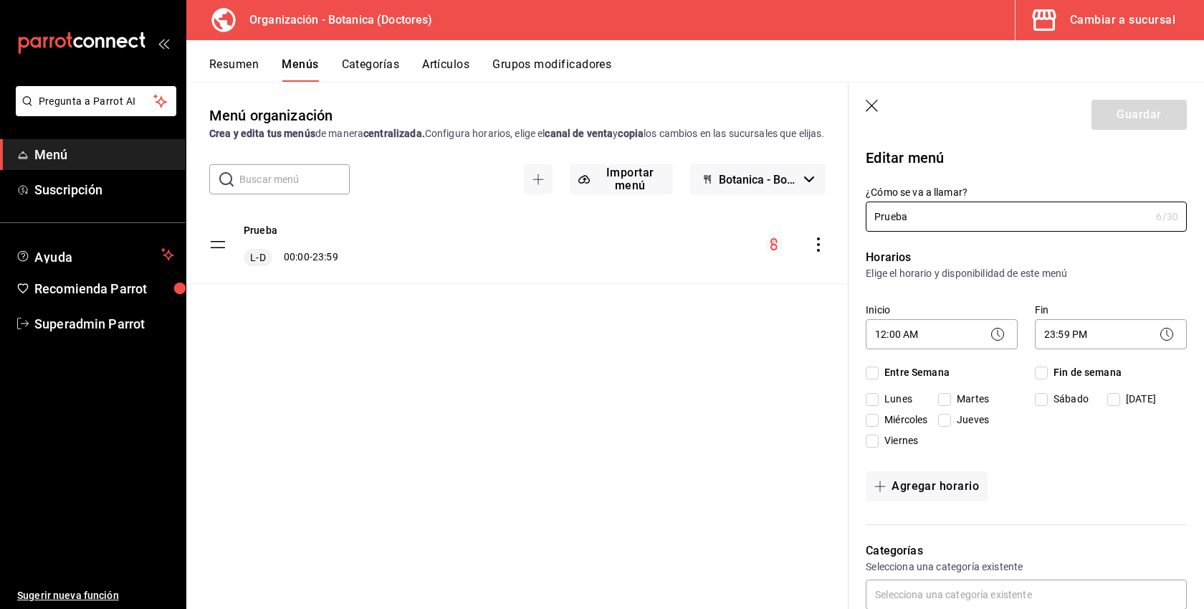
checkbox input "true"
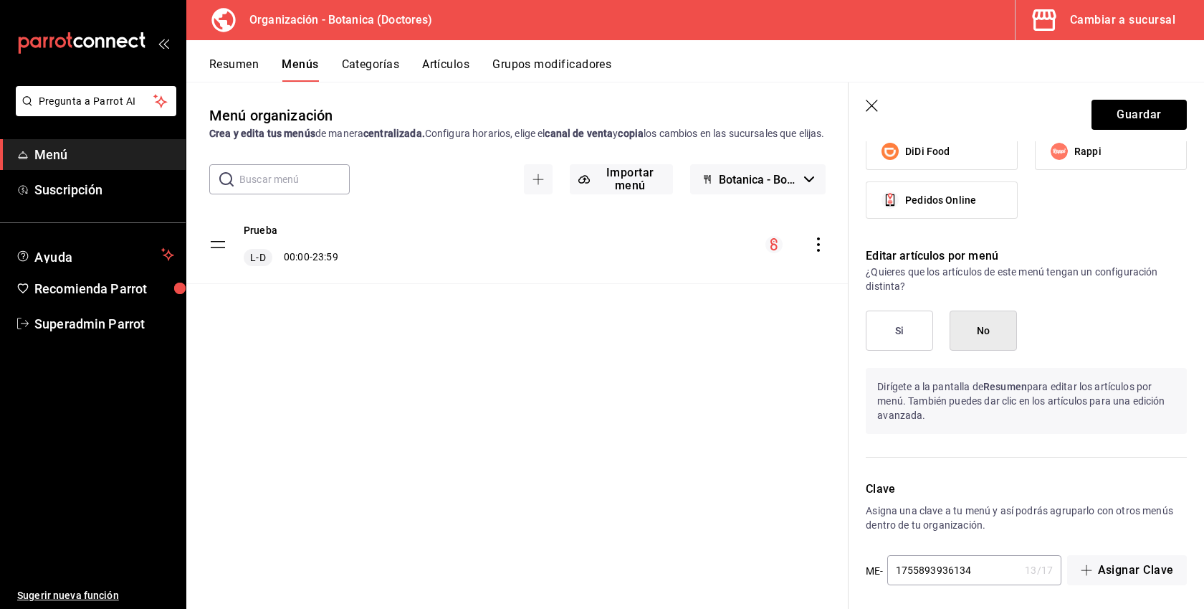
scroll to position [675, 0]
